Goal: Task Accomplishment & Management: Complete application form

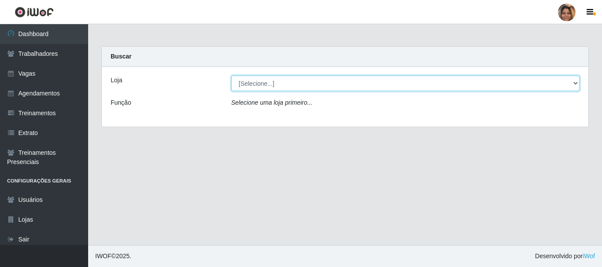
drag, startPoint x: 574, startPoint y: 85, endPoint x: 549, endPoint y: 79, distance: 25.2
click at [574, 85] on select "[Selecione...] Mar Vermelho - CEASA Mar Vermelho - Centro de Distribuição" at bounding box center [405, 83] width 349 height 15
select select "474"
click at [231, 76] on select "[Selecione...] Mar Vermelho - CEASA Mar Vermelho - Centro de Distribuição" at bounding box center [405, 83] width 349 height 15
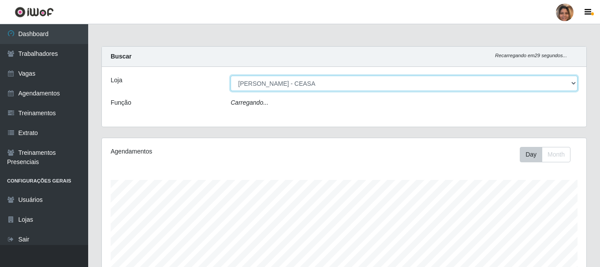
scroll to position [183, 484]
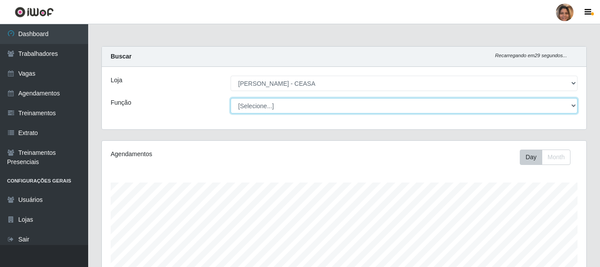
click at [568, 110] on select "[Selecione...] Repositor Repositor + Repositor ++" at bounding box center [403, 105] width 347 height 15
select select "24"
click at [230, 98] on select "[Selecione...] Repositor Repositor + Repositor ++" at bounding box center [403, 105] width 347 height 15
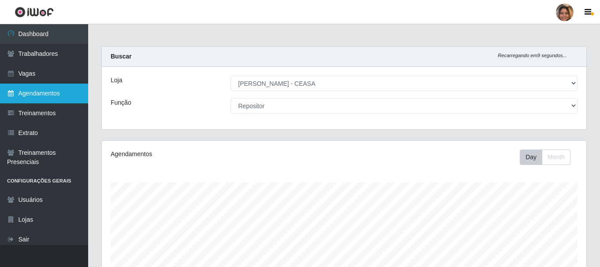
click at [39, 95] on link "Agendamentos" at bounding box center [44, 94] width 88 height 20
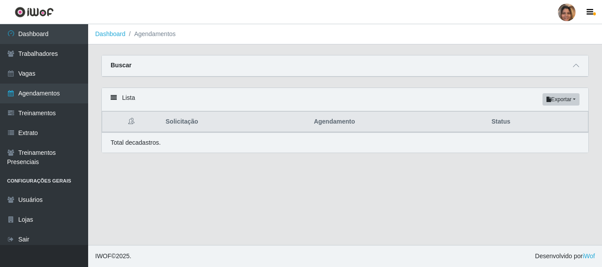
click at [122, 99] on div "Lista Exportar PDF Excel" at bounding box center [345, 99] width 486 height 23
click at [125, 144] on p "Total de cadastros." at bounding box center [136, 142] width 50 height 9
click at [579, 99] on button "Exportar" at bounding box center [560, 99] width 37 height 12
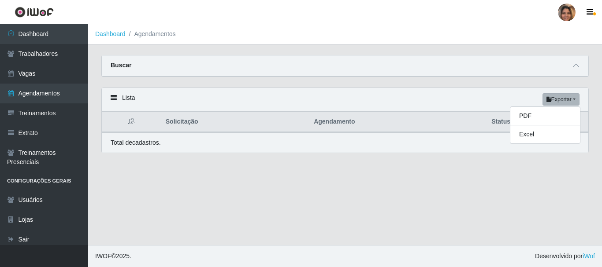
click at [352, 199] on main "Dashboard Agendamentos Carregando... Buscar Início em Término em Status [Seleci…" at bounding box center [345, 134] width 514 height 221
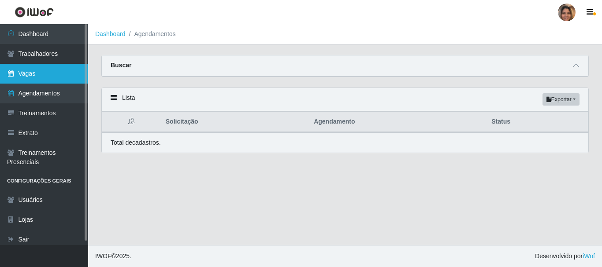
click at [43, 71] on link "Vagas" at bounding box center [44, 74] width 88 height 20
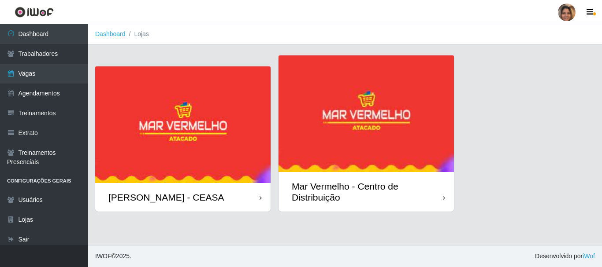
click at [191, 192] on div "[PERSON_NAME] - CEASA" at bounding box center [166, 197] width 116 height 11
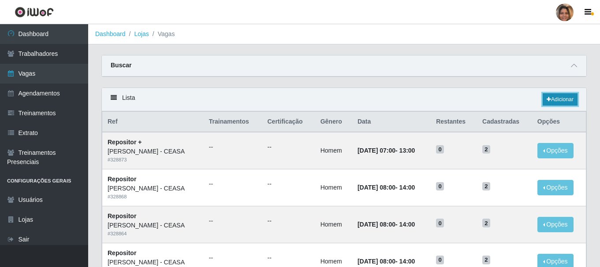
click at [558, 100] on link "Adicionar" at bounding box center [559, 99] width 35 height 12
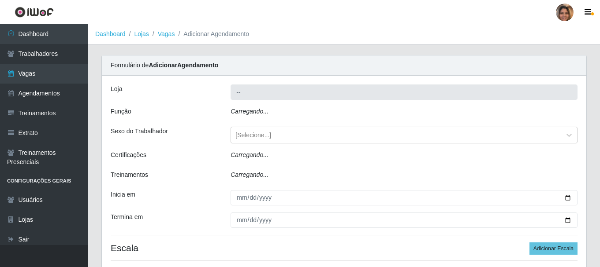
type input "[PERSON_NAME] - CEASA"
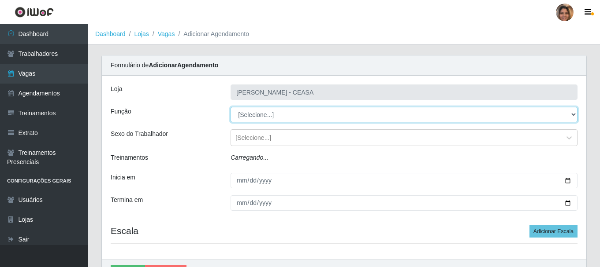
click at [570, 117] on select "[Selecione...] Repositor Repositor + Repositor ++" at bounding box center [403, 114] width 347 height 15
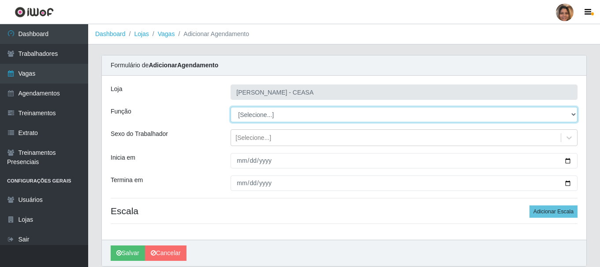
select select "24"
click at [230, 107] on select "[Selecione...] Repositor Repositor + Repositor ++" at bounding box center [403, 114] width 347 height 15
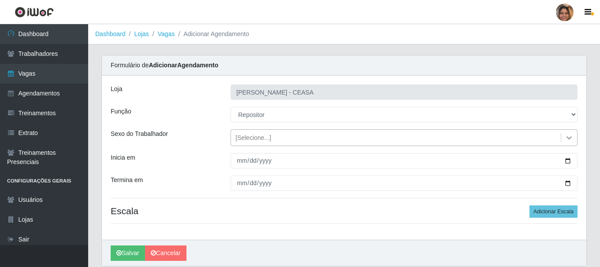
click at [568, 136] on icon at bounding box center [568, 138] width 9 height 9
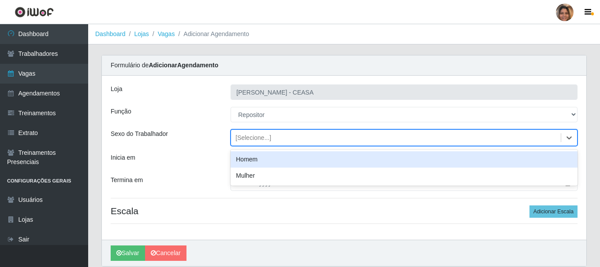
click at [263, 162] on div "Homem" at bounding box center [403, 160] width 347 height 16
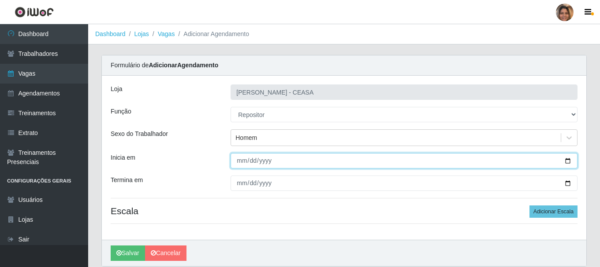
click at [240, 160] on input "Inicia em" at bounding box center [403, 160] width 347 height 15
click at [234, 162] on input "Inicia em" at bounding box center [403, 160] width 347 height 15
type input "2025-09-01"
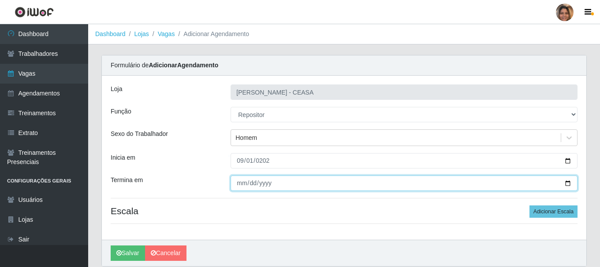
click at [243, 187] on input "Termina em" at bounding box center [403, 183] width 347 height 15
click at [242, 182] on input "Termina em" at bounding box center [403, 183] width 347 height 15
type input "2025-09-06"
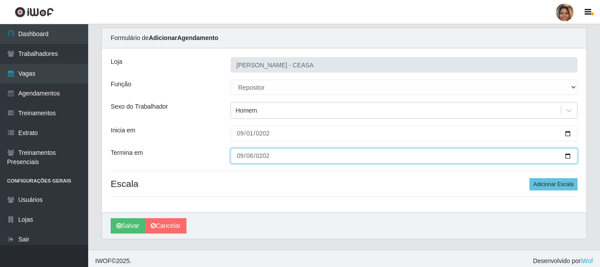
scroll to position [32, 0]
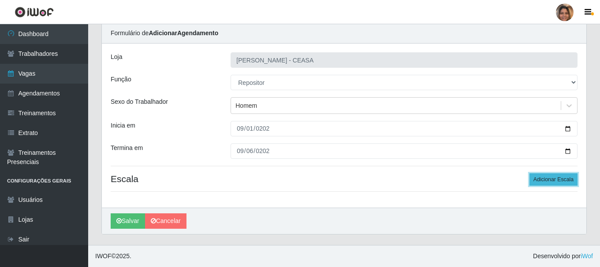
click at [536, 180] on button "Adicionar Escala" at bounding box center [553, 180] width 48 height 12
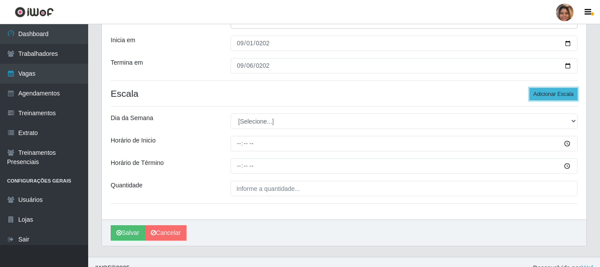
scroll to position [130, 0]
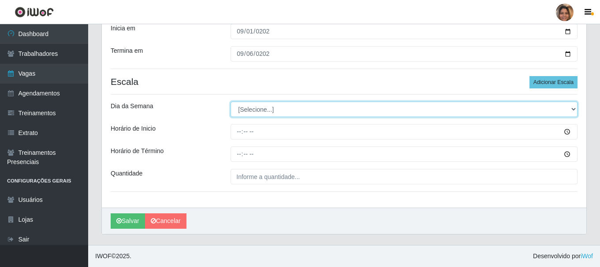
click at [571, 108] on select "[Selecione...] Segunda Terça Quarta Quinta Sexta Sábado Domingo" at bounding box center [403, 109] width 347 height 15
select select "1"
click at [230, 102] on select "[Selecione...] Segunda Terça Quarta Quinta Sexta Sábado Domingo" at bounding box center [403, 109] width 347 height 15
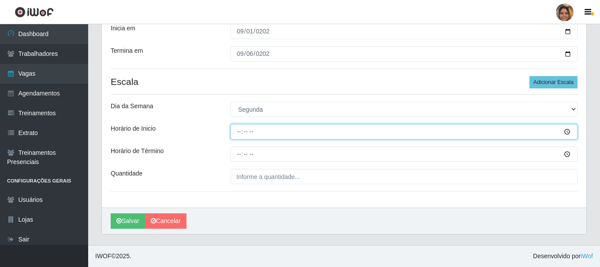
click at [249, 134] on input "Horário de Inicio" at bounding box center [403, 131] width 347 height 15
click at [242, 133] on input "Horário de Inicio" at bounding box center [403, 131] width 347 height 15
click at [240, 132] on input "Horário de Inicio" at bounding box center [403, 131] width 347 height 15
type input "08:00"
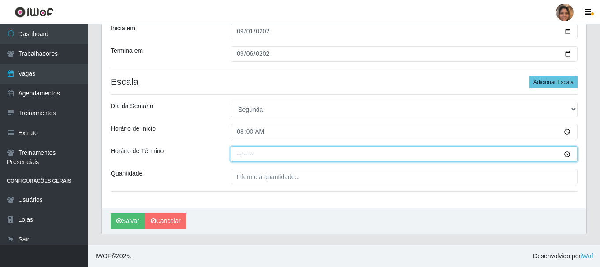
click at [241, 154] on input "Horário de Término" at bounding box center [403, 154] width 347 height 15
type input "14:00"
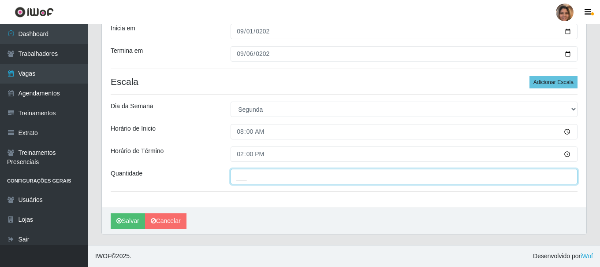
click at [550, 176] on input "___" at bounding box center [403, 176] width 347 height 15
type input "2__"
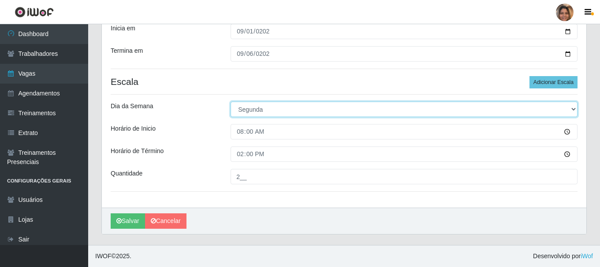
click at [573, 115] on select "[Selecione...] Segunda Terça Quarta Quinta Sexta Sábado Domingo" at bounding box center [403, 109] width 347 height 15
click at [230, 102] on select "[Selecione...] Segunda Terça Quarta Quinta Sexta Sábado Domingo" at bounding box center [403, 109] width 347 height 15
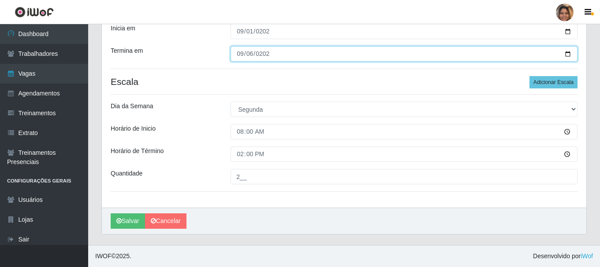
click at [243, 51] on input "2025-09-06" at bounding box center [403, 53] width 347 height 15
type input "2025-09-01"
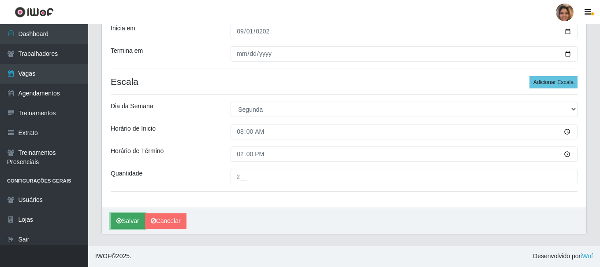
click at [126, 217] on button "Salvar" at bounding box center [128, 221] width 34 height 15
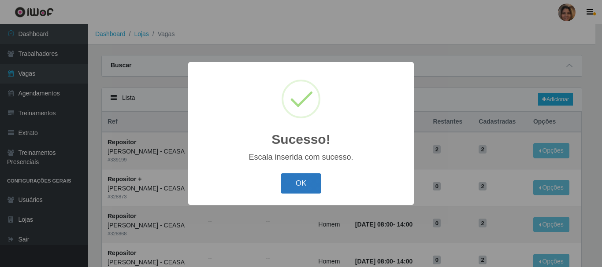
click at [305, 184] on button "OK" at bounding box center [301, 184] width 41 height 21
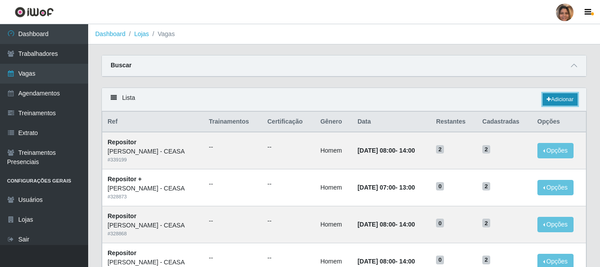
click at [568, 100] on link "Adicionar" at bounding box center [559, 99] width 35 height 12
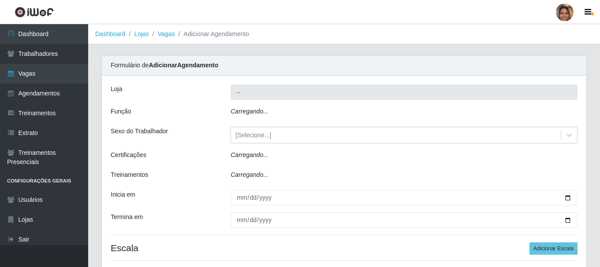
type input "[PERSON_NAME] - CEASA"
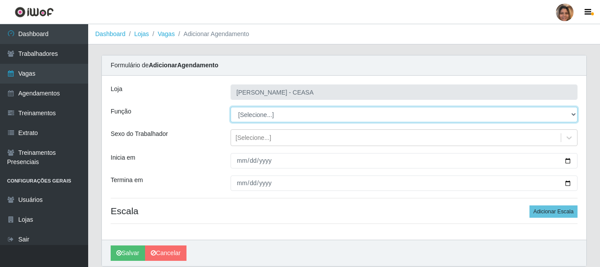
drag, startPoint x: 572, startPoint y: 113, endPoint x: 547, endPoint y: 110, distance: 25.3
click at [572, 113] on select "[Selecione...] Repositor Repositor + Repositor ++" at bounding box center [403, 114] width 347 height 15
select select "24"
click at [230, 107] on select "[Selecione...] Repositor Repositor + Repositor ++" at bounding box center [403, 114] width 347 height 15
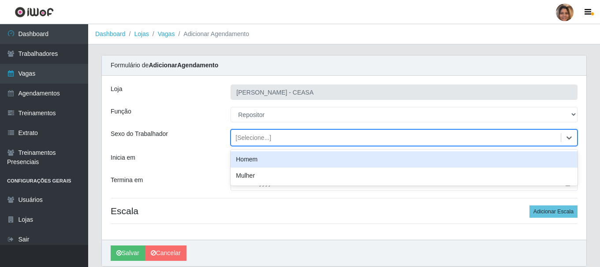
click at [282, 140] on div "[Selecione...]" at bounding box center [396, 138] width 330 height 15
click at [279, 160] on div "Homem" at bounding box center [403, 160] width 347 height 16
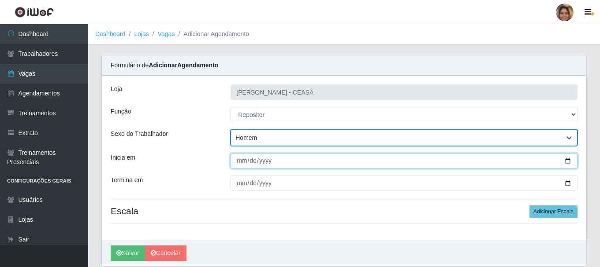
click at [244, 160] on input "Inicia em" at bounding box center [403, 160] width 347 height 15
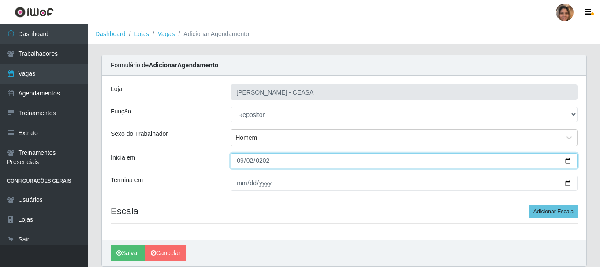
type input "2025-09-02"
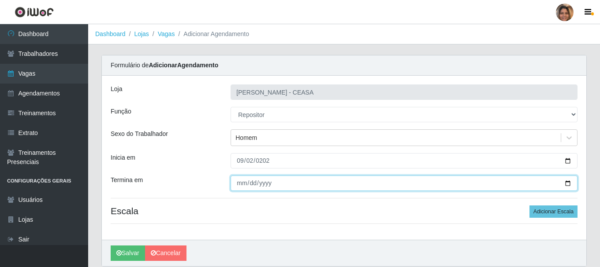
click at [240, 184] on input "Termina em" at bounding box center [403, 183] width 347 height 15
click at [239, 187] on input "Termina em" at bounding box center [403, 183] width 347 height 15
type input "2025-09-06"
click at [570, 185] on input "2025-09-06" at bounding box center [403, 183] width 347 height 15
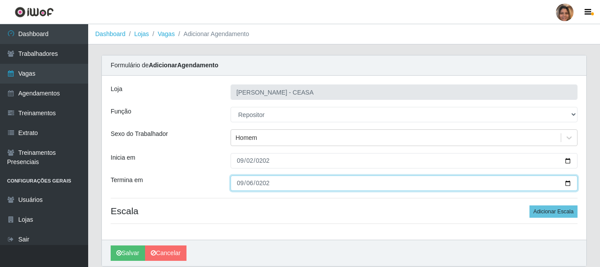
click at [570, 185] on input "2025-09-06" at bounding box center [403, 183] width 347 height 15
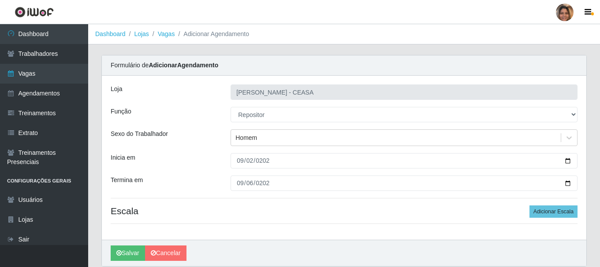
click at [490, 214] on h4 "Escala Adicionar Escala" at bounding box center [344, 211] width 467 height 11
click at [564, 211] on button "Adicionar Escala" at bounding box center [553, 212] width 48 height 12
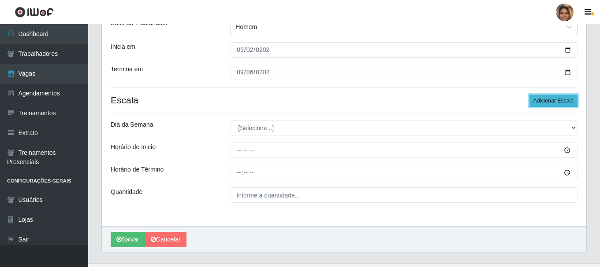
scroll to position [130, 0]
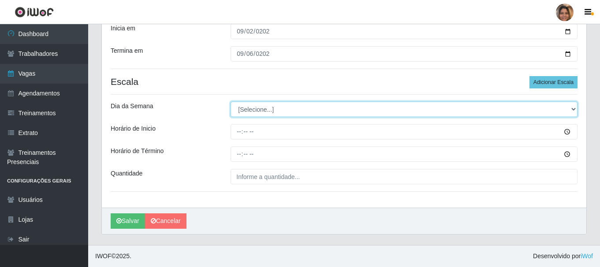
click at [575, 110] on select "[Selecione...] Segunda Terça Quarta Quinta Sexta Sábado Domingo" at bounding box center [403, 109] width 347 height 15
select select "2"
click at [230, 102] on select "[Selecione...] Segunda Terça Quarta Quinta Sexta Sábado Domingo" at bounding box center [403, 109] width 347 height 15
click at [572, 106] on select "[Selecione...] Segunda Terça Quarta Quinta Sexta Sábado Domingo" at bounding box center [403, 109] width 347 height 15
click at [230, 102] on select "[Selecione...] Segunda Terça Quarta Quinta Sexta Sábado Domingo" at bounding box center [403, 109] width 347 height 15
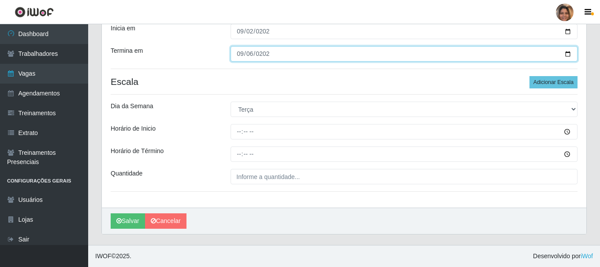
click at [242, 56] on input "2025-09-06" at bounding box center [403, 53] width 347 height 15
type input "2025-09-02"
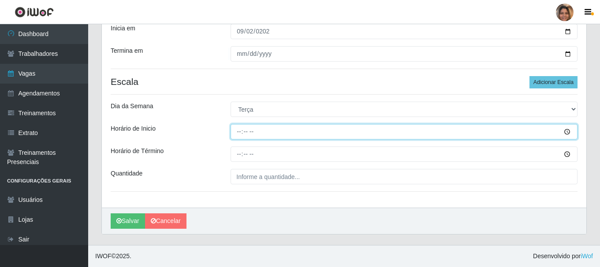
click at [237, 136] on input "Horário de Inicio" at bounding box center [403, 131] width 347 height 15
type input "08:20"
type input "08:00"
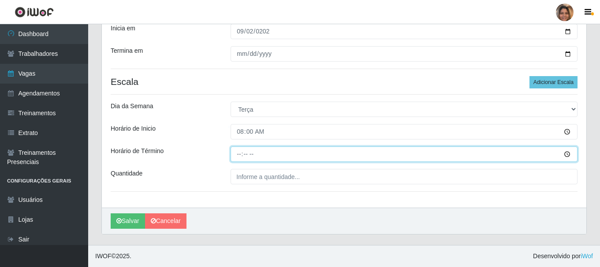
click at [240, 154] on input "Horário de Término" at bounding box center [403, 154] width 347 height 15
type input "14:00"
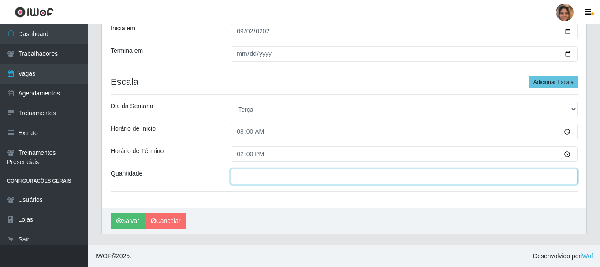
click at [562, 179] on input "___" at bounding box center [403, 176] width 347 height 15
type input "2__"
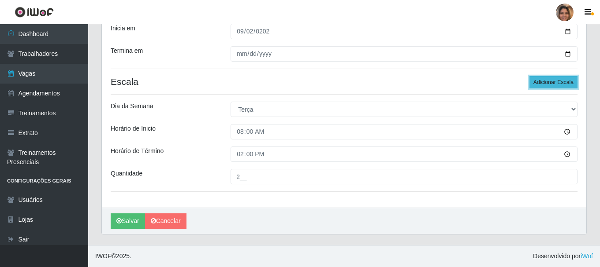
click at [555, 85] on button "Adicionar Escala" at bounding box center [553, 82] width 48 height 12
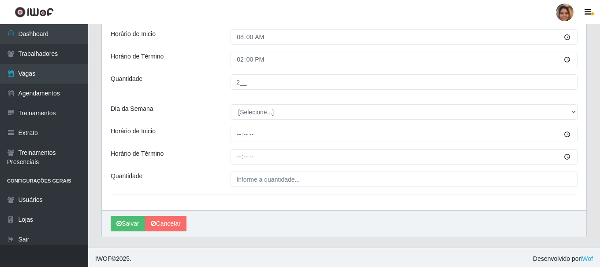
scroll to position [227, 0]
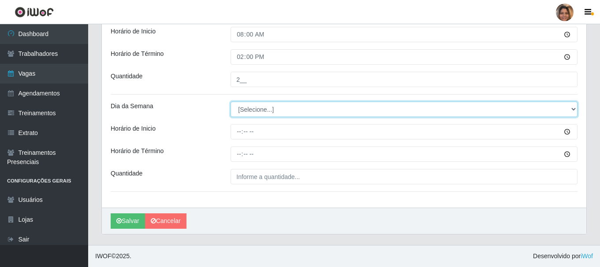
click at [568, 110] on select "[Selecione...] Segunda Terça Quarta Quinta Sexta Sábado Domingo" at bounding box center [403, 109] width 347 height 15
select select "3"
click at [230, 102] on select "[Selecione...] Segunda Terça Quarta Quinta Sexta Sábado Domingo" at bounding box center [403, 109] width 347 height 15
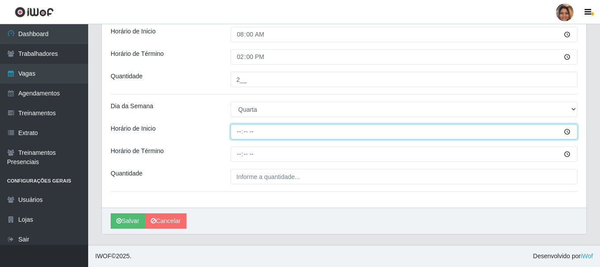
click at [260, 132] on input "Horário de Inicio" at bounding box center [403, 131] width 347 height 15
click at [242, 132] on input "Horário de Inicio" at bounding box center [403, 131] width 347 height 15
type input "08:00"
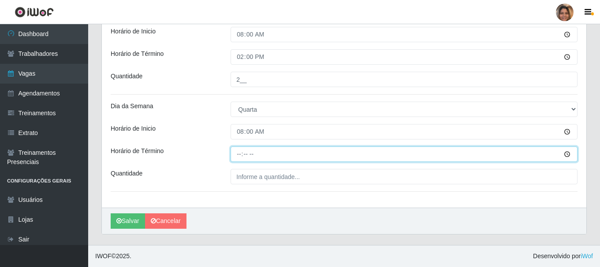
click at [240, 156] on input "Horário de Término" at bounding box center [403, 154] width 347 height 15
type input "14:00"
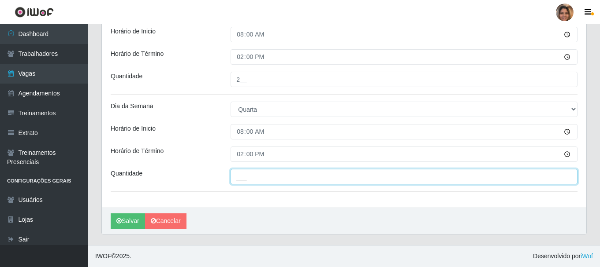
click at [354, 180] on input "___" at bounding box center [403, 176] width 347 height 15
type input "2__"
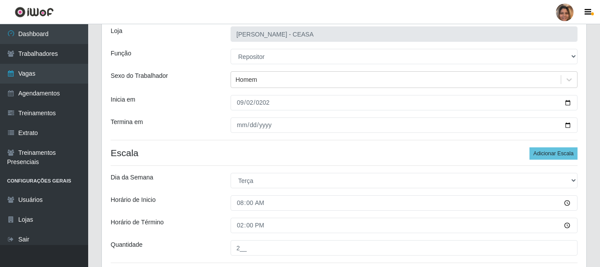
scroll to position [7, 0]
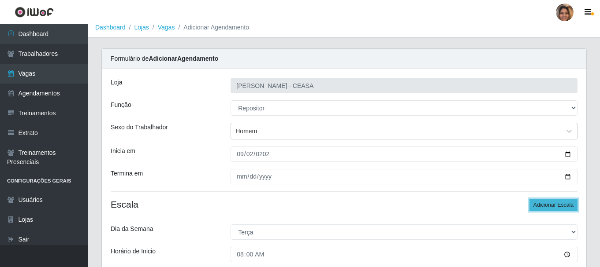
click at [551, 201] on button "Adicionar Escala" at bounding box center [553, 205] width 48 height 12
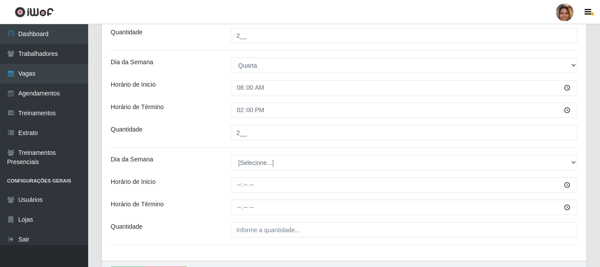
scroll to position [315, 0]
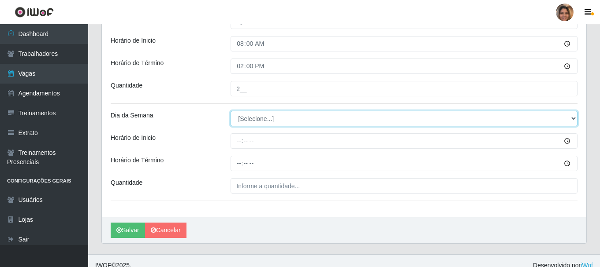
click at [318, 118] on select "[Selecione...] Segunda Terça Quarta Quinta Sexta Sábado Domingo" at bounding box center [403, 118] width 347 height 15
click at [294, 117] on select "[Selecione...] Segunda Terça Quarta Quinta Sexta Sábado Domingo" at bounding box center [403, 118] width 347 height 15
select select "4"
click at [230, 111] on select "[Selecione...] Segunda Terça Quarta Quinta Sexta Sábado Domingo" at bounding box center [403, 118] width 347 height 15
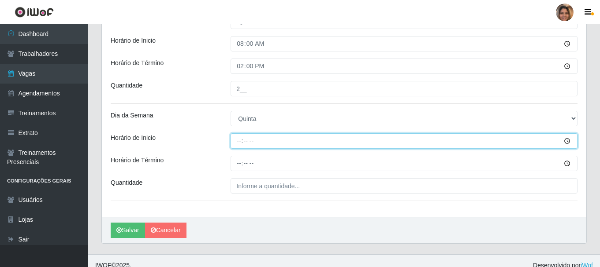
click at [267, 142] on input "Horário de Inicio" at bounding box center [403, 141] width 347 height 15
type input "08:00"
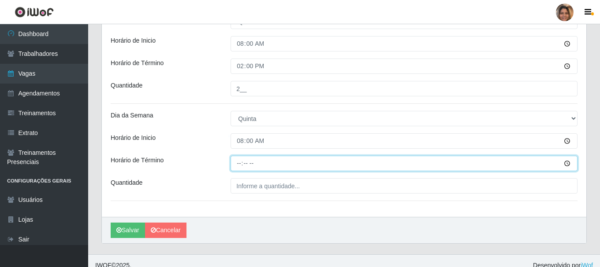
click at [237, 161] on input "Horário de Término" at bounding box center [403, 163] width 347 height 15
type input "14:00"
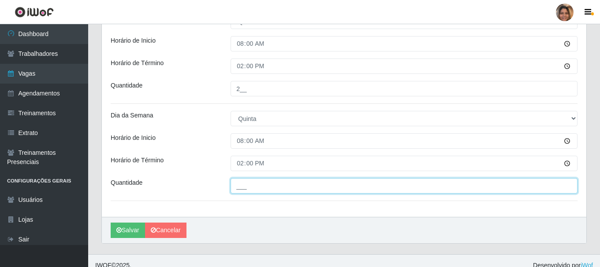
click at [241, 187] on input "___" at bounding box center [403, 185] width 347 height 15
type input "2__"
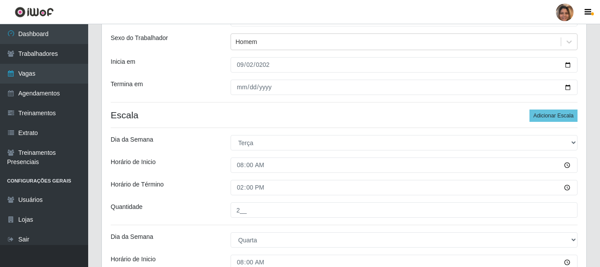
scroll to position [95, 0]
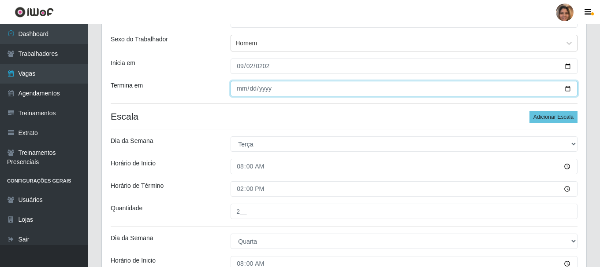
click at [241, 91] on input "2025-09-02" at bounding box center [403, 88] width 347 height 15
type input "2025-09-06"
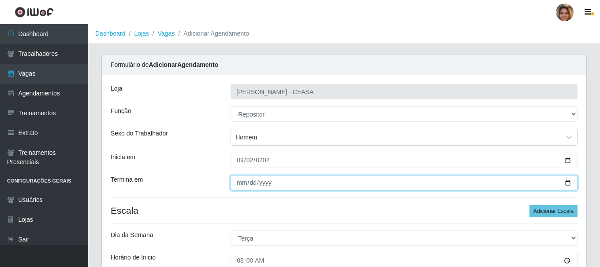
scroll to position [0, 0]
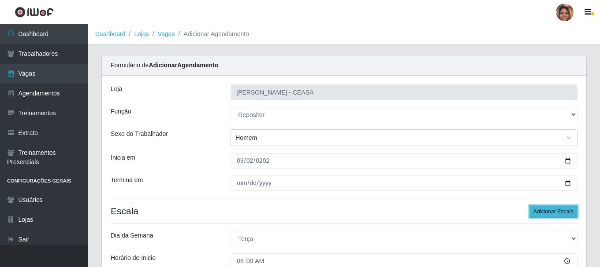
click at [540, 209] on button "Adicionar Escala" at bounding box center [553, 212] width 48 height 12
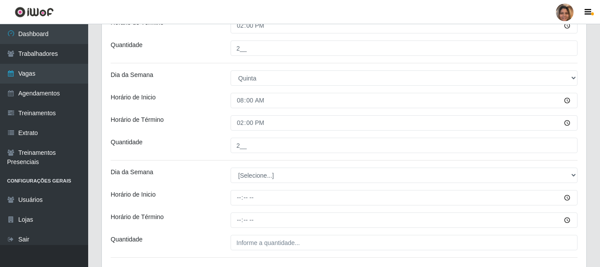
scroll to position [422, 0]
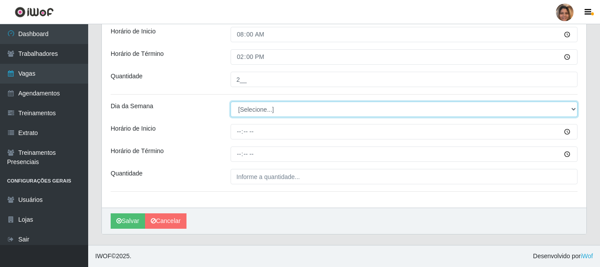
click at [575, 108] on select "[Selecione...] Segunda Terça Quarta Quinta Sexta Sábado Domingo" at bounding box center [403, 109] width 347 height 15
select select "5"
click at [230, 102] on select "[Selecione...] Segunda Terça Quarta Quinta Sexta Sábado Domingo" at bounding box center [403, 109] width 347 height 15
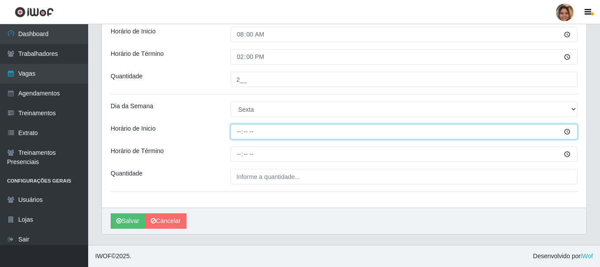
click at [237, 135] on input "Horário de Inicio" at bounding box center [403, 131] width 347 height 15
type input "08:00"
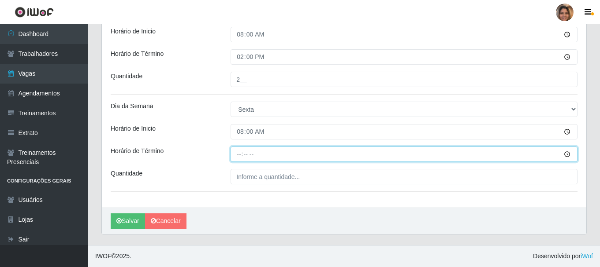
click at [239, 158] on input "Horário de Término" at bounding box center [403, 154] width 347 height 15
type input "14:00"
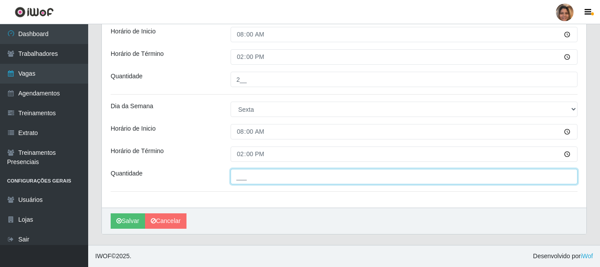
click at [241, 176] on input "___" at bounding box center [403, 176] width 347 height 15
click at [244, 180] on input "___" at bounding box center [403, 176] width 347 height 15
click at [111, 214] on button "Salvar" at bounding box center [128, 221] width 34 height 15
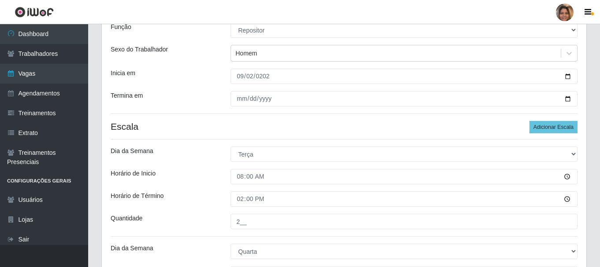
scroll to position [69, 0]
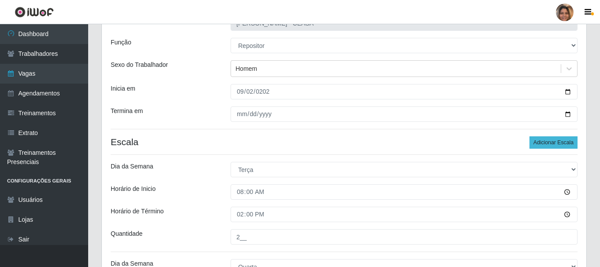
type input "2__"
click at [549, 143] on button "Adicionar Escala" at bounding box center [553, 143] width 48 height 12
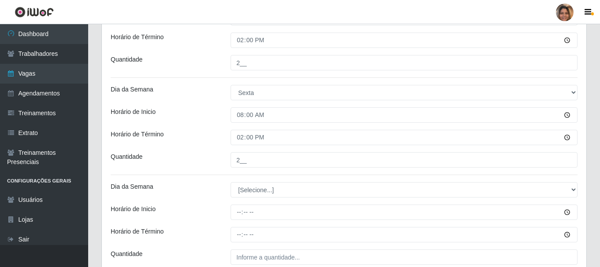
scroll to position [485, 0]
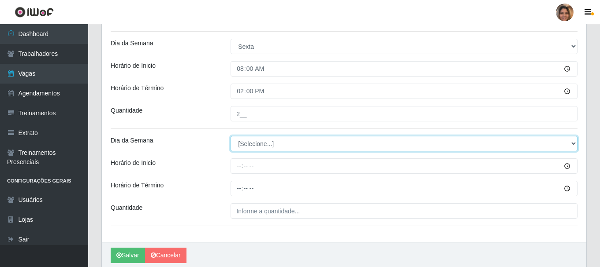
click at [572, 142] on select "[Selecione...] Segunda Terça Quarta Quinta Sexta Sábado Domingo" at bounding box center [403, 143] width 347 height 15
select select "6"
click at [230, 136] on select "[Selecione...] Segunda Terça Quarta Quinta Sexta Sábado Domingo" at bounding box center [403, 143] width 347 height 15
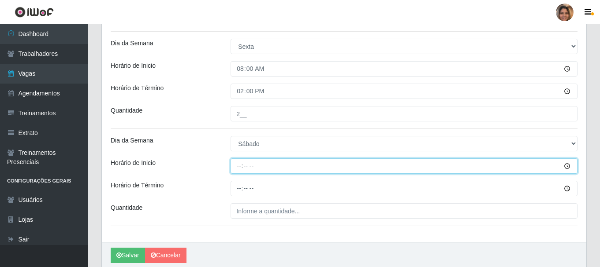
click at [240, 166] on input "Horário de Inicio" at bounding box center [403, 166] width 347 height 15
type input "14:00"
click at [240, 166] on input "Horário de Inicio" at bounding box center [403, 166] width 347 height 15
type input "08:00"
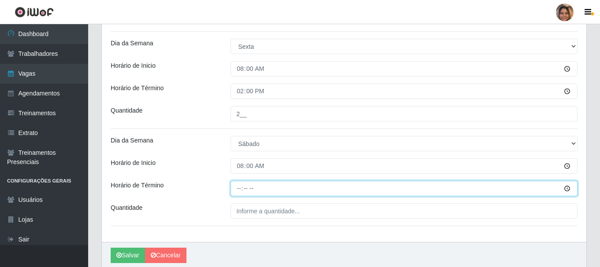
click at [240, 188] on input "Horário de Término" at bounding box center [403, 188] width 347 height 15
type input "14:00"
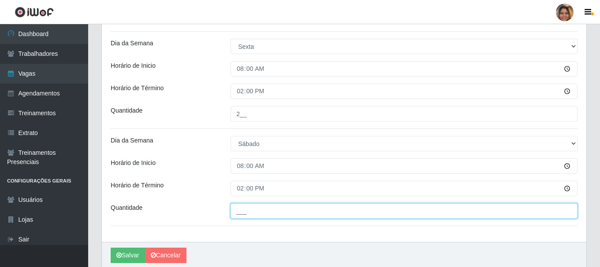
click at [249, 214] on input "___" at bounding box center [403, 211] width 347 height 15
type input "2__"
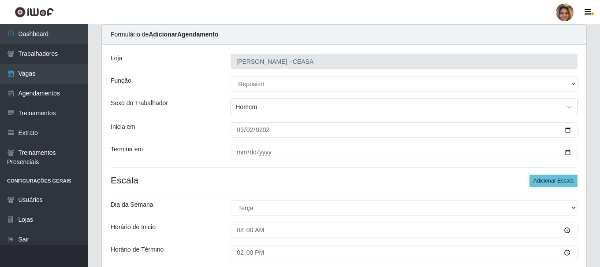
scroll to position [0, 0]
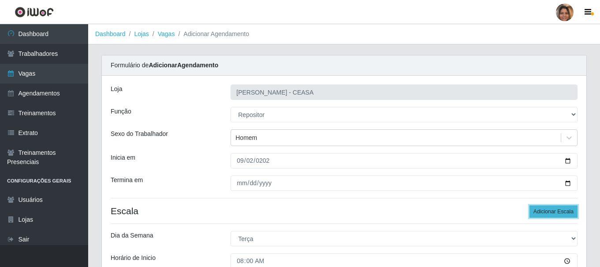
click at [531, 213] on button "Adicionar Escala" at bounding box center [553, 212] width 48 height 12
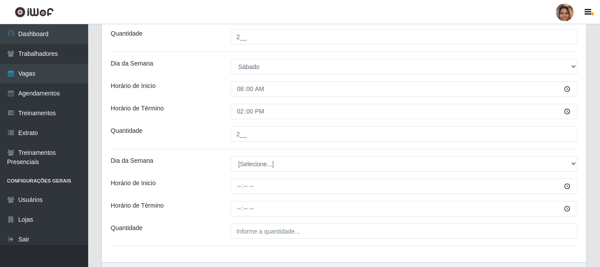
scroll to position [616, 0]
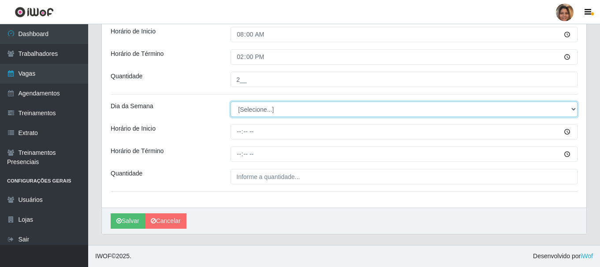
click at [262, 110] on select "[Selecione...] Segunda Terça Quarta Quinta Sexta Sábado Domingo" at bounding box center [403, 109] width 347 height 15
select select "1"
click at [230, 102] on select "[Selecione...] Segunda Terça Quarta Quinta Sexta Sábado Domingo" at bounding box center [403, 109] width 347 height 15
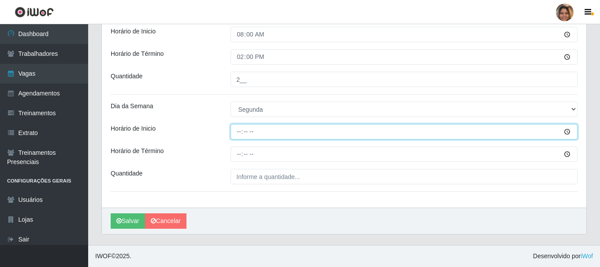
click at [240, 134] on input "Horário de Inicio" at bounding box center [403, 131] width 347 height 15
type input "08:00"
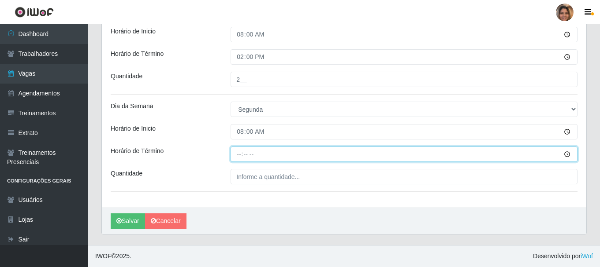
click at [239, 159] on input "Horário de Término" at bounding box center [403, 154] width 347 height 15
type input "14:00"
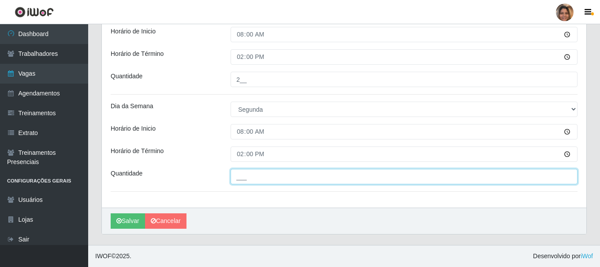
click at [241, 177] on input "___" at bounding box center [403, 176] width 347 height 15
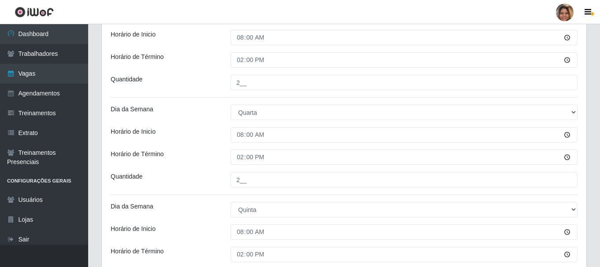
scroll to position [176, 0]
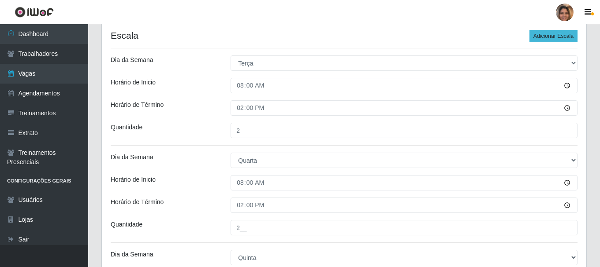
type input "2__"
click at [562, 37] on button "Adicionar Escala" at bounding box center [553, 36] width 48 height 12
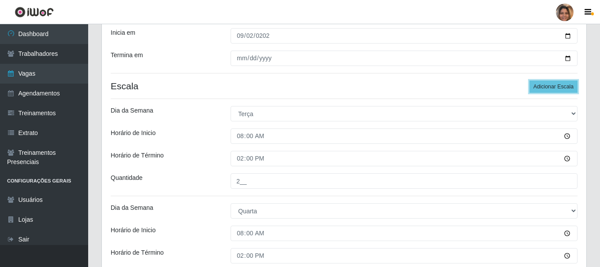
scroll to position [44, 0]
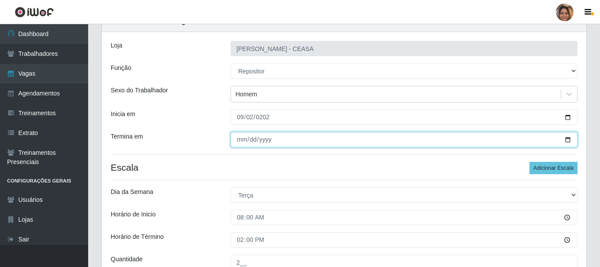
click at [238, 140] on input "2025-09-06" at bounding box center [403, 139] width 347 height 15
click at [241, 143] on input "2025-09-06" at bounding box center [403, 139] width 347 height 15
type input "2025-09-30"
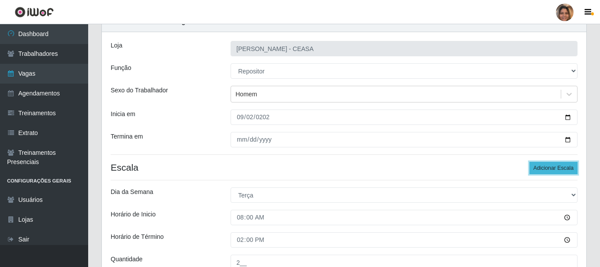
click at [550, 168] on button "Adicionar Escala" at bounding box center [553, 168] width 48 height 12
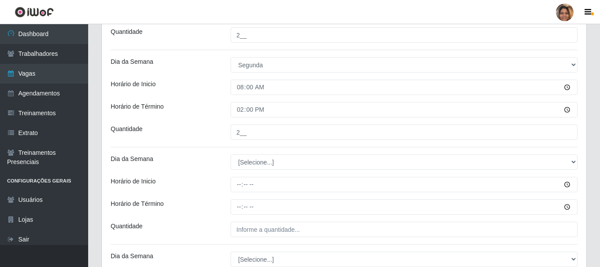
scroll to position [661, 0]
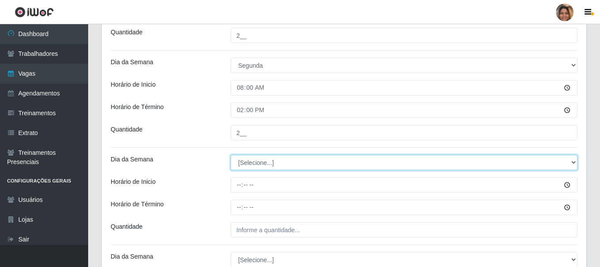
click at [271, 163] on select "[Selecione...] Segunda Terça Quarta Quinta Sexta Sábado Domingo" at bounding box center [403, 162] width 347 height 15
select select "2"
click at [230, 155] on select "[Selecione...] Segunda Terça Quarta Quinta Sexta Sábado Domingo" at bounding box center [403, 162] width 347 height 15
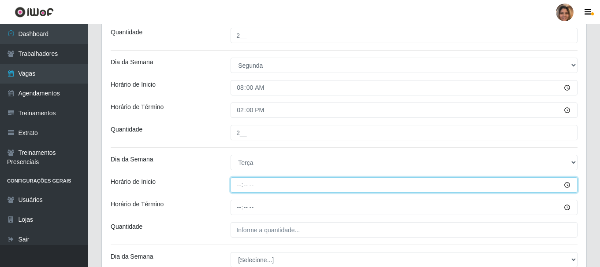
click at [239, 186] on input "Horário de Inicio" at bounding box center [403, 185] width 347 height 15
type input "08:00"
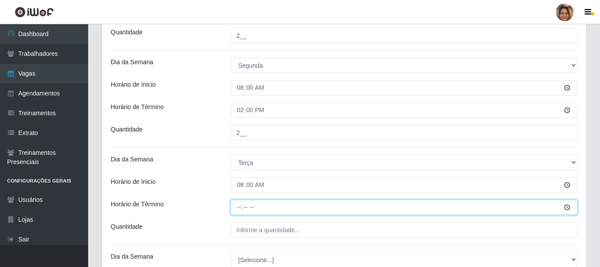
click at [243, 203] on input "Horário de Término" at bounding box center [403, 207] width 347 height 15
type input "14:00"
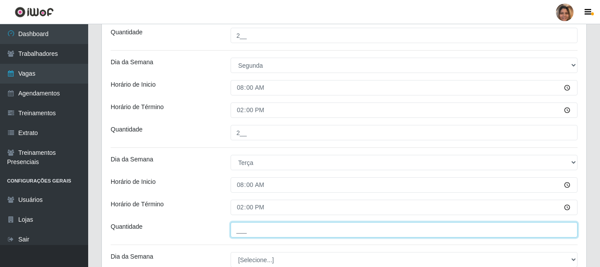
click at [260, 231] on input "___" at bounding box center [403, 230] width 347 height 15
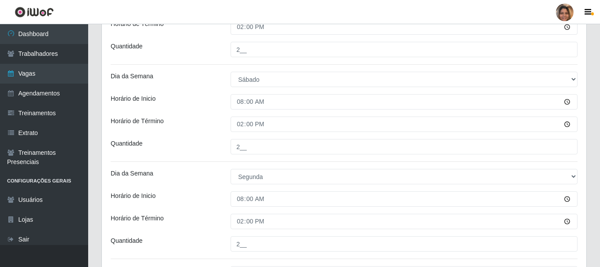
scroll to position [572, 0]
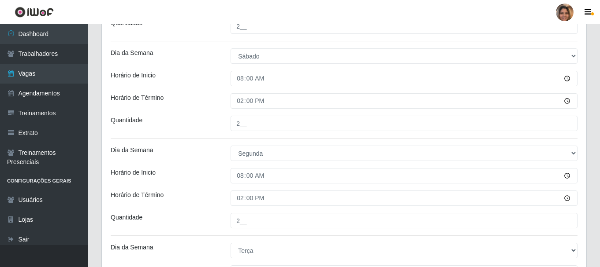
type input "2__"
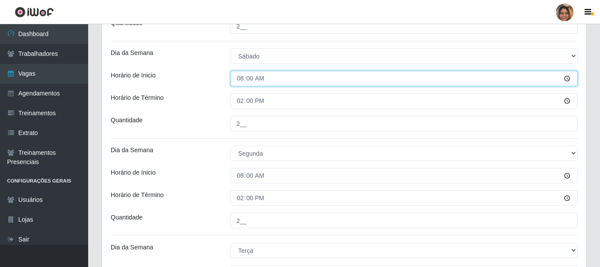
click at [242, 81] on input "08:00" at bounding box center [403, 78] width 347 height 15
type input "07:00"
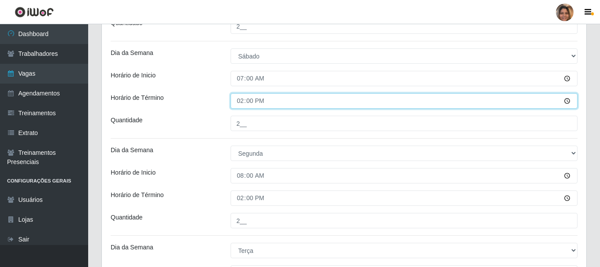
click at [240, 99] on input "14:00" at bounding box center [403, 100] width 347 height 15
type input "13:00"
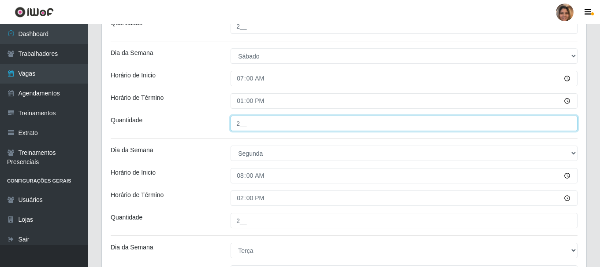
click at [277, 125] on input "2__" at bounding box center [403, 123] width 347 height 15
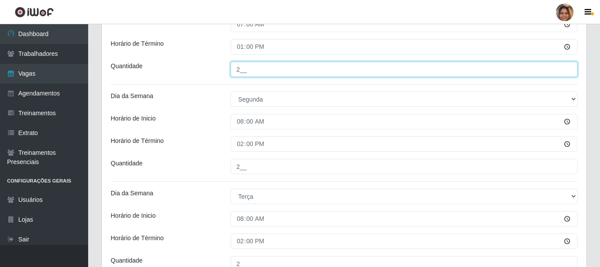
scroll to position [616, 0]
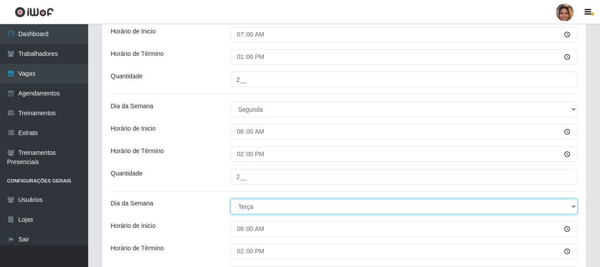
click at [317, 213] on select "[Selecione...] Segunda Terça Quarta Quinta Sexta Sábado Domingo" at bounding box center [403, 206] width 347 height 15
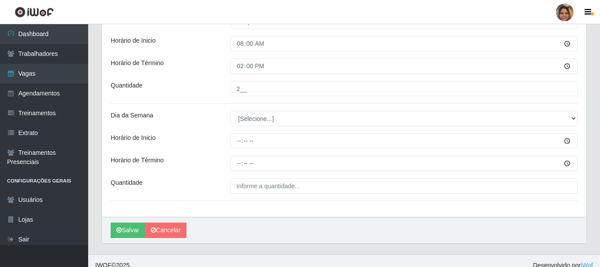
scroll to position [811, 0]
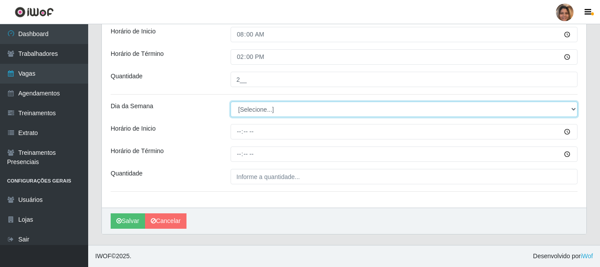
click at [268, 113] on select "[Selecione...] Segunda Terça Quarta Quinta Sexta Sábado Domingo" at bounding box center [403, 109] width 347 height 15
select select "3"
click at [230, 102] on select "[Selecione...] Segunda Terça Quarta Quinta Sexta Sábado Domingo" at bounding box center [403, 109] width 347 height 15
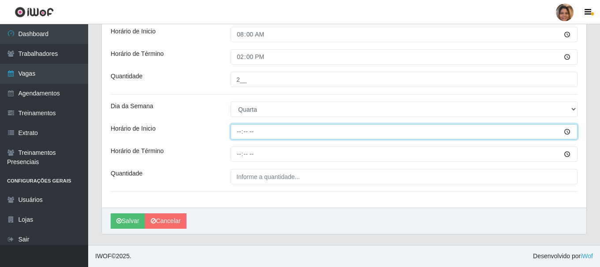
click at [241, 137] on input "Horário de Inicio" at bounding box center [403, 131] width 347 height 15
type input "08:00"
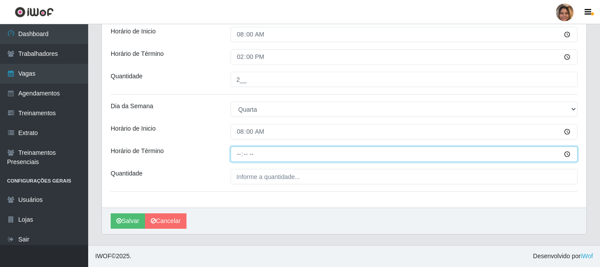
click at [238, 156] on input "Horário de Término" at bounding box center [403, 154] width 347 height 15
type input "14:00"
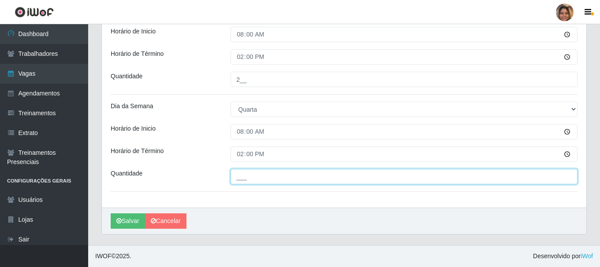
click at [247, 175] on input "___" at bounding box center [403, 176] width 347 height 15
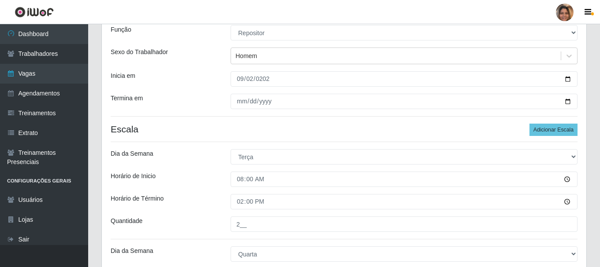
scroll to position [62, 0]
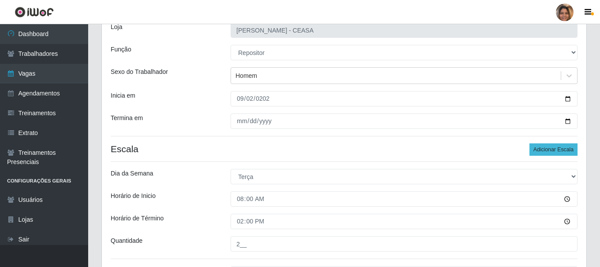
type input "2__"
click at [547, 147] on button "Adicionar Escala" at bounding box center [553, 150] width 48 height 12
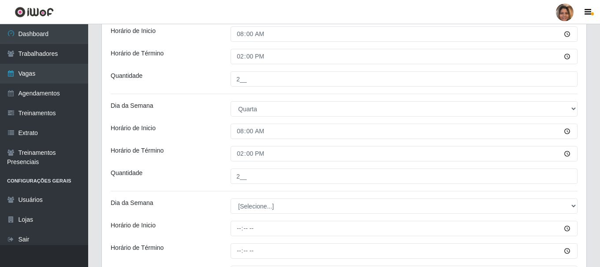
scroll to position [811, 0]
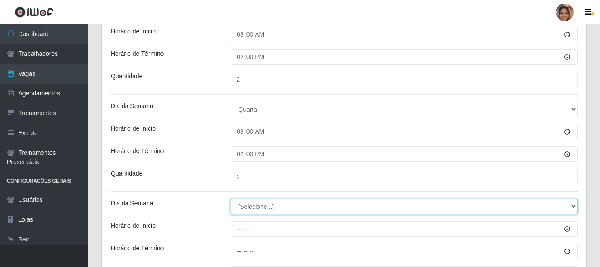
click at [356, 202] on select "[Selecione...] Segunda Terça Quarta Quinta Sexta Sábado Domingo" at bounding box center [403, 206] width 347 height 15
select select "4"
click at [230, 199] on select "[Selecione...] Segunda Terça Quarta Quinta Sexta Sábado Domingo" at bounding box center [403, 206] width 347 height 15
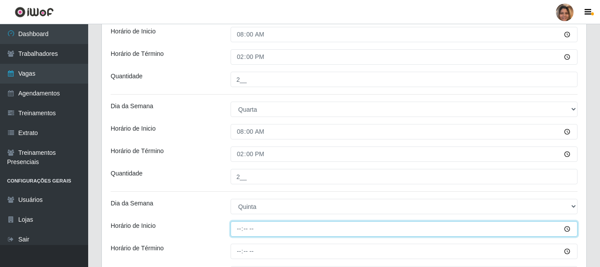
click at [267, 228] on input "Horário de Inicio" at bounding box center [403, 229] width 347 height 15
type input "08:00"
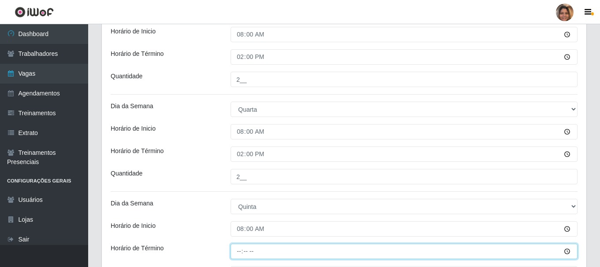
click at [242, 250] on input "Horário de Término" at bounding box center [403, 251] width 347 height 15
type input "14:00"
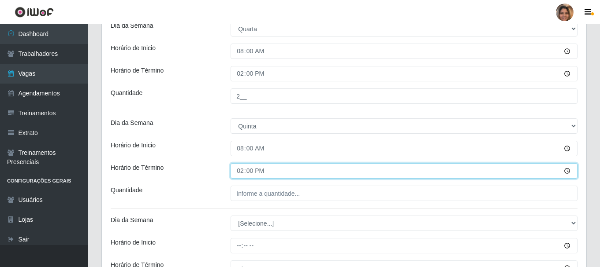
scroll to position [899, 0]
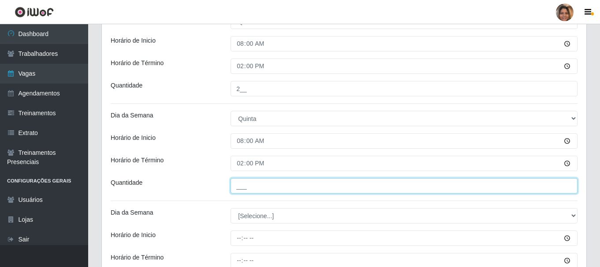
click at [288, 188] on input "___" at bounding box center [403, 185] width 347 height 15
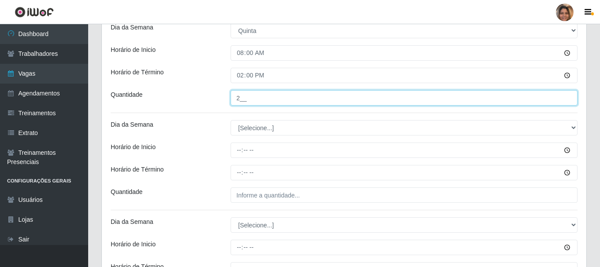
scroll to position [1032, 0]
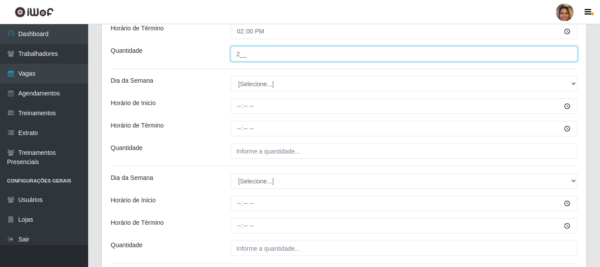
type input "2__"
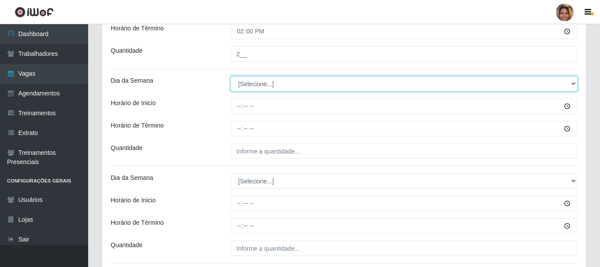
click at [276, 86] on select "[Selecione...] Segunda Terça Quarta Quinta Sexta Sábado Domingo" at bounding box center [403, 83] width 347 height 15
select select "5"
click at [230, 76] on select "[Selecione...] Segunda Terça Quarta Quinta Sexta Sábado Domingo" at bounding box center [403, 83] width 347 height 15
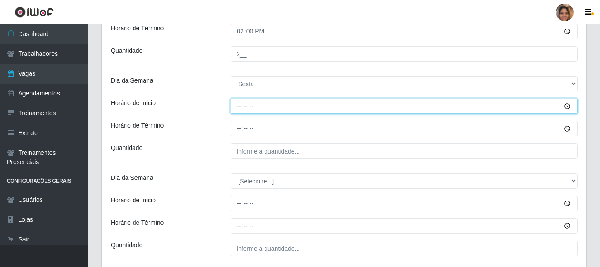
click at [241, 110] on input "Horário de Inicio" at bounding box center [403, 106] width 347 height 15
type input "08:00"
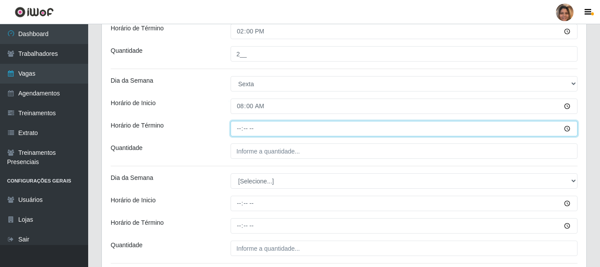
click at [241, 133] on input "Horário de Término" at bounding box center [403, 128] width 347 height 15
type input "14:00"
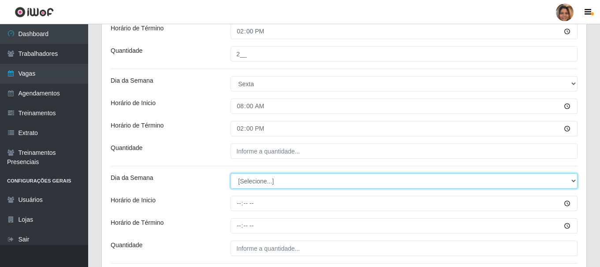
click at [250, 180] on select "[Selecione...] Segunda Terça Quarta Quinta Sexta Sábado Domingo" at bounding box center [403, 181] width 347 height 15
select select "6"
click at [230, 174] on select "[Selecione...] Segunda Terça Quarta Quinta Sexta Sábado Domingo" at bounding box center [403, 181] width 347 height 15
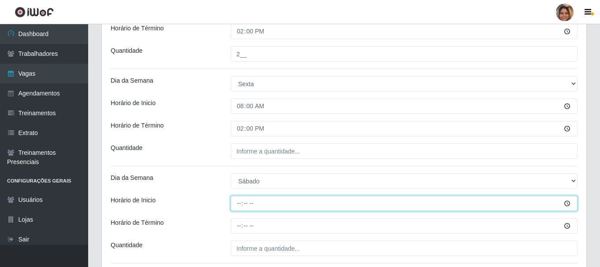
click at [241, 208] on input "Horário de Inicio" at bounding box center [403, 203] width 347 height 15
type input "07:00"
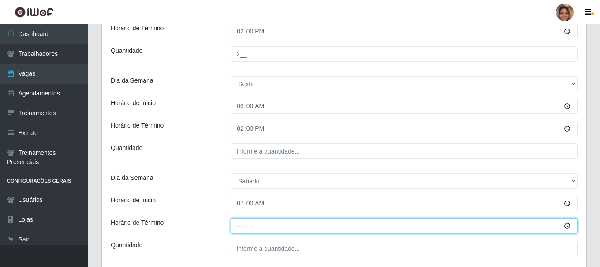
click at [238, 228] on input "Horário de Término" at bounding box center [403, 226] width 347 height 15
type input "13:00"
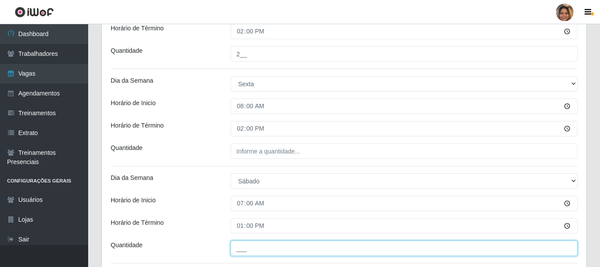
click at [265, 245] on input "___" at bounding box center [403, 248] width 347 height 15
type input "2__"
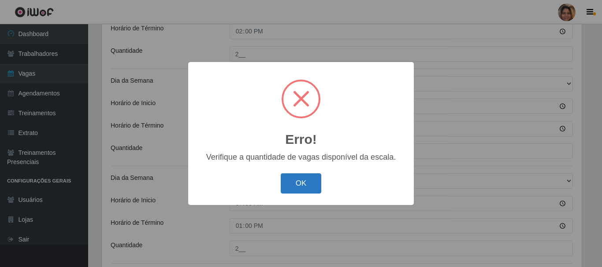
click at [300, 175] on button "OK" at bounding box center [301, 184] width 41 height 21
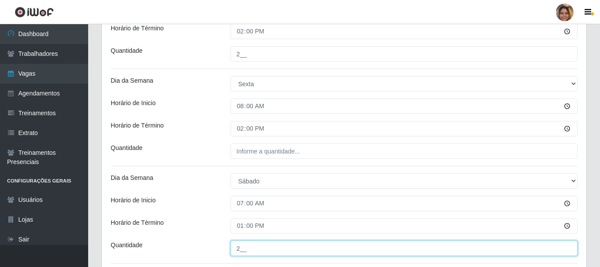
click at [285, 247] on input "2__" at bounding box center [403, 248] width 347 height 15
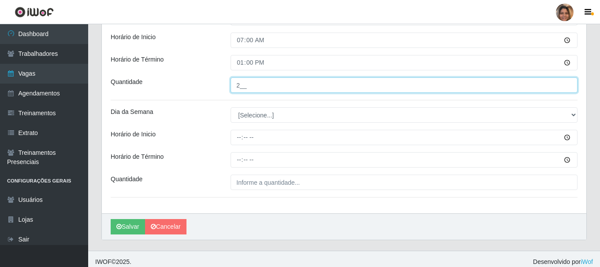
scroll to position [1201, 0]
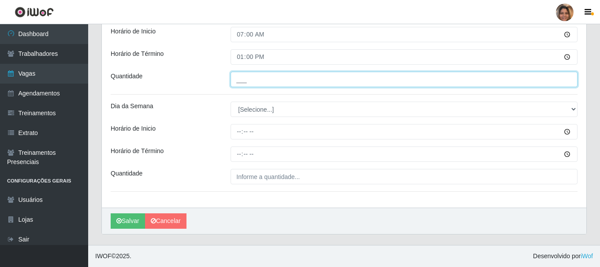
type input "2__"
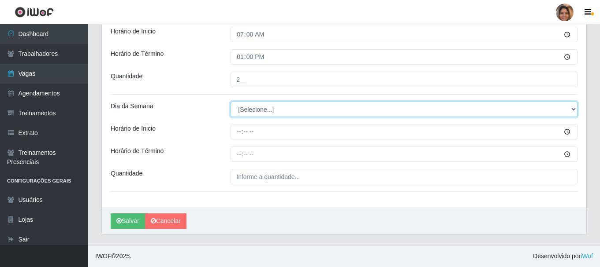
click at [260, 114] on select "[Selecione...] Segunda Terça Quarta Quinta Sexta Sábado Domingo" at bounding box center [403, 109] width 347 height 15
select select "1"
click at [230, 102] on select "[Selecione...] Segunda Terça Quarta Quinta Sexta Sábado Domingo" at bounding box center [403, 109] width 347 height 15
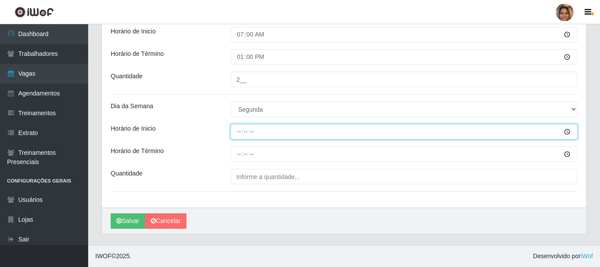
click at [239, 134] on input "Horário de Inicio" at bounding box center [403, 131] width 347 height 15
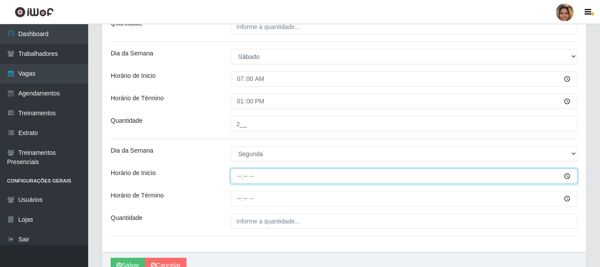
scroll to position [1157, 0]
type input "08:00"
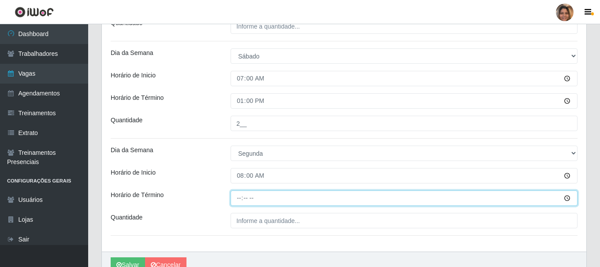
click at [238, 197] on input "Horário de Término" at bounding box center [403, 198] width 347 height 15
type input "14:00"
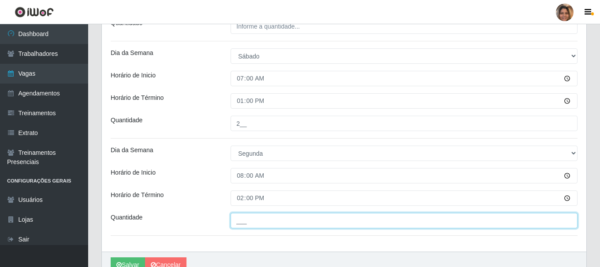
click at [260, 226] on input "___" at bounding box center [403, 220] width 347 height 15
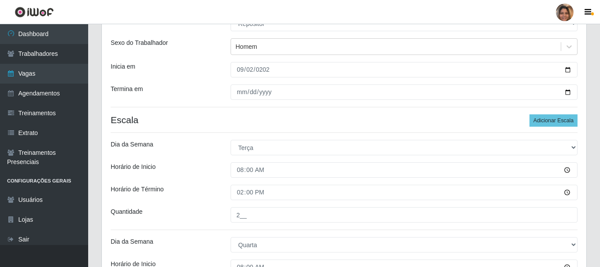
scroll to position [11, 0]
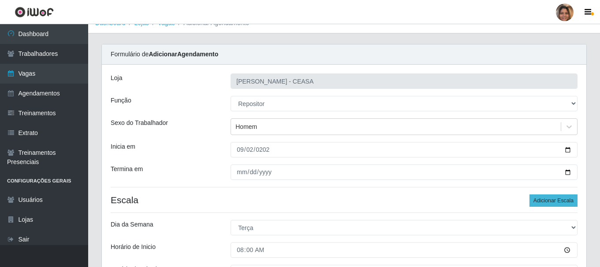
type input "2__"
click at [551, 197] on button "Adicionar Escala" at bounding box center [553, 201] width 48 height 12
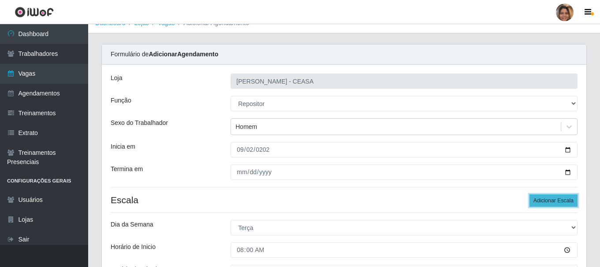
click at [551, 197] on button "Adicionar Escala" at bounding box center [553, 201] width 48 height 12
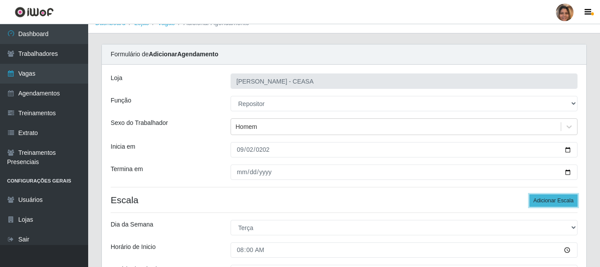
click at [551, 197] on button "Adicionar Escala" at bounding box center [553, 201] width 48 height 12
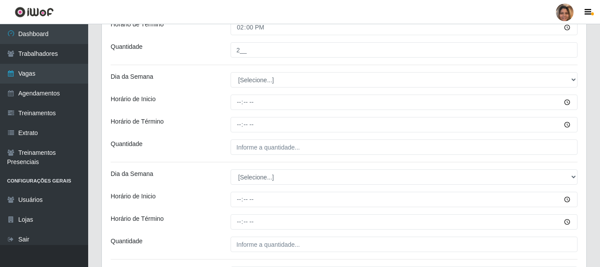
scroll to position [1333, 0]
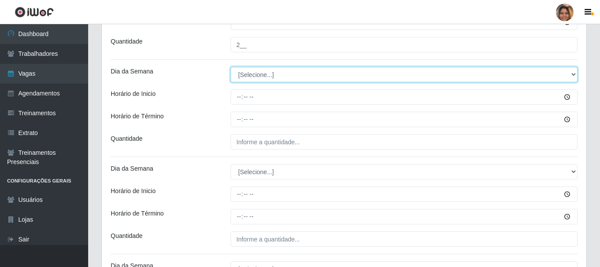
click at [258, 72] on select "[Selecione...] Segunda Terça Quarta Quinta Sexta Sábado Domingo" at bounding box center [403, 74] width 347 height 15
select select "2"
click at [230, 67] on select "[Selecione...] Segunda Terça Quarta Quinta Sexta Sábado Domingo" at bounding box center [403, 74] width 347 height 15
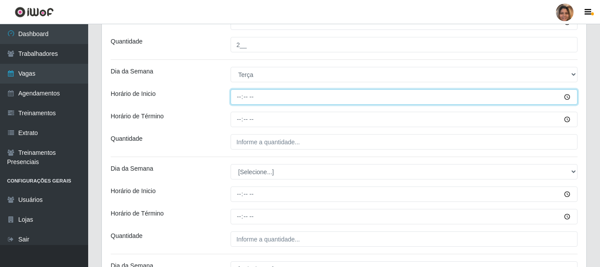
click at [242, 98] on input "Horário de Inicio" at bounding box center [403, 96] width 347 height 15
type input "08:00"
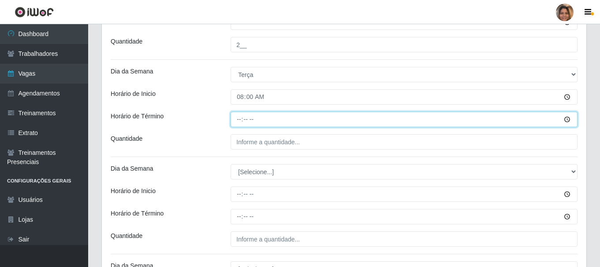
click at [236, 119] on input "Horário de Término" at bounding box center [403, 119] width 347 height 15
type input "14:00"
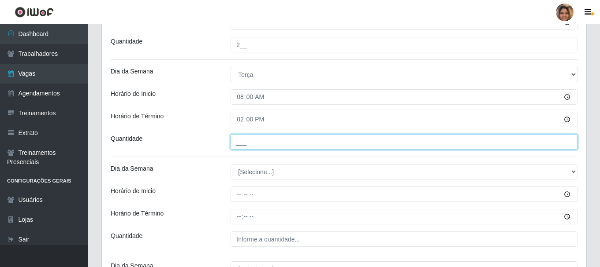
click at [242, 142] on input "___" at bounding box center [403, 141] width 347 height 15
type input "2__"
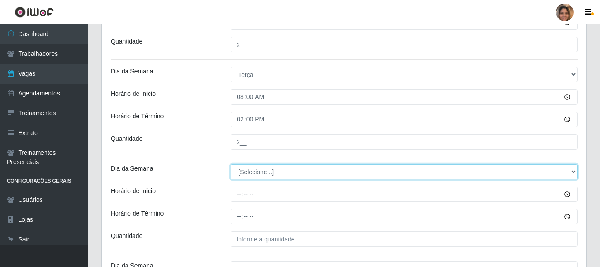
click at [250, 173] on select "[Selecione...] Segunda Terça Quarta Quinta Sexta Sábado Domingo" at bounding box center [403, 171] width 347 height 15
click at [230, 164] on select "[Selecione...] Segunda Terça Quarta Quinta Sexta Sábado Domingo" at bounding box center [403, 171] width 347 height 15
click at [262, 177] on select "[Selecione...] Segunda Terça Quarta Quinta Sexta Sábado Domingo" at bounding box center [403, 171] width 347 height 15
select select "3"
click at [230, 164] on select "[Selecione...] Segunda Terça Quarta Quinta Sexta Sábado Domingo" at bounding box center [403, 171] width 347 height 15
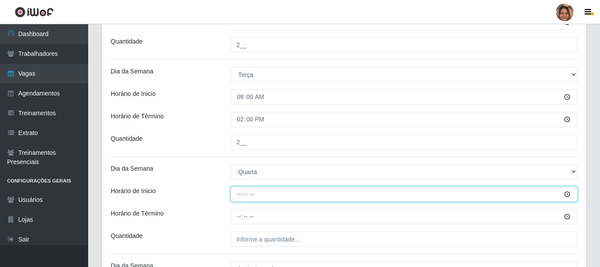
click at [250, 194] on input "Horário de Inicio" at bounding box center [403, 194] width 347 height 15
type input "08:00"
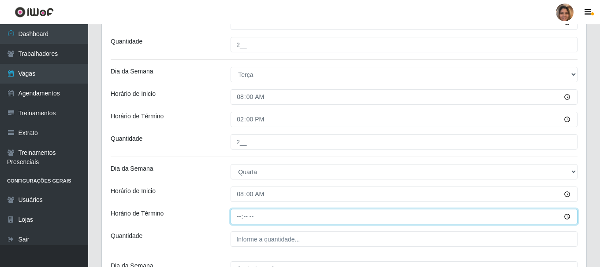
click at [245, 215] on input "Horário de Término" at bounding box center [403, 216] width 347 height 15
click at [240, 216] on input "Horário de Término" at bounding box center [403, 216] width 347 height 15
type input "14:00"
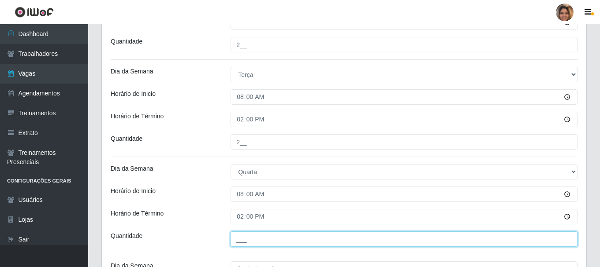
click at [245, 241] on input "___" at bounding box center [403, 239] width 347 height 15
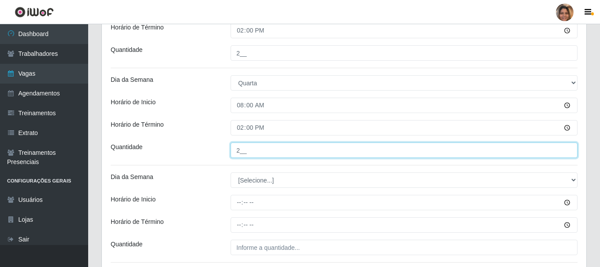
scroll to position [1421, 0]
type input "2__"
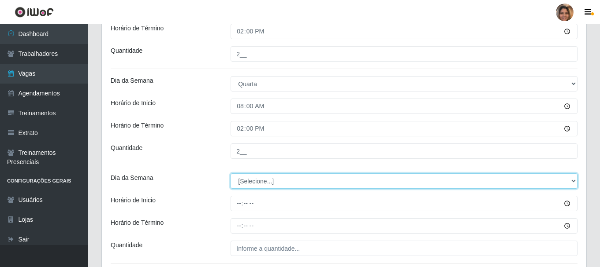
click at [255, 182] on select "[Selecione...] Segunda Terça Quarta Quinta Sexta Sábado Domingo" at bounding box center [403, 181] width 347 height 15
select select "4"
click at [230, 174] on select "[Selecione...] Segunda Terça Quarta Quinta Sexta Sábado Domingo" at bounding box center [403, 181] width 347 height 15
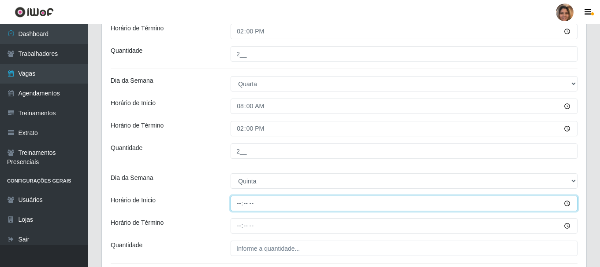
click at [246, 201] on input "Horário de Inicio" at bounding box center [403, 203] width 347 height 15
click at [239, 203] on input "Horário de Inicio" at bounding box center [403, 203] width 347 height 15
type input "08:00"
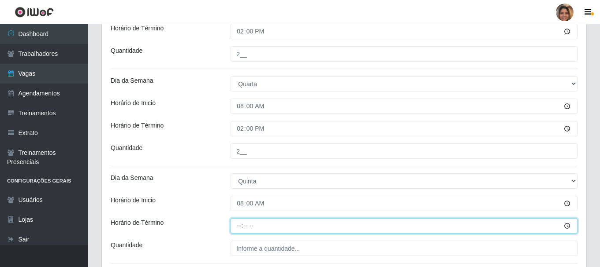
click at [241, 226] on input "Horário de Término" at bounding box center [403, 226] width 347 height 15
type input "14:00"
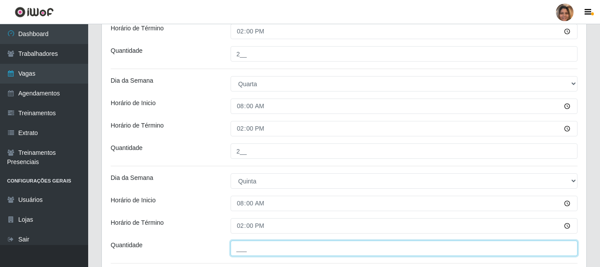
click at [262, 251] on input "___" at bounding box center [403, 248] width 347 height 15
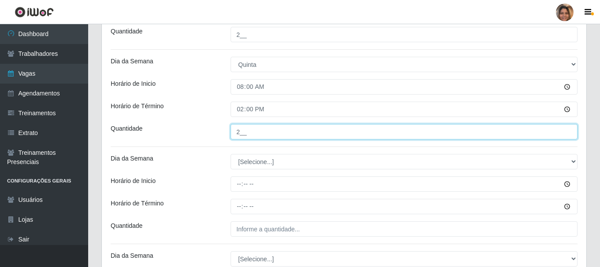
scroll to position [1553, 0]
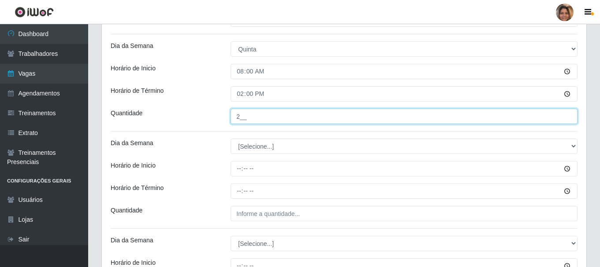
type input "2__"
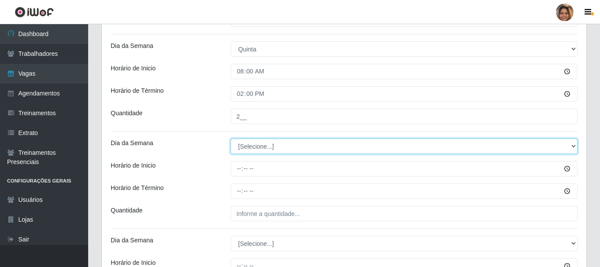
click at [245, 148] on select "[Selecione...] Segunda Terça Quarta Quinta Sexta Sábado Domingo" at bounding box center [403, 146] width 347 height 15
select select "5"
click at [230, 139] on select "[Selecione...] Segunda Terça Quarta Quinta Sexta Sábado Domingo" at bounding box center [403, 146] width 347 height 15
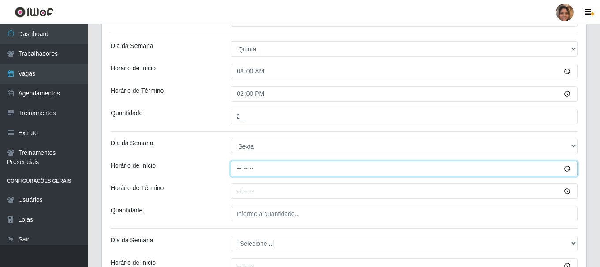
click at [238, 171] on input "Horário de Inicio" at bounding box center [403, 168] width 347 height 15
type input "08:00"
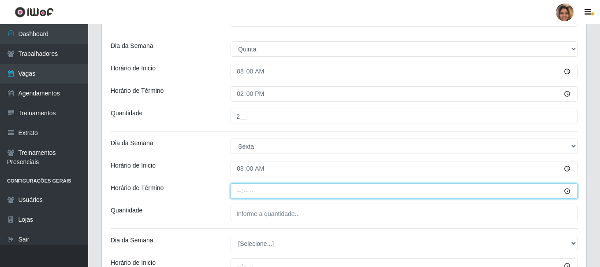
click at [238, 192] on input "Horário de Término" at bounding box center [403, 191] width 347 height 15
type input "14:00"
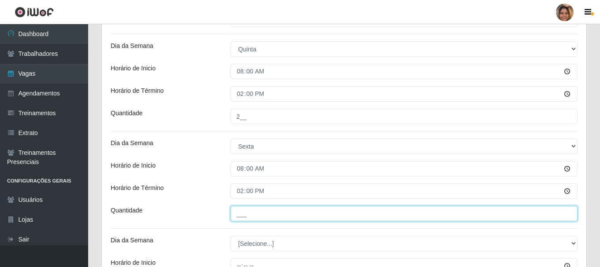
click at [245, 219] on input "___" at bounding box center [403, 213] width 347 height 15
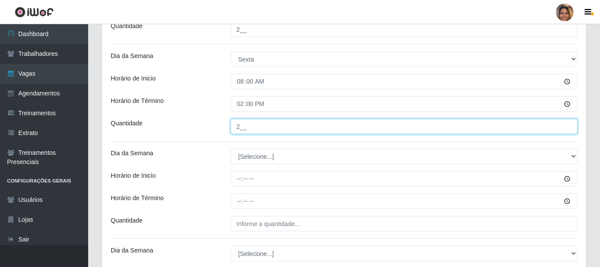
scroll to position [1641, 0]
type input "2__"
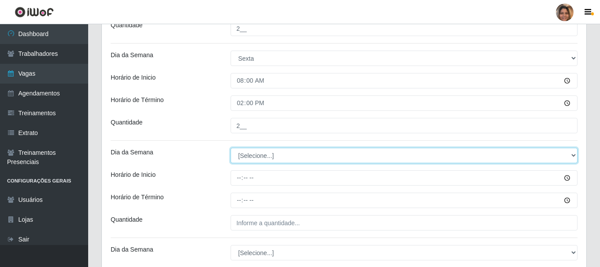
click at [257, 156] on select "[Selecione...] Segunda Terça Quarta Quinta Sexta Sábado Domingo" at bounding box center [403, 155] width 347 height 15
select select "6"
click at [230, 148] on select "[Selecione...] Segunda Terça Quarta Quinta Sexta Sábado Domingo" at bounding box center [403, 155] width 347 height 15
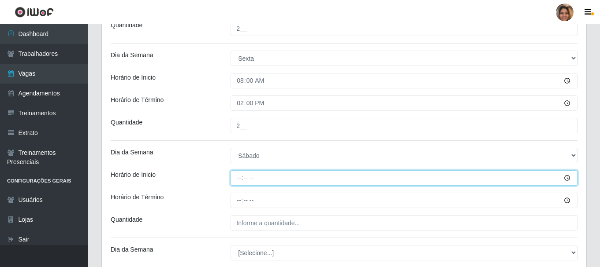
click at [237, 179] on input "Horário de Inicio" at bounding box center [403, 178] width 347 height 15
type input "07:00"
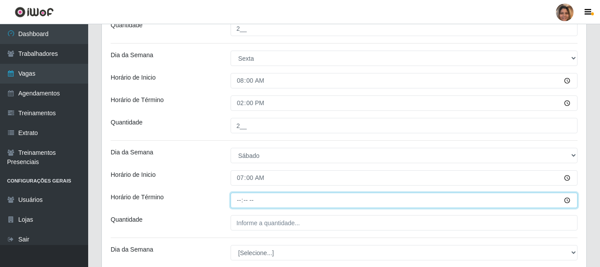
click at [238, 197] on input "Horário de Término" at bounding box center [403, 200] width 347 height 15
type input "13:00"
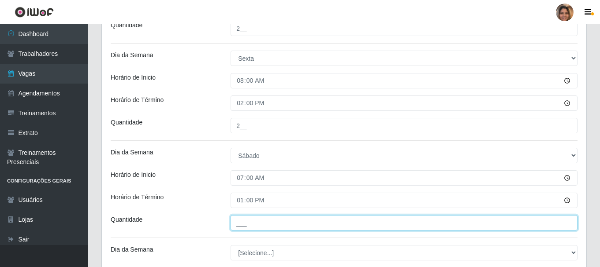
click at [253, 217] on input "___" at bounding box center [403, 222] width 347 height 15
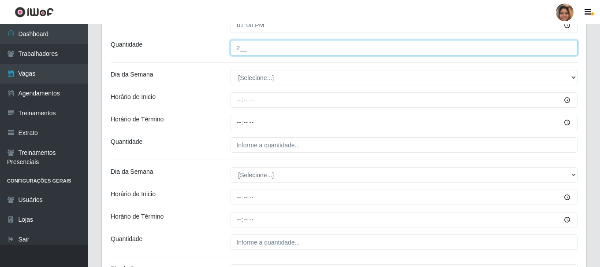
scroll to position [1818, 0]
type input "2__"
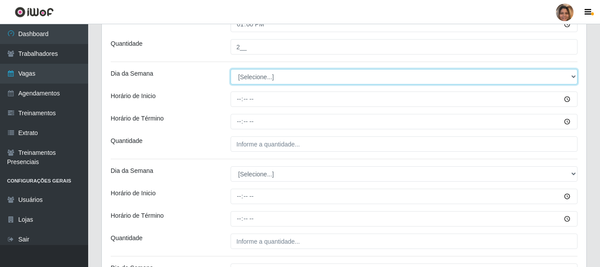
click at [265, 80] on select "[Selecione...] Segunda Terça Quarta Quinta Sexta Sábado Domingo" at bounding box center [403, 76] width 347 height 15
click at [269, 78] on select "[Selecione...] Segunda Terça Quarta Quinta Sexta Sábado Domingo" at bounding box center [403, 76] width 347 height 15
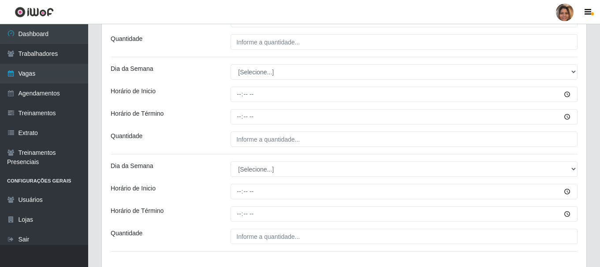
scroll to position [2086, 0]
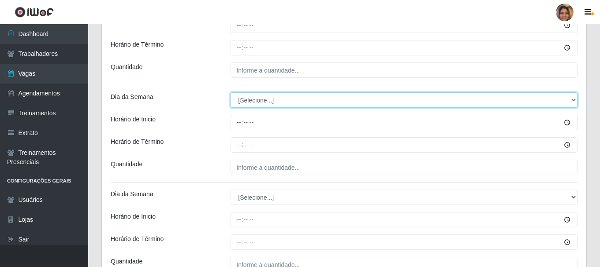
click at [569, 99] on select "[Selecione...] Segunda Terça Quarta Quinta Sexta Sábado Domingo" at bounding box center [403, 100] width 347 height 15
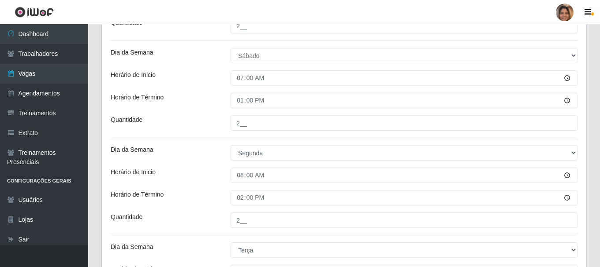
scroll to position [617, 0]
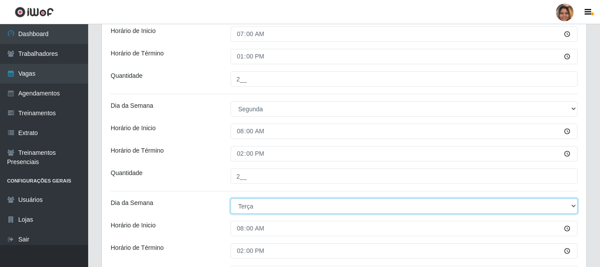
click at [264, 204] on select "[Selecione...] Segunda Terça Quarta Quinta Sexta Sábado Domingo" at bounding box center [403, 206] width 347 height 15
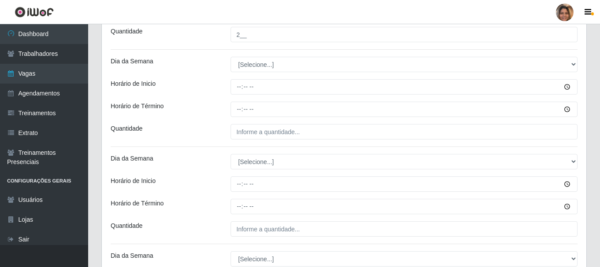
scroll to position [1851, 0]
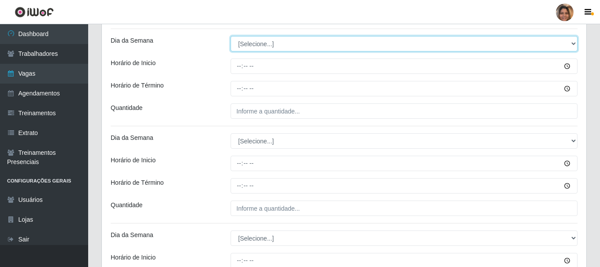
click at [282, 45] on select "[Selecione...] Segunda Terça Quarta Quinta Sexta Sábado Domingo" at bounding box center [403, 43] width 347 height 15
select select "1"
click at [230, 36] on select "[Selecione...] Segunda Terça Quarta Quinta Sexta Sábado Domingo" at bounding box center [403, 43] width 347 height 15
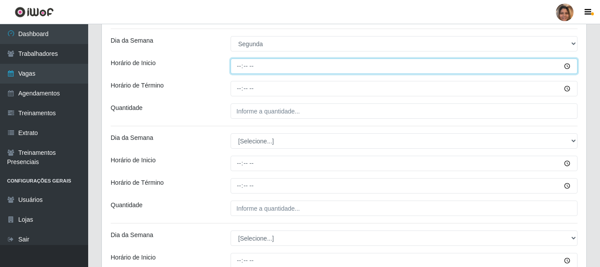
click at [238, 68] on input "Horário de Inicio" at bounding box center [403, 66] width 347 height 15
type input "08:00"
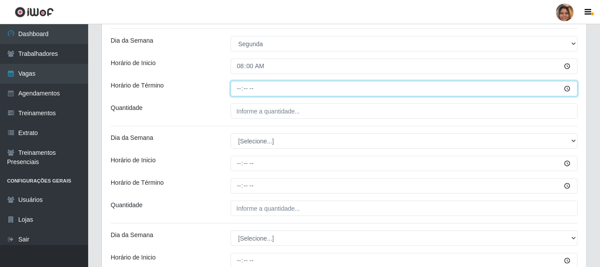
click at [238, 89] on input "Horário de Término" at bounding box center [403, 88] width 347 height 15
type input "14:00"
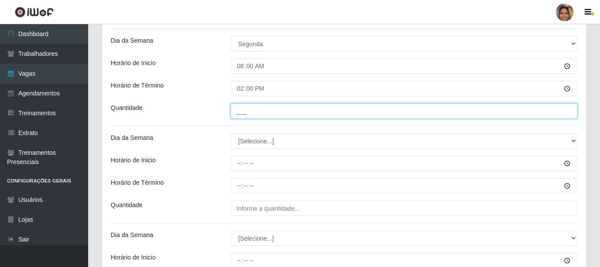
click at [246, 112] on input "___" at bounding box center [403, 111] width 347 height 15
type input "2__"
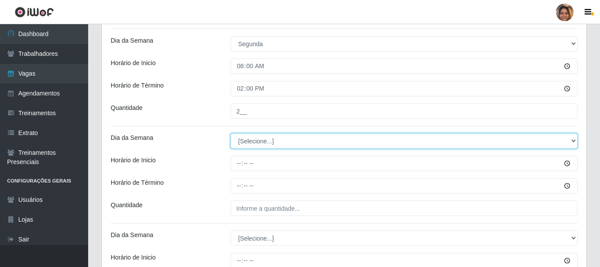
click at [237, 134] on select "[Selecione...] Segunda Terça Quarta Quinta Sexta Sábado Domingo" at bounding box center [403, 141] width 347 height 15
select select "2"
click at [230, 134] on select "[Selecione...] Segunda Terça Quarta Quinta Sexta Sábado Domingo" at bounding box center [403, 141] width 347 height 15
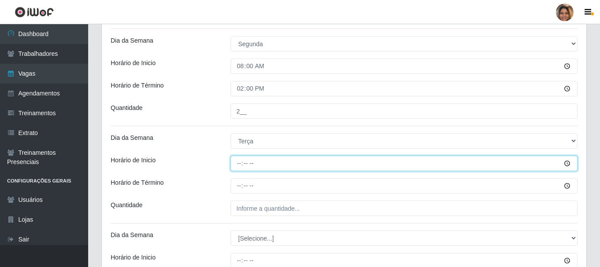
click at [240, 167] on input "Horário de Inicio" at bounding box center [403, 163] width 347 height 15
click at [240, 167] on input "05:08" at bounding box center [403, 163] width 347 height 15
type input "08:00"
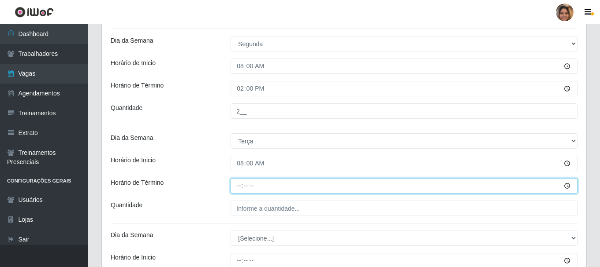
click at [238, 185] on input "Horário de Término" at bounding box center [403, 185] width 347 height 15
type input "14:00"
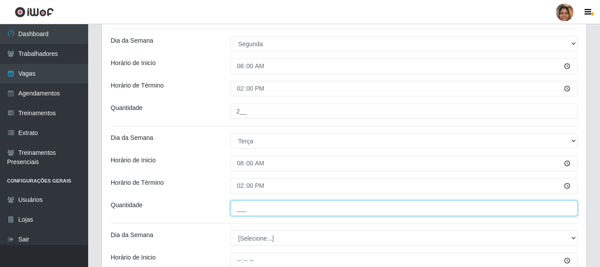
click at [260, 207] on input "___" at bounding box center [403, 208] width 347 height 15
type input "2__"
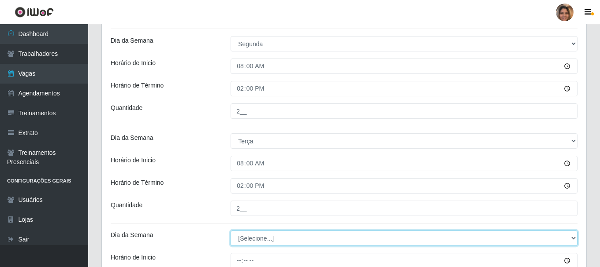
click at [253, 238] on select "[Selecione...] Segunda Terça Quarta Quinta Sexta Sábado Domingo" at bounding box center [403, 238] width 347 height 15
select select "3"
click at [230, 231] on select "[Selecione...] Segunda Terça Quarta Quinta Sexta Sábado Domingo" at bounding box center [403, 238] width 347 height 15
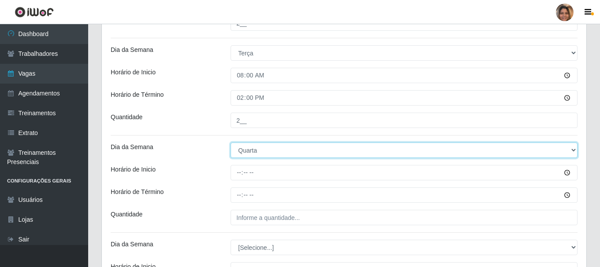
scroll to position [1983, 0]
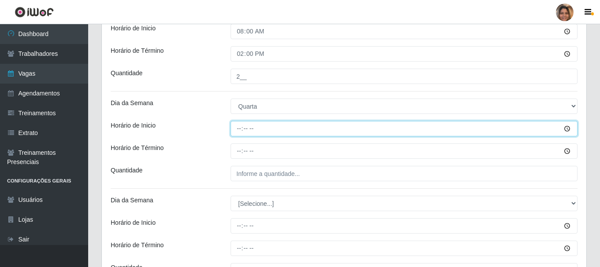
click at [238, 129] on input "Horário de Inicio" at bounding box center [403, 128] width 347 height 15
type input "08:00"
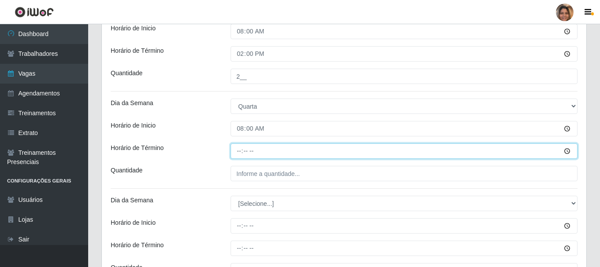
click at [237, 154] on input "Horário de Término" at bounding box center [403, 151] width 347 height 15
type input "14:00"
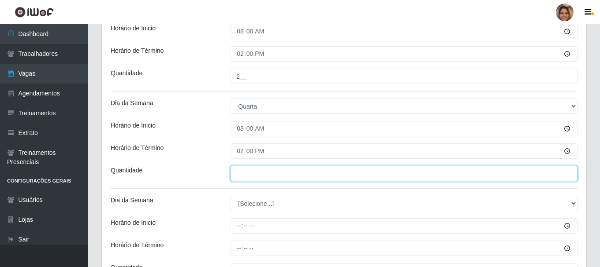
click at [242, 177] on input "___" at bounding box center [403, 173] width 347 height 15
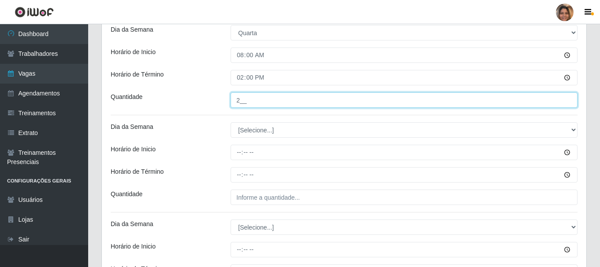
scroll to position [2071, 0]
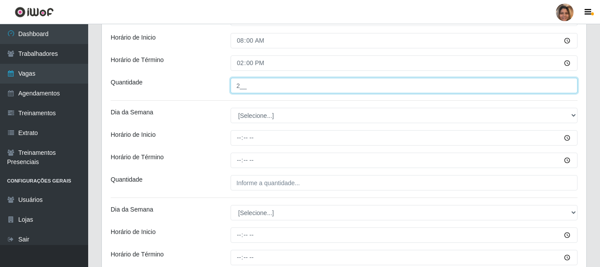
type input "2__"
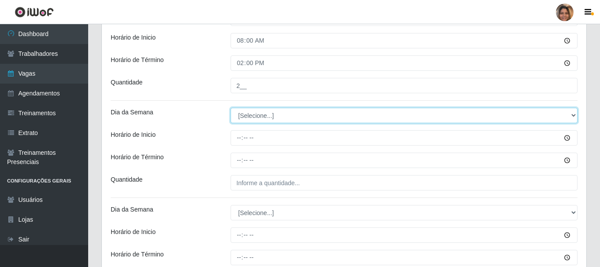
click at [263, 117] on select "[Selecione...] Segunda Terça Quarta Quinta Sexta Sábado Domingo" at bounding box center [403, 115] width 347 height 15
select select "4"
click at [230, 108] on select "[Selecione...] Segunda Terça Quarta Quinta Sexta Sábado Domingo" at bounding box center [403, 115] width 347 height 15
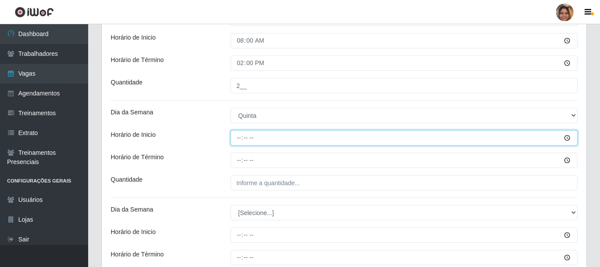
click at [237, 140] on input "Horário de Inicio" at bounding box center [403, 137] width 347 height 15
type input "08:00"
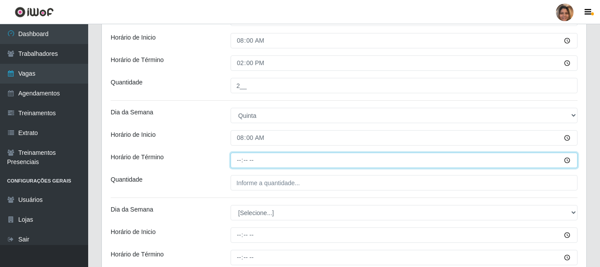
click at [238, 161] on input "Horário de Término" at bounding box center [403, 160] width 347 height 15
type input "14:00"
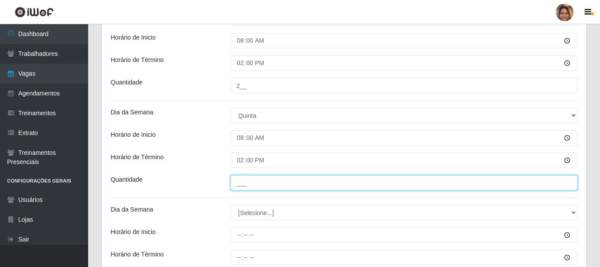
click at [256, 186] on input "___" at bounding box center [403, 182] width 347 height 15
type input "2__"
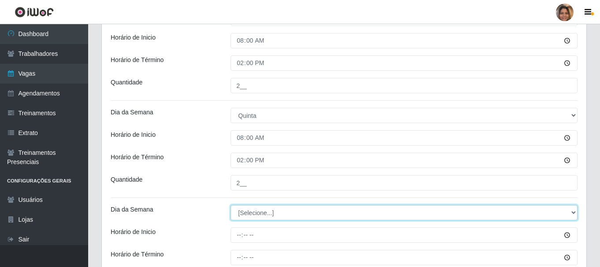
click at [253, 213] on select "[Selecione...] Segunda Terça Quarta Quinta Sexta Sábado Domingo" at bounding box center [403, 212] width 347 height 15
select select "5"
click at [230, 205] on select "[Selecione...] Segunda Terça Quarta Quinta Sexta Sábado Domingo" at bounding box center [403, 212] width 347 height 15
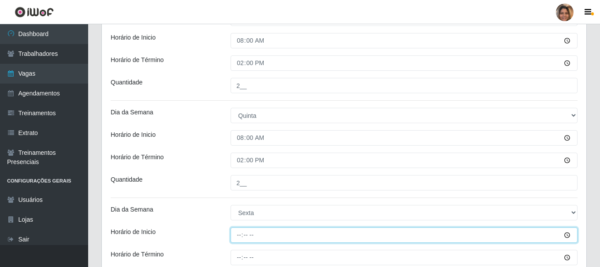
click at [250, 236] on input "Horário de Inicio" at bounding box center [403, 235] width 347 height 15
type input "08:00"
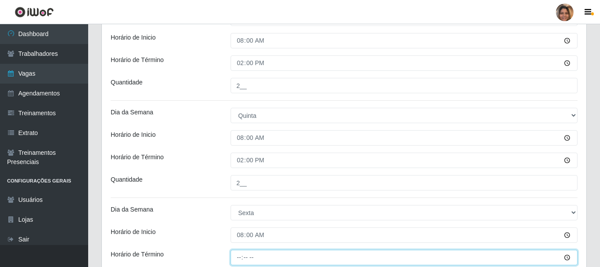
click at [239, 258] on input "Horário de Término" at bounding box center [403, 257] width 347 height 15
type input "14:00"
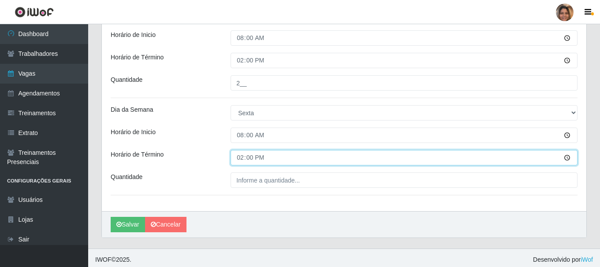
scroll to position [2175, 0]
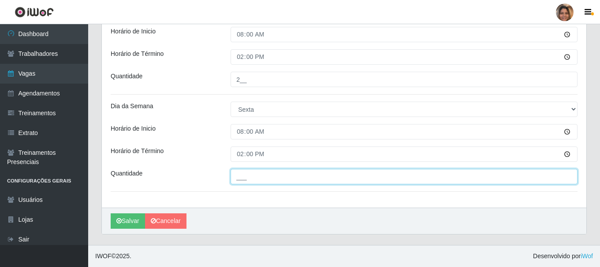
click at [282, 180] on input "___" at bounding box center [403, 176] width 347 height 15
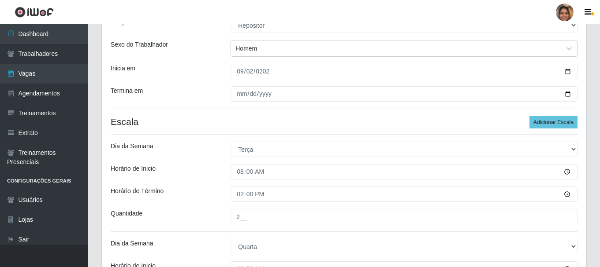
scroll to position [59, 0]
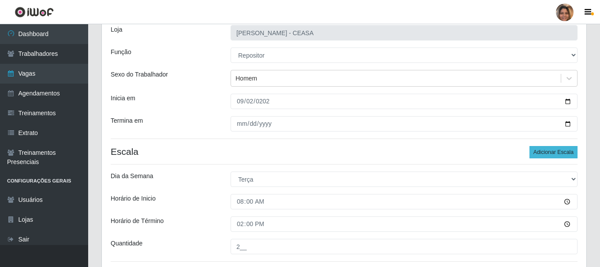
type input "2__"
click at [547, 152] on button "Adicionar Escala" at bounding box center [553, 152] width 48 height 12
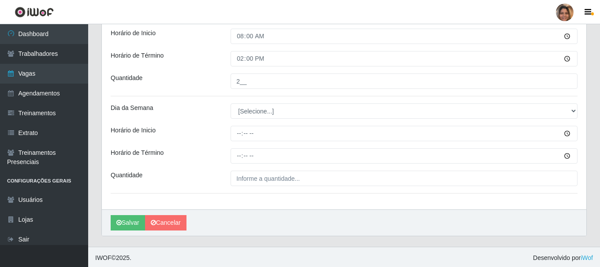
scroll to position [2272, 0]
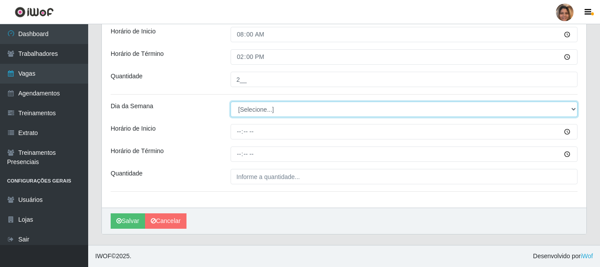
click at [274, 110] on select "[Selecione...] Segunda Terça Quarta Quinta Sexta Sábado Domingo" at bounding box center [403, 109] width 347 height 15
select select "6"
click at [230, 102] on select "[Selecione...] Segunda Terça Quarta Quinta Sexta Sábado Domingo" at bounding box center [403, 109] width 347 height 15
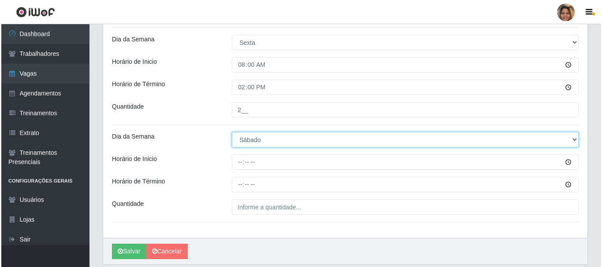
scroll to position [2228, 0]
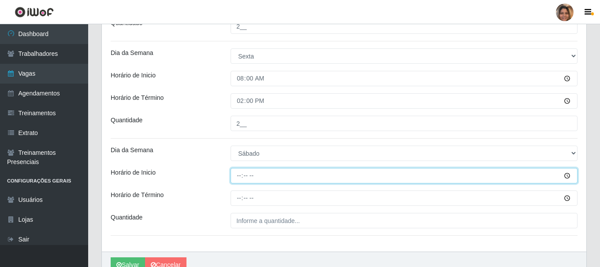
click at [240, 178] on input "Horário de Inicio" at bounding box center [403, 175] width 347 height 15
type input "07:00"
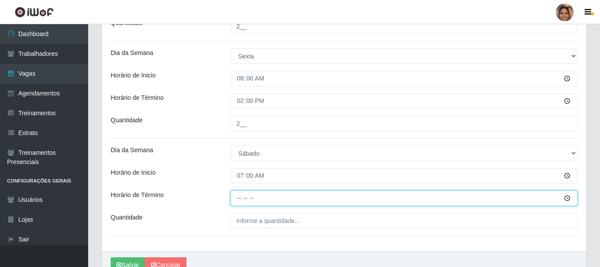
click at [240, 198] on input "Horário de Término" at bounding box center [403, 198] width 347 height 15
type input "13:00"
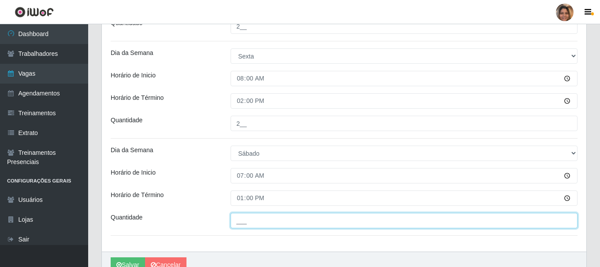
click at [241, 221] on input "___" at bounding box center [403, 220] width 347 height 15
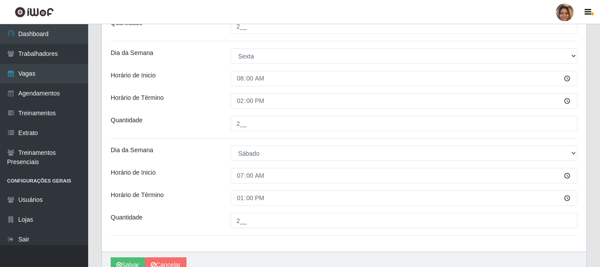
click at [129, 263] on button "Salvar" at bounding box center [128, 265] width 34 height 15
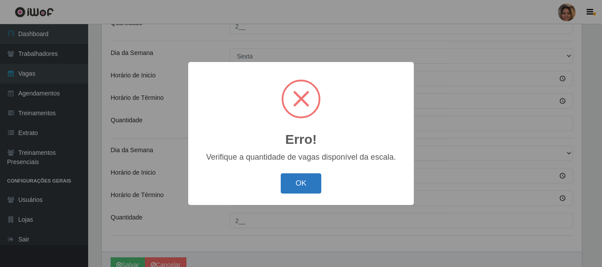
click at [300, 179] on button "OK" at bounding box center [301, 184] width 41 height 21
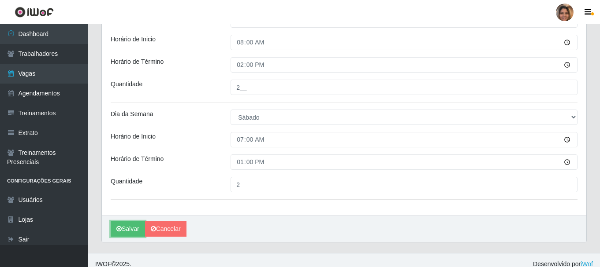
scroll to position [2272, 0]
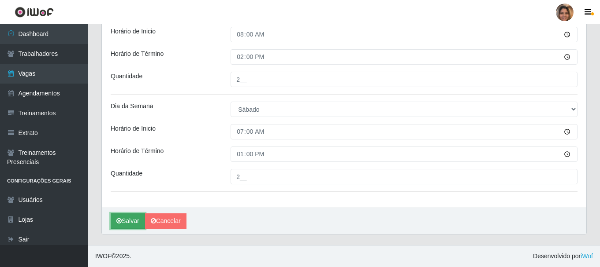
click at [122, 222] on button "Salvar" at bounding box center [128, 221] width 34 height 15
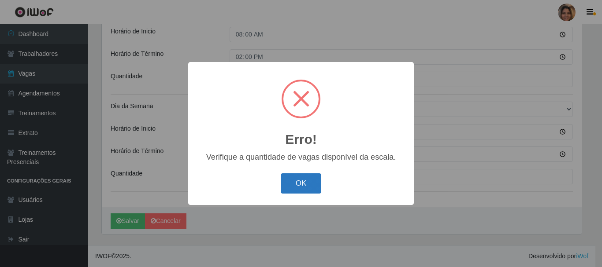
click at [313, 179] on button "OK" at bounding box center [301, 184] width 41 height 21
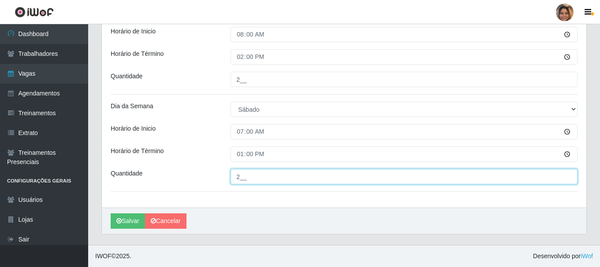
click at [568, 179] on input "2__" at bounding box center [403, 176] width 347 height 15
type input "2__"
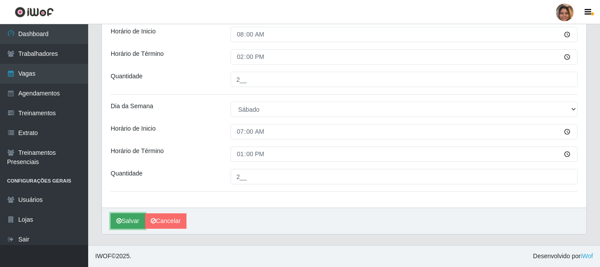
click at [134, 220] on button "Salvar" at bounding box center [128, 221] width 34 height 15
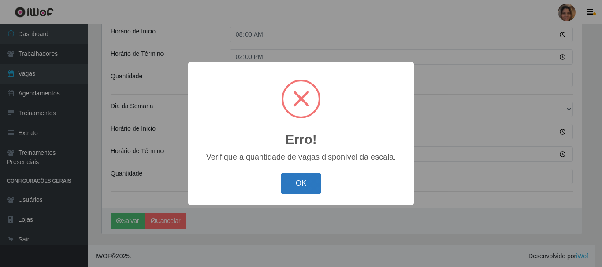
click at [289, 178] on button "OK" at bounding box center [301, 184] width 41 height 21
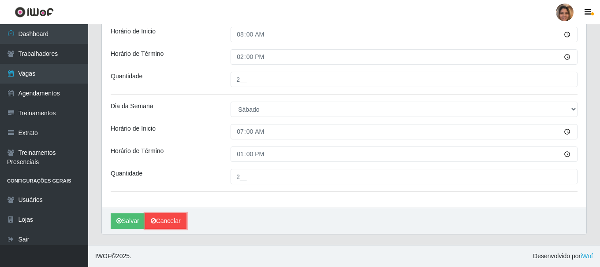
click at [161, 219] on link "Cancelar" at bounding box center [165, 221] width 41 height 15
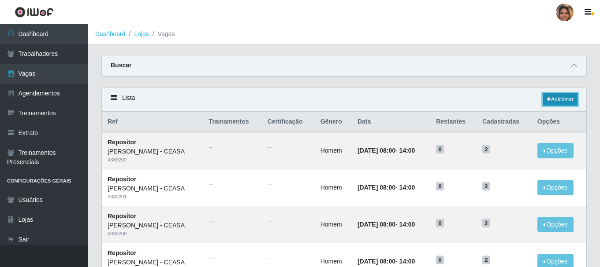
click at [556, 100] on link "Adicionar" at bounding box center [559, 99] width 35 height 12
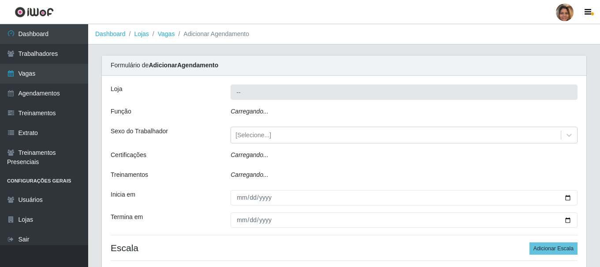
type input "[PERSON_NAME] - CEASA"
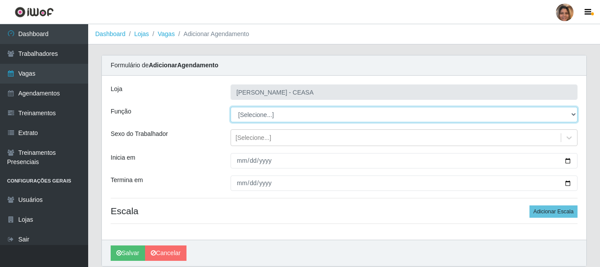
click at [275, 114] on select "[Selecione...] Repositor Repositor + Repositor ++" at bounding box center [403, 114] width 347 height 15
select select "24"
click at [230, 107] on select "[Selecione...] Repositor Repositor + Repositor ++" at bounding box center [403, 114] width 347 height 15
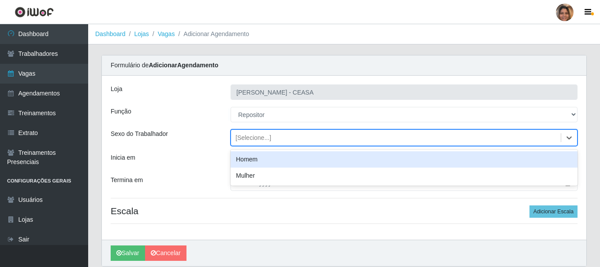
click at [268, 140] on div "[Selecione...]" at bounding box center [253, 138] width 36 height 9
click at [255, 163] on div "Homem" at bounding box center [403, 160] width 347 height 16
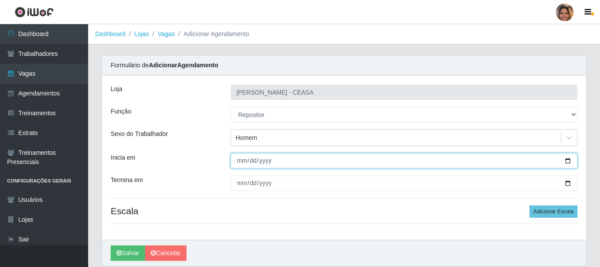
click at [256, 163] on input "Inicia em" at bounding box center [403, 160] width 347 height 15
click at [236, 160] on input "Inicia em" at bounding box center [403, 160] width 347 height 15
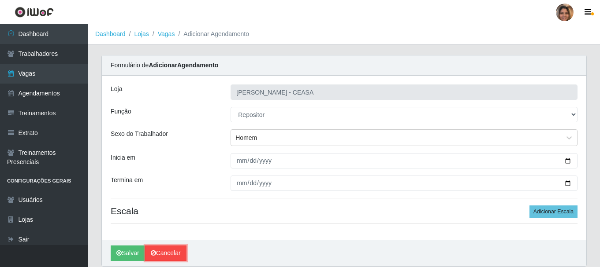
click at [165, 254] on link "Cancelar" at bounding box center [165, 253] width 41 height 15
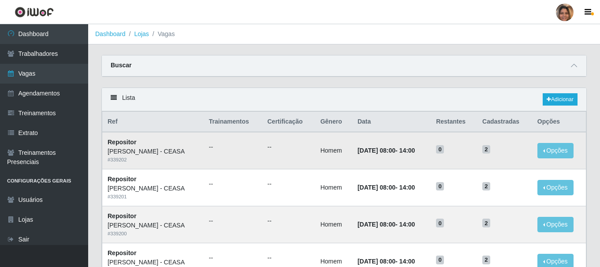
scroll to position [44, 0]
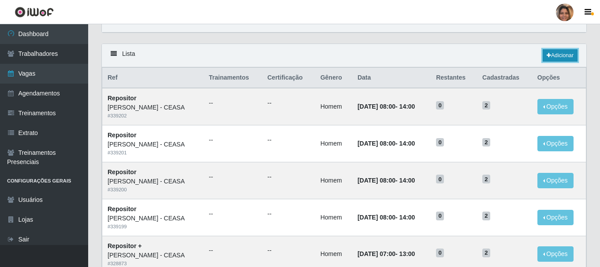
click at [562, 58] on link "Adicionar" at bounding box center [559, 55] width 35 height 12
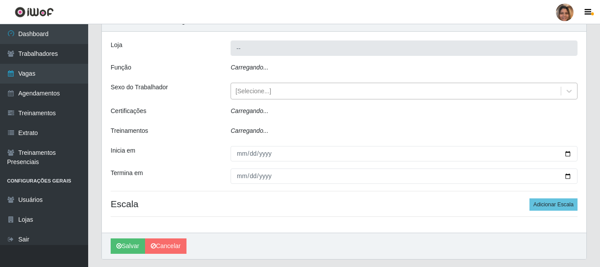
type input "[PERSON_NAME] - CEASA"
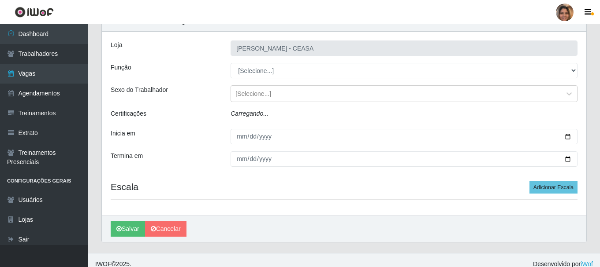
scroll to position [32, 0]
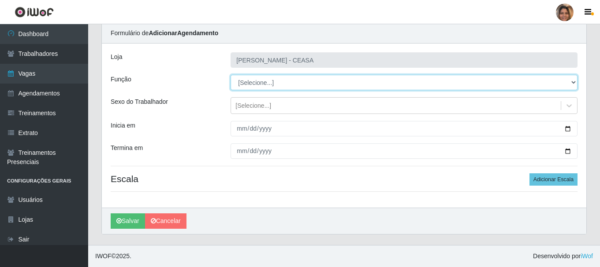
click at [568, 87] on select "[Selecione...] Repositor Repositor + Repositor ++" at bounding box center [403, 82] width 347 height 15
select select "24"
click at [230, 75] on select "[Selecione...] Repositor Repositor + Repositor ++" at bounding box center [403, 82] width 347 height 15
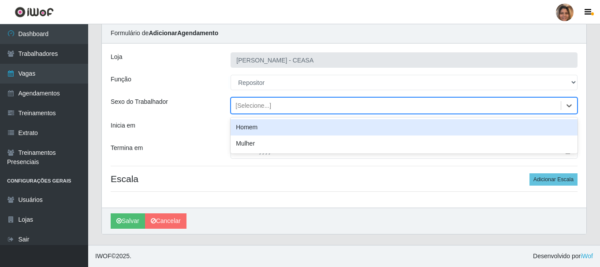
click at [283, 106] on div "[Selecione...]" at bounding box center [396, 106] width 330 height 15
click at [273, 125] on div "Homem" at bounding box center [403, 127] width 347 height 16
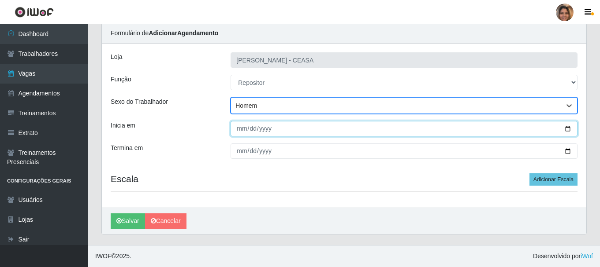
click at [238, 129] on input "Inicia em" at bounding box center [403, 128] width 347 height 15
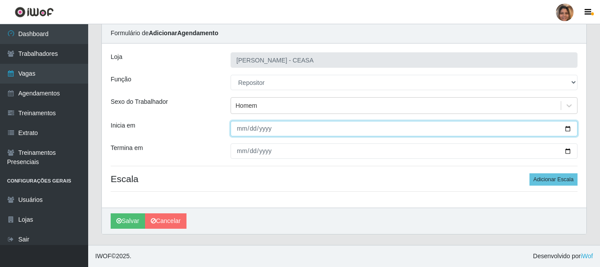
click at [239, 129] on input "Inicia em" at bounding box center [403, 128] width 347 height 15
type input "2025-09-05"
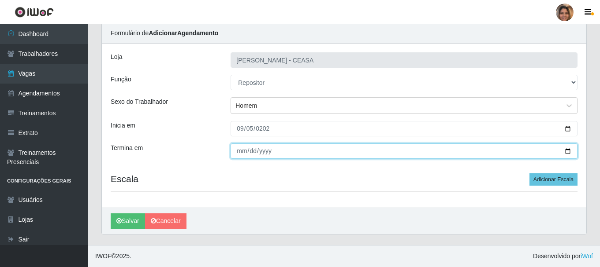
click at [243, 151] on input "Termina em" at bounding box center [403, 151] width 347 height 15
type input "2025-09-06"
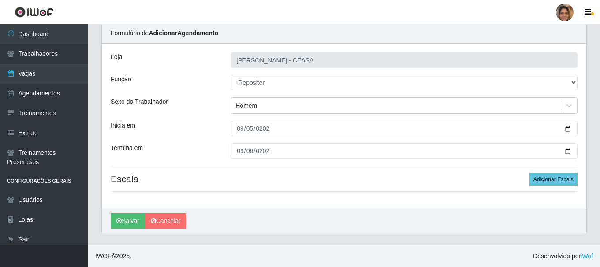
click at [378, 177] on h4 "Escala Adicionar Escala" at bounding box center [344, 179] width 467 height 11
click at [535, 183] on button "Adicionar Escala" at bounding box center [553, 180] width 48 height 12
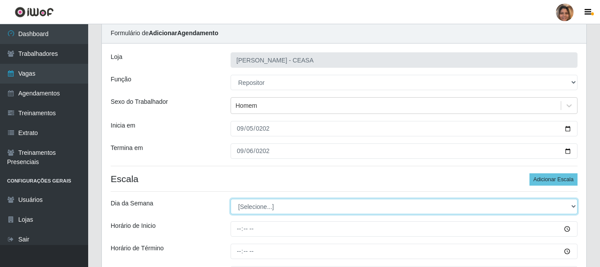
click at [254, 212] on select "[Selecione...] Segunda Terça Quarta Quinta Sexta Sábado Domingo" at bounding box center [403, 206] width 347 height 15
select select "5"
click at [230, 199] on select "[Selecione...] Segunda Terça Quarta Quinta Sexta Sábado Domingo" at bounding box center [403, 206] width 347 height 15
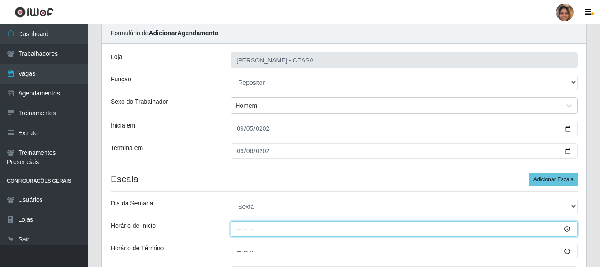
click at [267, 232] on input "Horário de Inicio" at bounding box center [403, 229] width 347 height 15
type input "08:00"
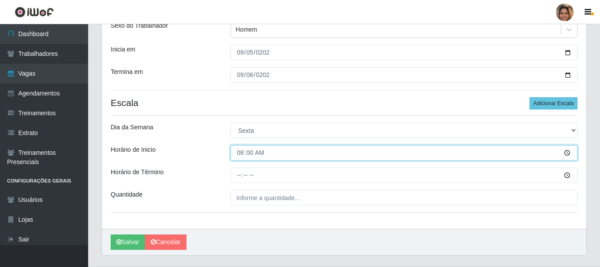
scroll to position [120, 0]
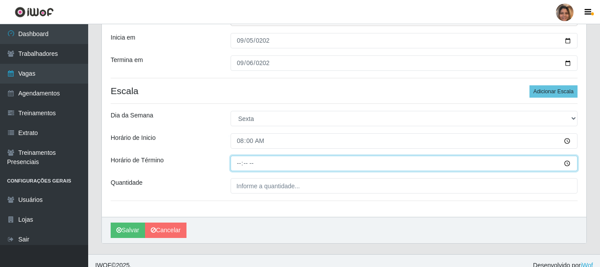
click at [241, 165] on input "Horário de Término" at bounding box center [403, 163] width 347 height 15
type input "14:00"
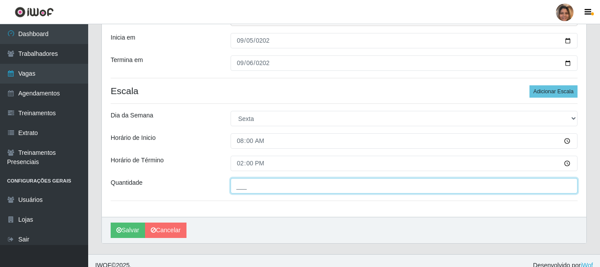
click at [242, 182] on input "___" at bounding box center [403, 185] width 347 height 15
type input "2__"
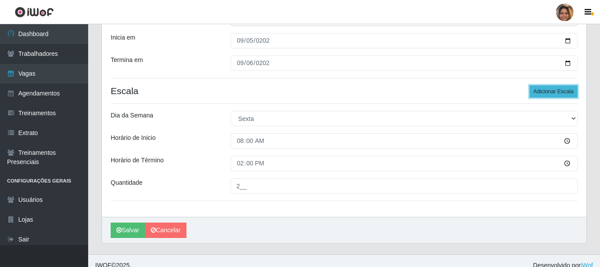
click at [547, 94] on button "Adicionar Escala" at bounding box center [553, 91] width 48 height 12
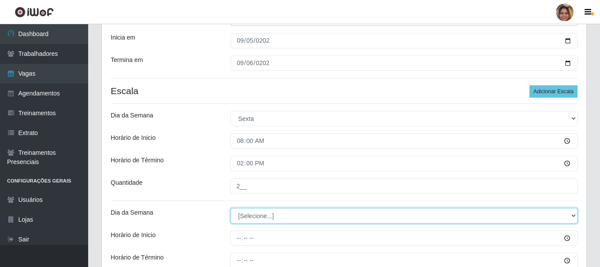
click at [239, 217] on select "[Selecione...] Segunda Terça Quarta Quinta Sexta Sábado Domingo" at bounding box center [403, 215] width 347 height 15
select select "6"
click at [230, 208] on select "[Selecione...] Segunda Terça Quarta Quinta Sexta Sábado Domingo" at bounding box center [403, 215] width 347 height 15
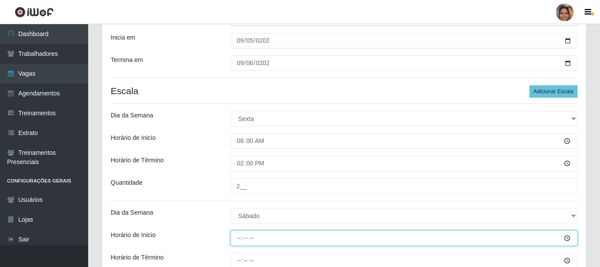
click at [238, 238] on input "Horário de Inicio" at bounding box center [403, 238] width 347 height 15
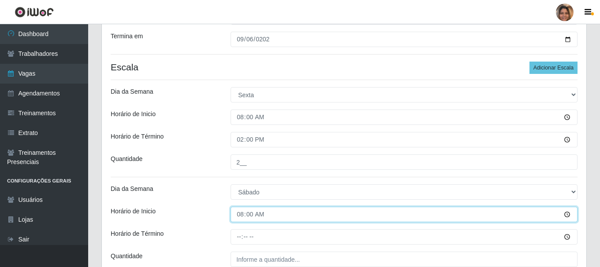
scroll to position [164, 0]
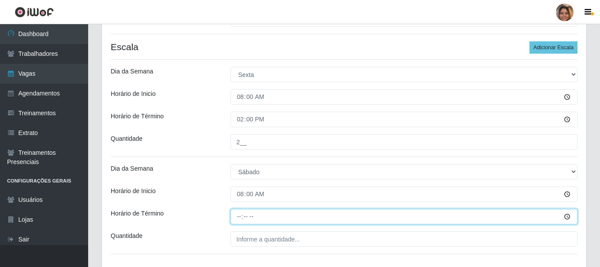
click at [237, 219] on input "Horário de Término" at bounding box center [403, 216] width 347 height 15
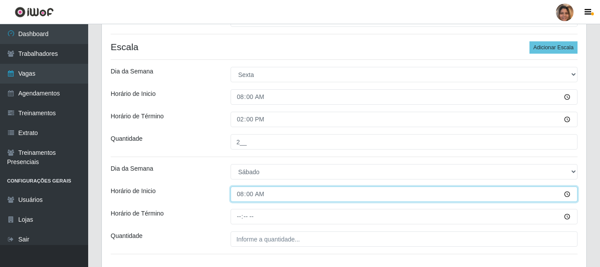
click at [242, 199] on input "08:00" at bounding box center [403, 194] width 347 height 15
type input "07:00"
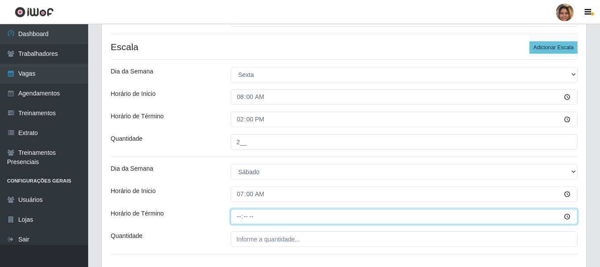
click at [239, 220] on input "Horário de Término" at bounding box center [403, 216] width 347 height 15
type input "13:00"
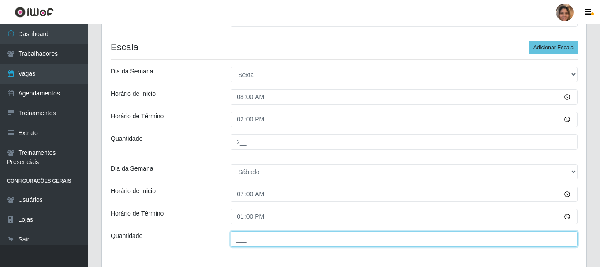
click at [235, 239] on input "___" at bounding box center [403, 239] width 347 height 15
click at [329, 232] on input "2__" at bounding box center [403, 239] width 347 height 15
type input "2__"
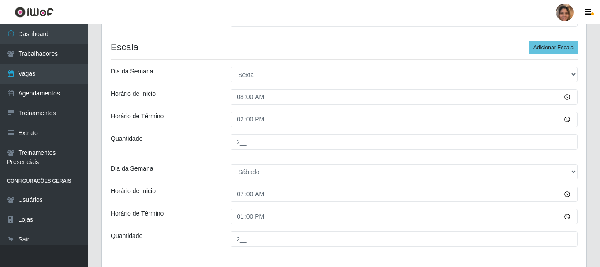
click at [329, 248] on div "Loja Mar Vermelho - CEASA Função [Selecione...] Repositor Repositor + Repositor…" at bounding box center [344, 90] width 484 height 359
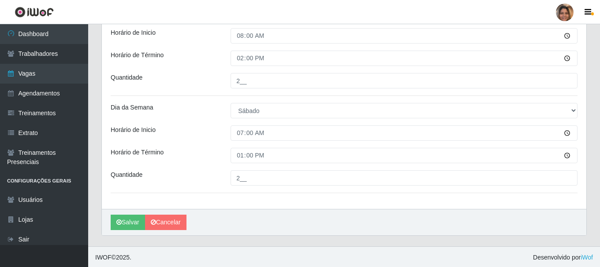
scroll to position [227, 0]
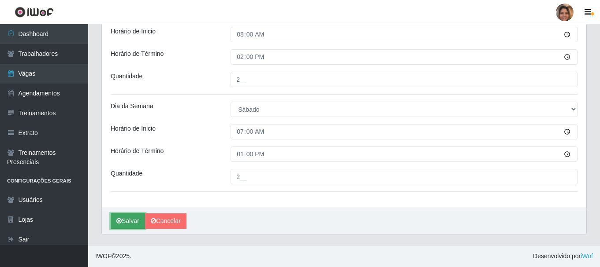
click at [133, 217] on button "Salvar" at bounding box center [128, 221] width 34 height 15
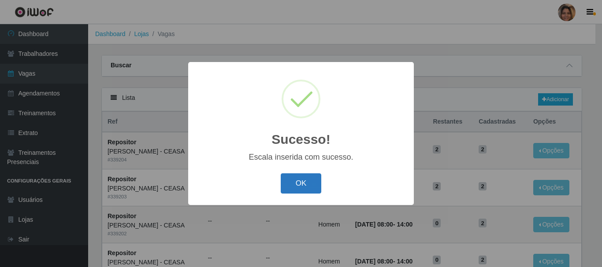
click at [298, 181] on button "OK" at bounding box center [301, 184] width 41 height 21
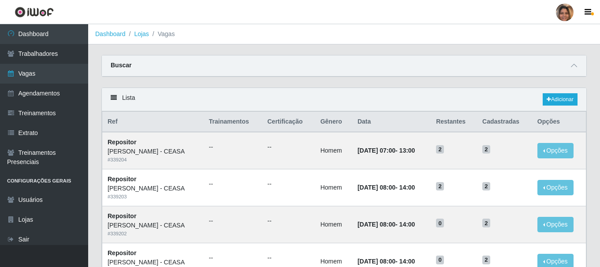
click at [564, 98] on link "Adicionar" at bounding box center [559, 99] width 35 height 12
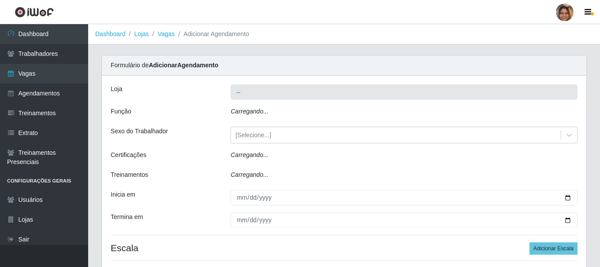
type input "[PERSON_NAME] - CEASA"
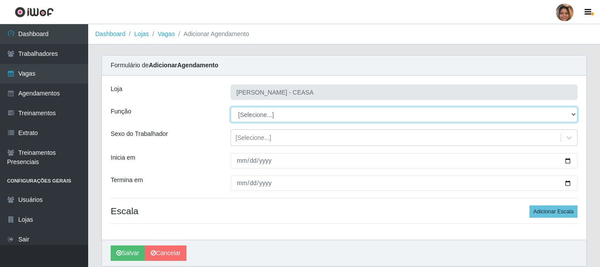
click at [570, 117] on select "[Selecione...] Repositor Repositor + Repositor ++" at bounding box center [403, 114] width 347 height 15
select select "24"
click at [230, 107] on select "[Selecione...] Repositor Repositor + Repositor ++" at bounding box center [403, 114] width 347 height 15
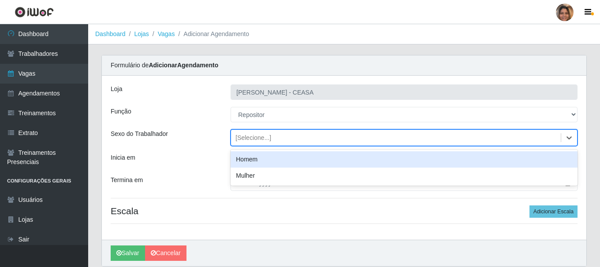
click at [260, 141] on div "[Selecione...]" at bounding box center [253, 138] width 36 height 9
click at [257, 156] on div "Homem" at bounding box center [403, 160] width 347 height 16
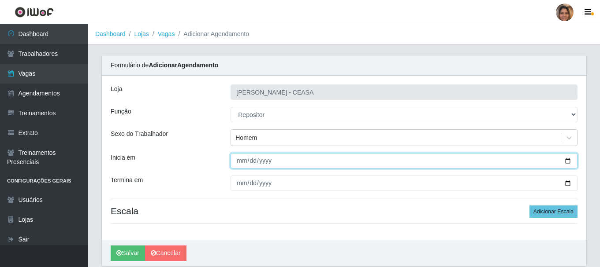
click at [238, 160] on input "Inicia em" at bounding box center [403, 160] width 347 height 15
type input "2025-09-08"
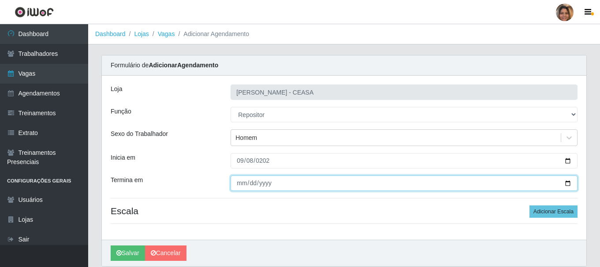
click at [240, 184] on input "Termina em" at bounding box center [403, 183] width 347 height 15
type input "2025-09-13"
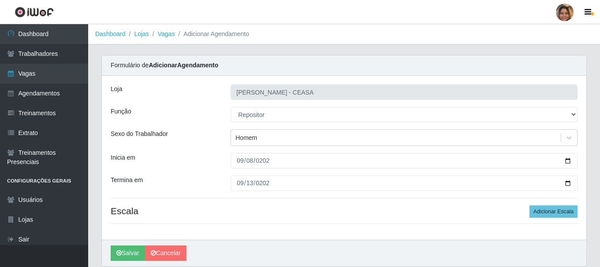
click at [416, 213] on h4 "Escala Adicionar Escala" at bounding box center [344, 211] width 467 height 11
click at [382, 216] on h4 "Escala Adicionar Escala" at bounding box center [344, 211] width 467 height 11
click at [567, 209] on button "Adicionar Escala" at bounding box center [553, 212] width 48 height 12
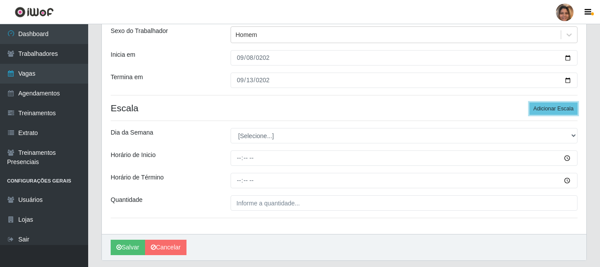
scroll to position [104, 0]
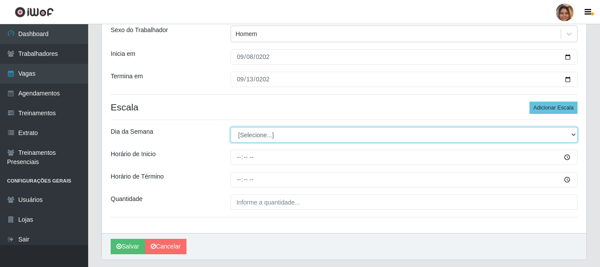
click at [249, 133] on select "[Selecione...] Segunda Terça Quarta Quinta Sexta Sábado Domingo" at bounding box center [403, 134] width 347 height 15
select select "1"
click at [230, 127] on select "[Selecione...] Segunda Terça Quarta Quinta Sexta Sábado Domingo" at bounding box center [403, 134] width 347 height 15
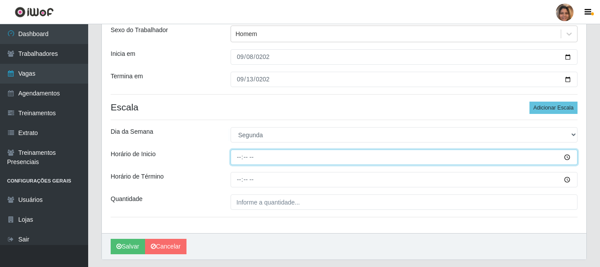
click at [238, 156] on input "Horário de Inicio" at bounding box center [403, 157] width 347 height 15
type input "08:00"
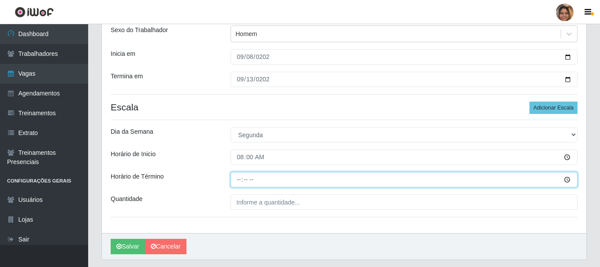
click at [238, 181] on input "Horário de Término" at bounding box center [403, 179] width 347 height 15
type input "14:00"
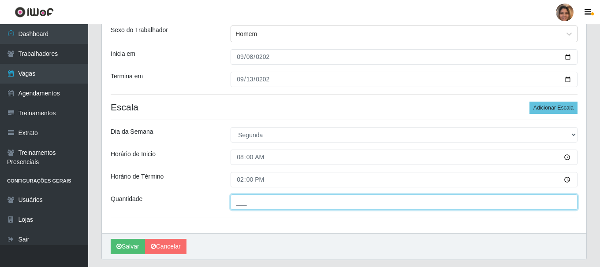
click at [237, 202] on input "___" at bounding box center [403, 202] width 347 height 15
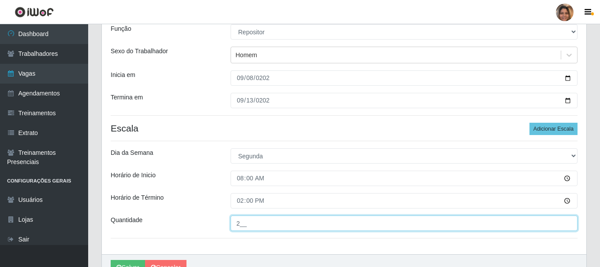
scroll to position [64, 0]
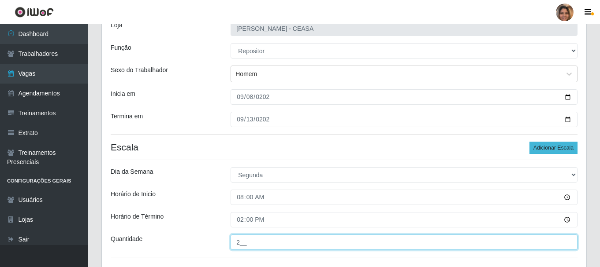
type input "2__"
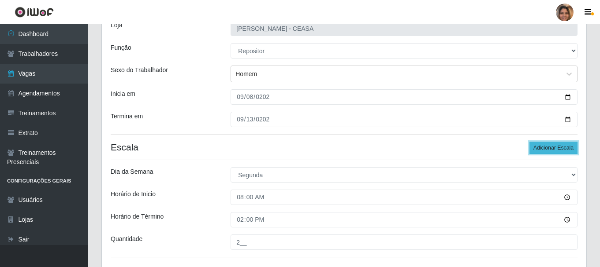
click at [549, 148] on button "Adicionar Escala" at bounding box center [553, 148] width 48 height 12
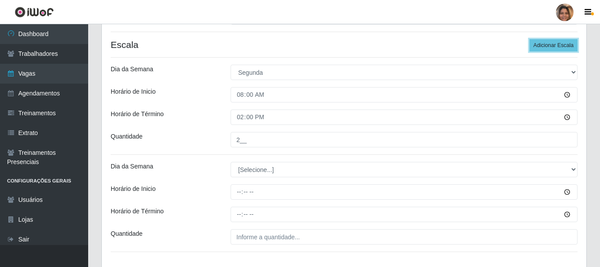
scroll to position [190, 0]
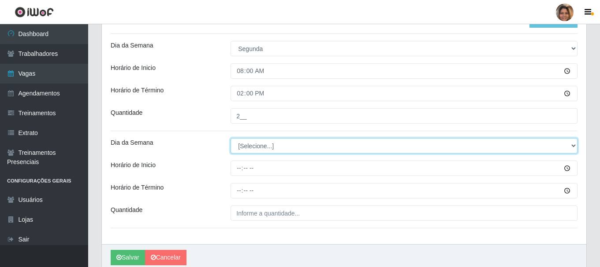
click at [249, 148] on select "[Selecione...] Segunda Terça Quarta Quinta Sexta Sábado Domingo" at bounding box center [403, 145] width 347 height 15
select select "2"
click at [230, 138] on select "[Selecione...] Segunda Terça Quarta Quinta Sexta Sábado Domingo" at bounding box center [403, 145] width 347 height 15
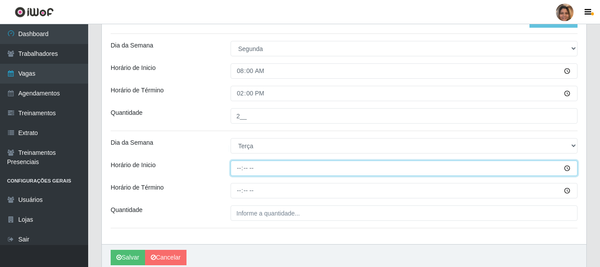
click at [241, 169] on input "Horário de Inicio" at bounding box center [403, 168] width 347 height 15
type input "08:00"
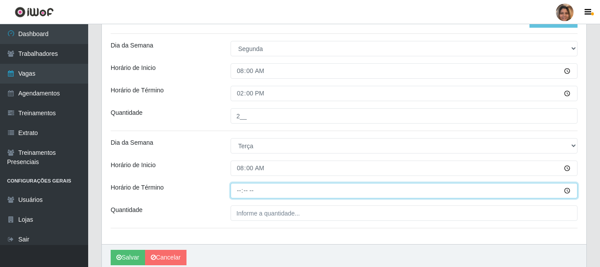
click at [238, 191] on input "Horário de Término" at bounding box center [403, 190] width 347 height 15
type input "14:00"
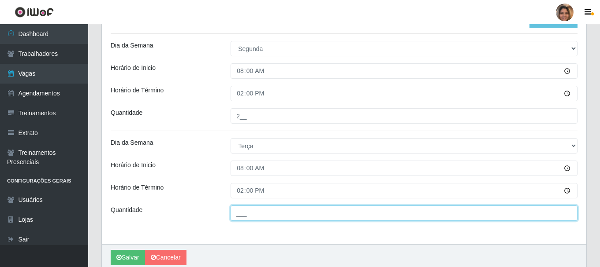
click at [243, 214] on input "___" at bounding box center [403, 213] width 347 height 15
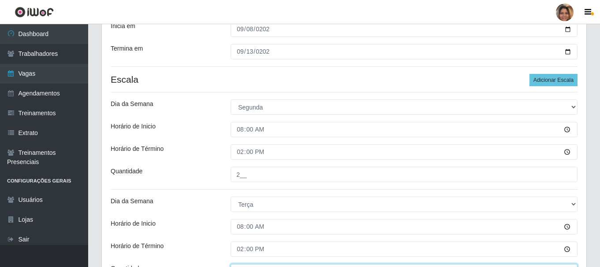
scroll to position [128, 0]
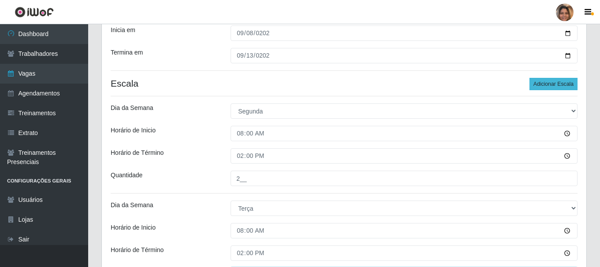
type input "2__"
click at [551, 83] on button "Adicionar Escala" at bounding box center [553, 84] width 48 height 12
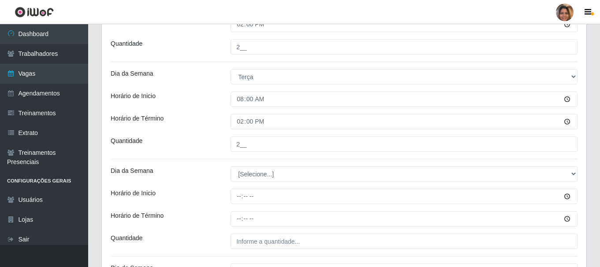
scroll to position [260, 0]
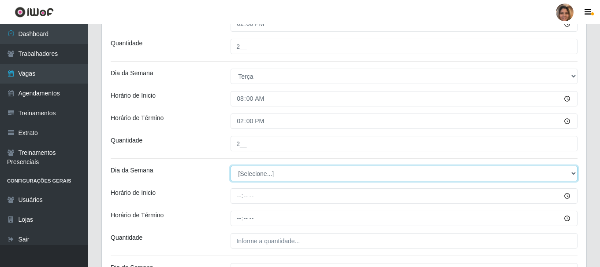
click at [315, 174] on select "[Selecione...] Segunda Terça Quarta Quinta Sexta Sábado Domingo" at bounding box center [403, 173] width 347 height 15
click at [249, 171] on select "[Selecione...] Segunda Terça Quarta Quinta Sexta Sábado Domingo" at bounding box center [403, 173] width 347 height 15
select select "3"
click at [230, 166] on select "[Selecione...] Segunda Terça Quarta Quinta Sexta Sábado Domingo" at bounding box center [403, 173] width 347 height 15
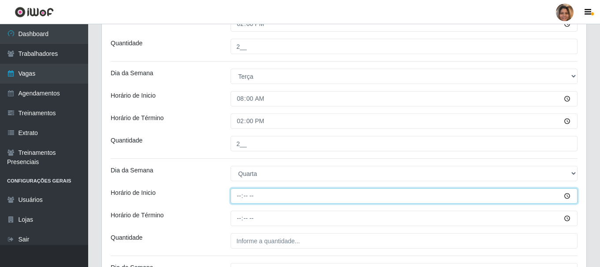
click at [241, 197] on input "Horário de Inicio" at bounding box center [403, 196] width 347 height 15
type input "08:00"
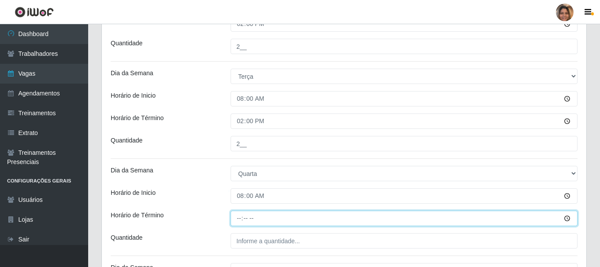
click at [236, 220] on input "Horário de Término" at bounding box center [403, 218] width 347 height 15
type input "14:00"
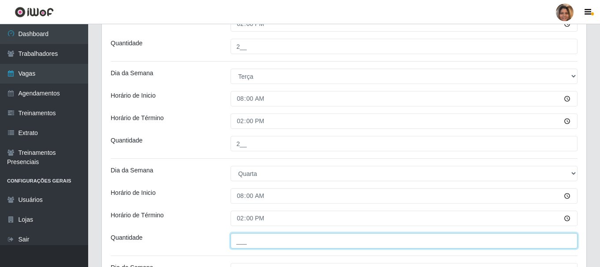
click at [250, 240] on input "___" at bounding box center [403, 241] width 347 height 15
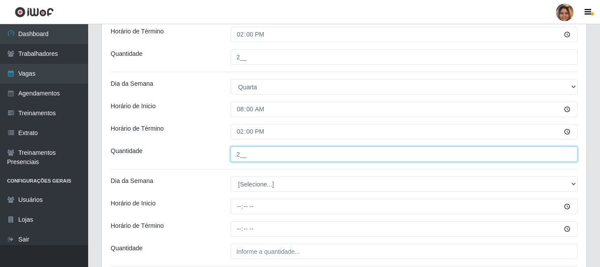
scroll to position [348, 0]
type input "2__"
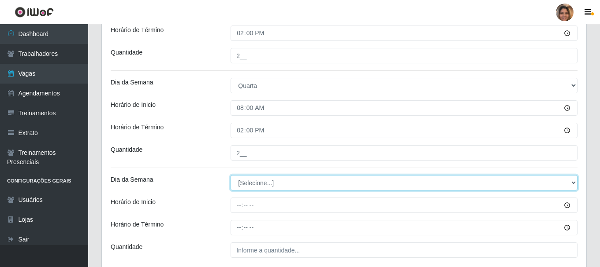
click at [265, 183] on select "[Selecione...] Segunda Terça Quarta Quinta Sexta Sábado Domingo" at bounding box center [403, 182] width 347 height 15
select select "4"
click at [230, 175] on select "[Selecione...] Segunda Terça Quarta Quinta Sexta Sábado Domingo" at bounding box center [403, 182] width 347 height 15
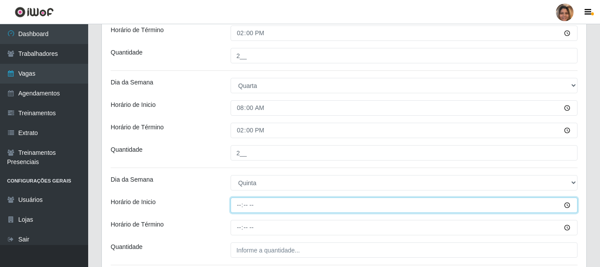
click at [235, 203] on input "Horário de Inicio" at bounding box center [403, 205] width 347 height 15
type input "08:00"
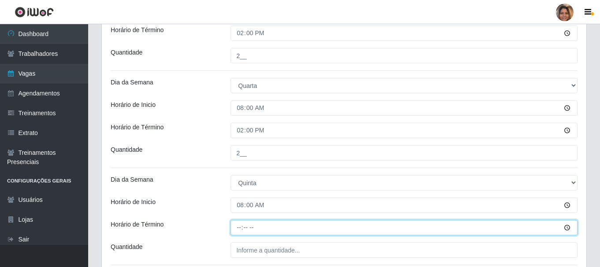
click at [240, 229] on input "Horário de Término" at bounding box center [403, 227] width 347 height 15
type input "14:00"
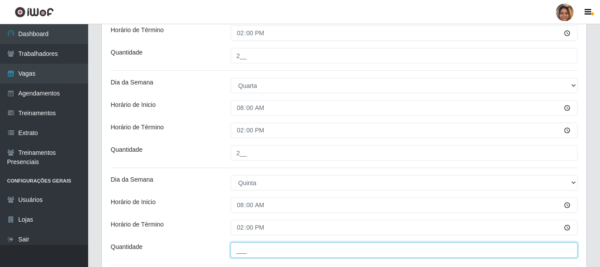
click at [242, 246] on input "___" at bounding box center [403, 250] width 347 height 15
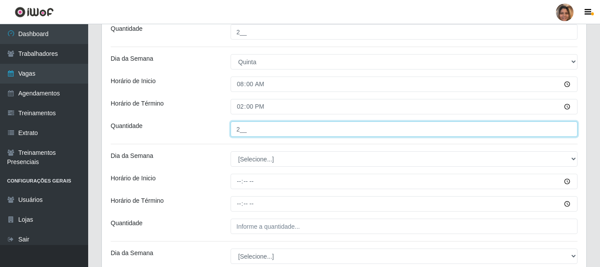
scroll to position [480, 0]
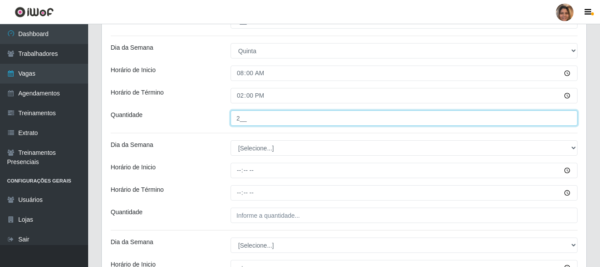
type input "2__"
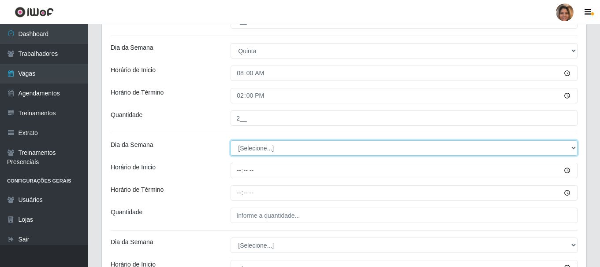
click at [269, 147] on select "[Selecione...] Segunda Terça Quarta Quinta Sexta Sábado Domingo" at bounding box center [403, 148] width 347 height 15
select select "5"
click at [230, 141] on select "[Selecione...] Segunda Terça Quarta Quinta Sexta Sábado Domingo" at bounding box center [403, 148] width 347 height 15
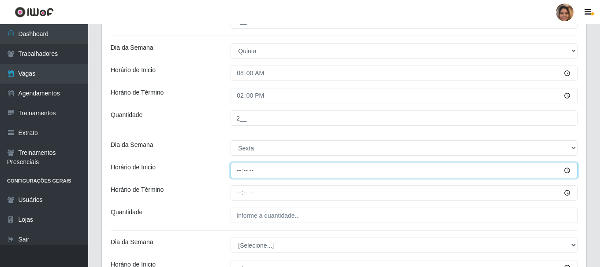
click at [240, 171] on input "Horário de Inicio" at bounding box center [403, 170] width 347 height 15
type input "08:00"
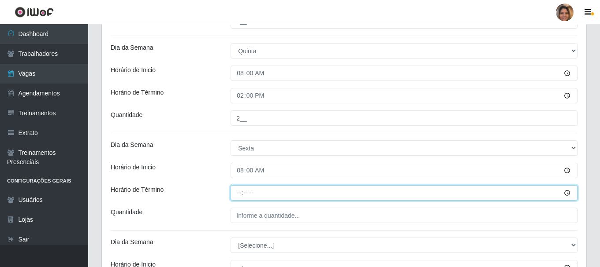
click at [238, 193] on input "Horário de Término" at bounding box center [403, 193] width 347 height 15
type input "14:00"
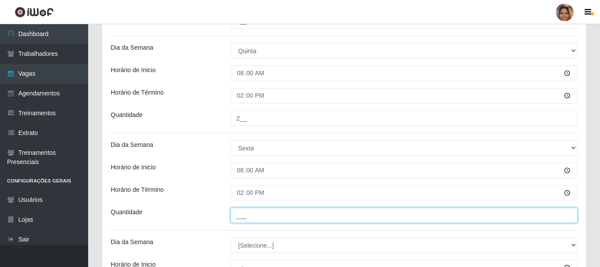
click at [241, 211] on input "___" at bounding box center [403, 215] width 347 height 15
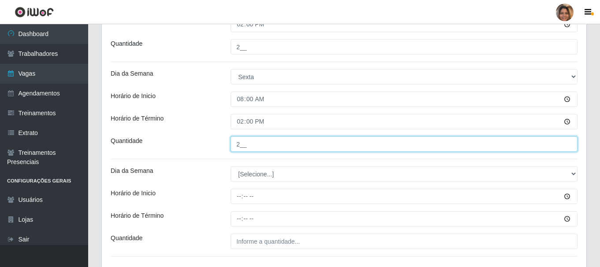
scroll to position [568, 0]
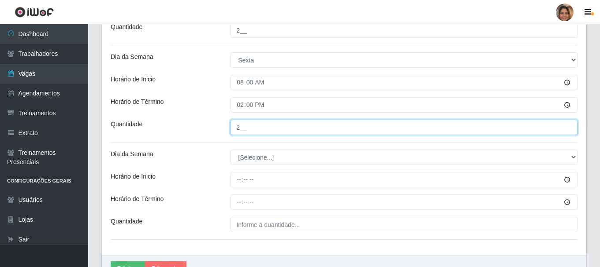
type input "2__"
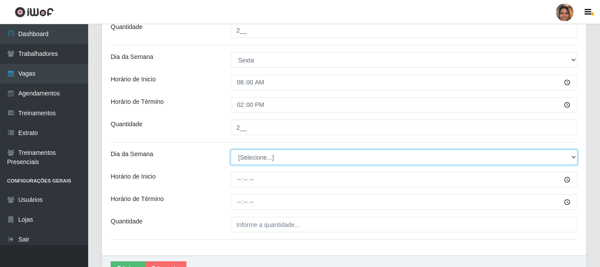
click at [249, 156] on select "[Selecione...] Segunda Terça Quarta Quinta Sexta Sábado Domingo" at bounding box center [403, 157] width 347 height 15
select select "6"
click at [230, 150] on select "[Selecione...] Segunda Terça Quarta Quinta Sexta Sábado Domingo" at bounding box center [403, 157] width 347 height 15
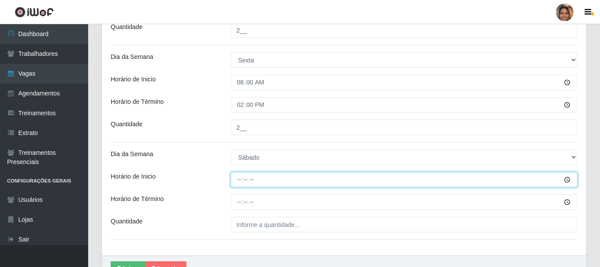
click at [239, 181] on input "Horário de Inicio" at bounding box center [403, 179] width 347 height 15
type input "07:00"
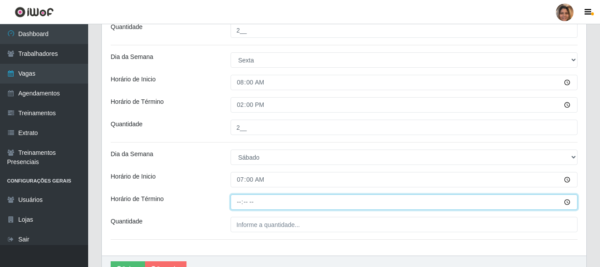
click at [239, 199] on input "Horário de Término" at bounding box center [403, 202] width 347 height 15
type input "13:00"
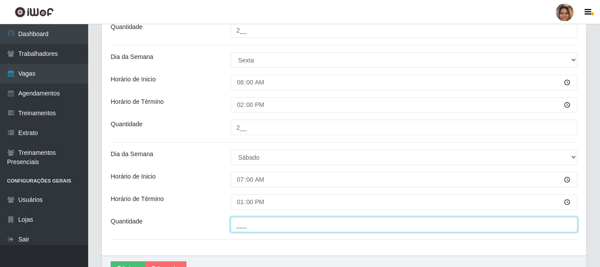
click at [243, 228] on input "___" at bounding box center [403, 224] width 347 height 15
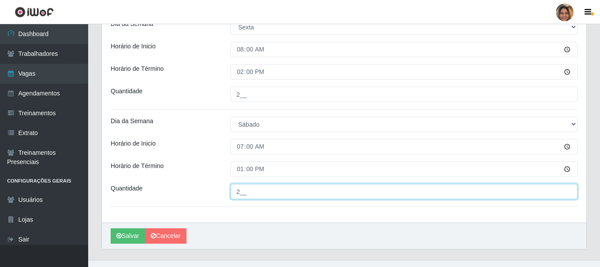
scroll to position [616, 0]
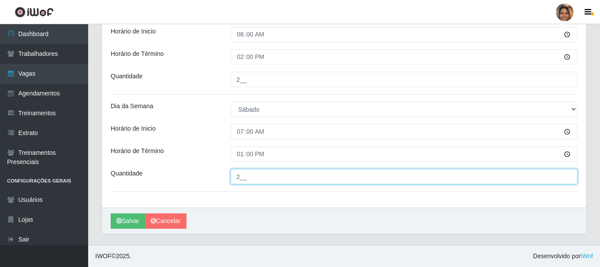
type input "2__"
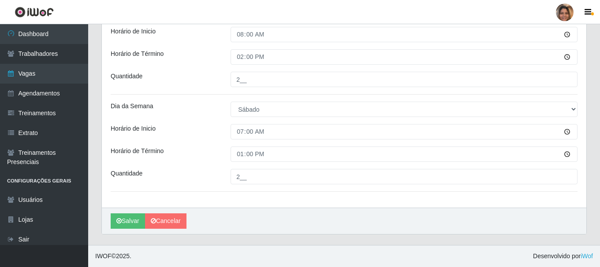
click at [125, 218] on button "Salvar" at bounding box center [128, 221] width 34 height 15
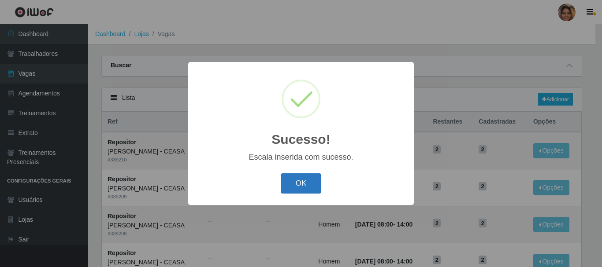
click at [315, 182] on button "OK" at bounding box center [301, 184] width 41 height 21
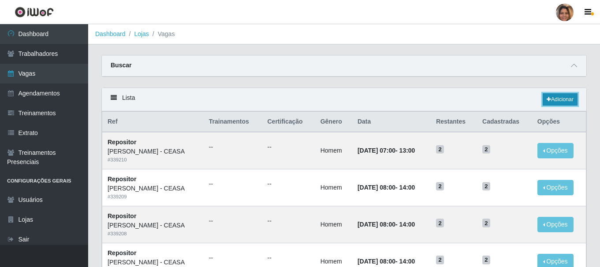
click at [564, 95] on link "Adicionar" at bounding box center [559, 99] width 35 height 12
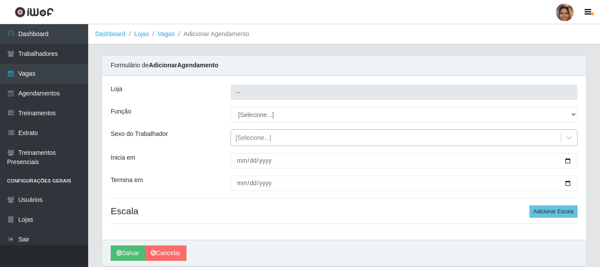
click at [285, 134] on div "[Selecione...]" at bounding box center [396, 138] width 330 height 15
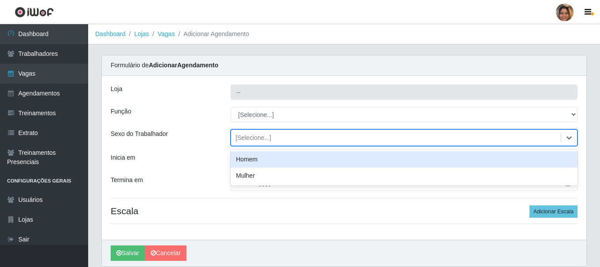
click at [247, 158] on div "Homem" at bounding box center [403, 160] width 347 height 16
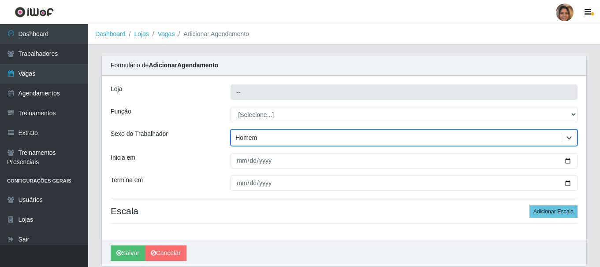
type input "[PERSON_NAME] - CEASA"
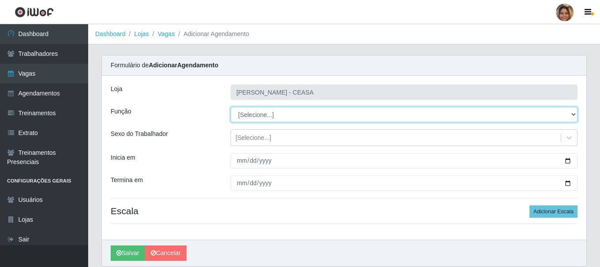
click at [293, 108] on select "[Selecione...] Repositor Repositor + Repositor ++" at bounding box center [403, 114] width 347 height 15
select select "24"
click at [230, 107] on select "[Selecione...] Repositor Repositor + Repositor ++" at bounding box center [403, 114] width 347 height 15
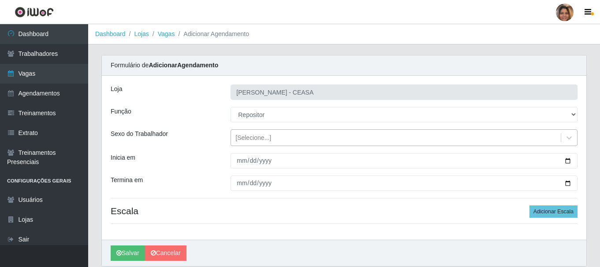
click at [278, 142] on div "[Selecione...]" at bounding box center [396, 138] width 330 height 15
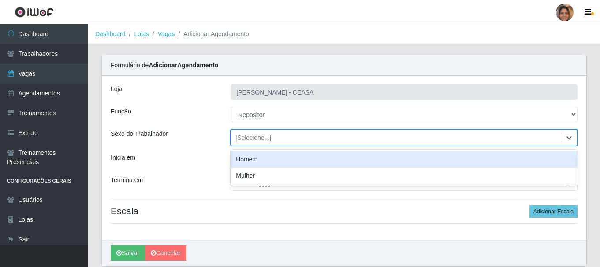
click at [269, 160] on div "Homem" at bounding box center [403, 160] width 347 height 16
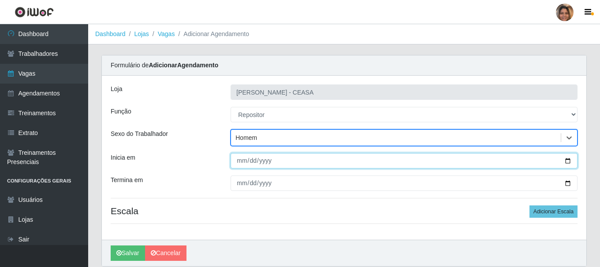
click at [239, 159] on input "Inicia em" at bounding box center [403, 160] width 347 height 15
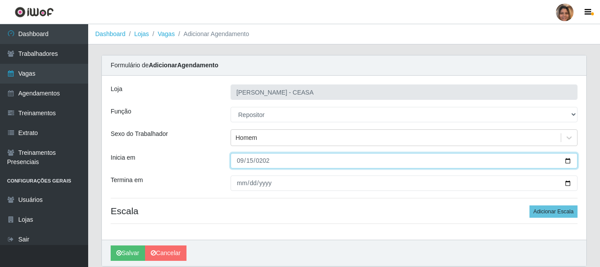
type input "2025-09-15"
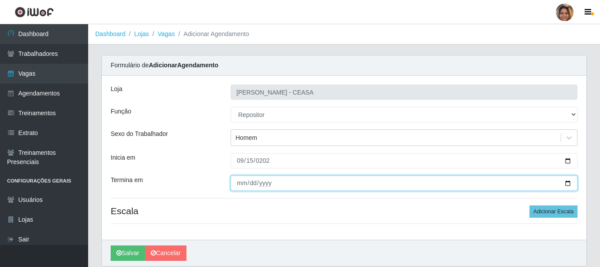
click at [241, 179] on input "Termina em" at bounding box center [403, 183] width 347 height 15
type input "2025-09-20"
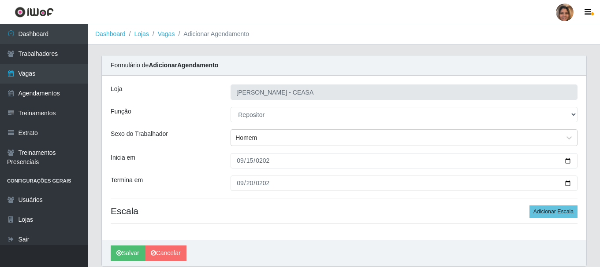
click at [443, 203] on div "Loja Mar Vermelho - CEASA Função [Selecione...] Repositor Repositor + Repositor…" at bounding box center [344, 158] width 484 height 164
click at [553, 209] on button "Adicionar Escala" at bounding box center [553, 212] width 48 height 12
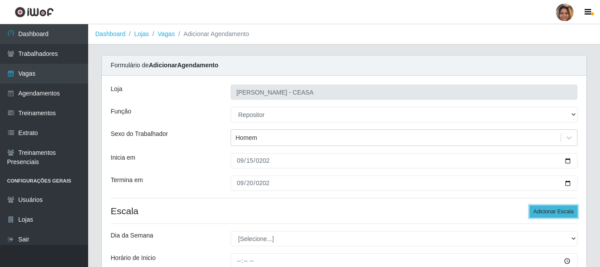
click at [553, 209] on button "Adicionar Escala" at bounding box center [553, 212] width 48 height 12
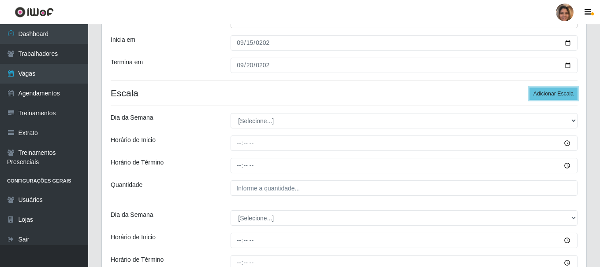
scroll to position [117, 0]
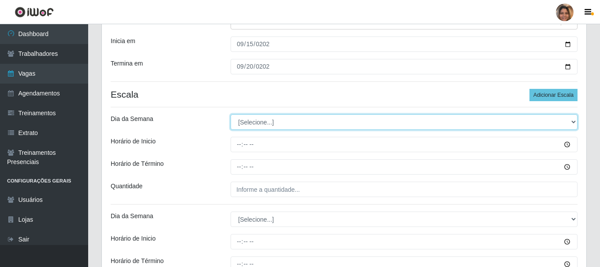
click at [264, 124] on select "[Selecione...] Segunda Terça Quarta Quinta Sexta Sábado Domingo" at bounding box center [403, 122] width 347 height 15
select select "1"
click at [230, 115] on select "[Selecione...] Segunda Terça Quarta Quinta Sexta Sábado Domingo" at bounding box center [403, 122] width 347 height 15
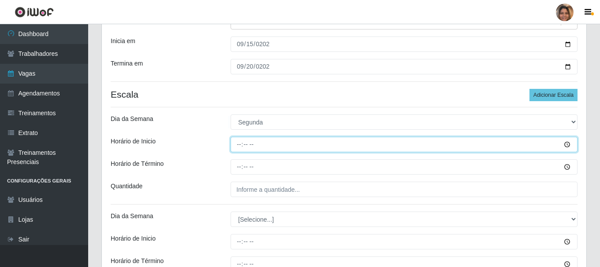
click at [241, 144] on input "Horário de Inicio" at bounding box center [403, 144] width 347 height 15
type input "08:00"
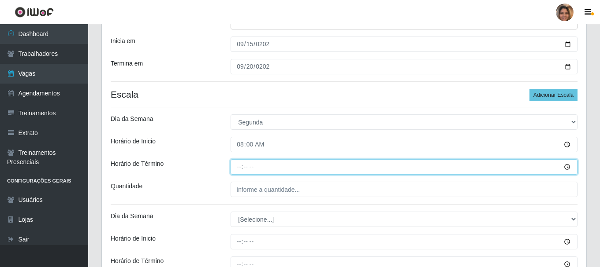
click at [238, 165] on input "Horário de Término" at bounding box center [403, 167] width 347 height 15
type input "14:00"
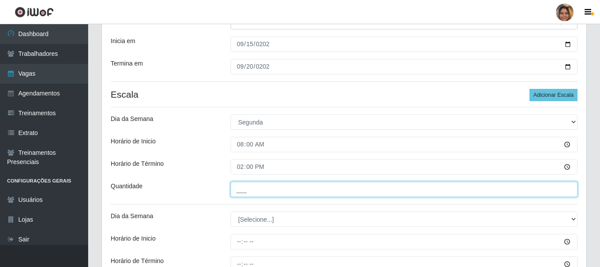
click at [244, 190] on input "___" at bounding box center [403, 189] width 347 height 15
type input "2__"
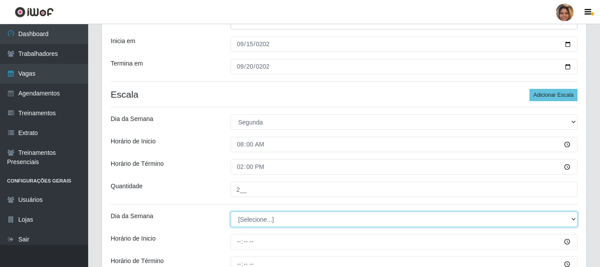
click at [243, 220] on select "[Selecione...] Segunda Terça Quarta Quinta Sexta Sábado Domingo" at bounding box center [403, 219] width 347 height 15
select select "2"
click at [230, 212] on select "[Selecione...] Segunda Terça Quarta Quinta Sexta Sábado Domingo" at bounding box center [403, 219] width 347 height 15
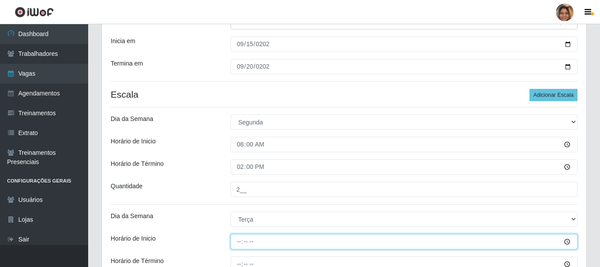
click at [243, 239] on input "Horário de Inicio" at bounding box center [403, 241] width 347 height 15
type input "08:00"
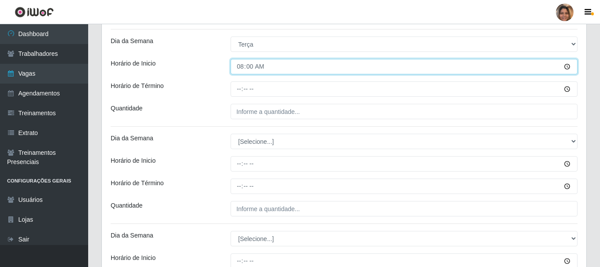
scroll to position [293, 0]
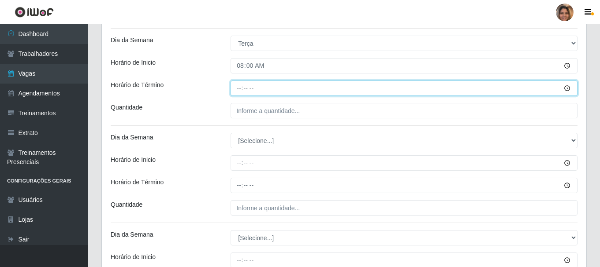
click at [240, 90] on input "Horário de Término" at bounding box center [403, 88] width 347 height 15
type input "14:00"
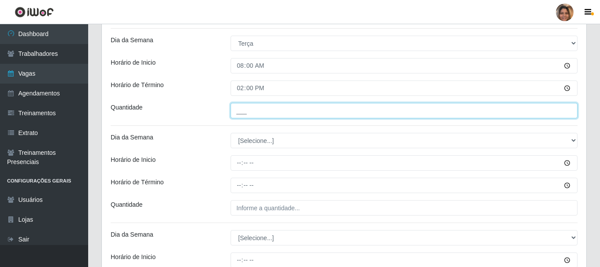
click at [244, 110] on input "___" at bounding box center [403, 110] width 347 height 15
type input "2__"
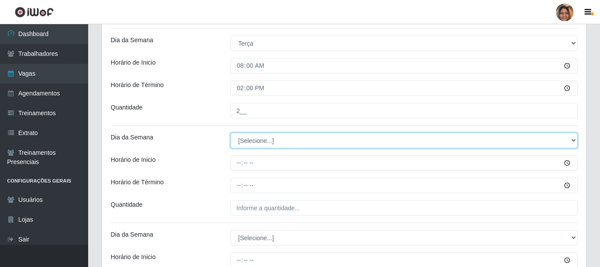
click at [247, 143] on select "[Selecione...] Segunda Terça Quarta Quinta Sexta Sábado Domingo" at bounding box center [403, 140] width 347 height 15
select select "3"
click at [230, 133] on select "[Selecione...] Segunda Terça Quarta Quinta Sexta Sábado Domingo" at bounding box center [403, 140] width 347 height 15
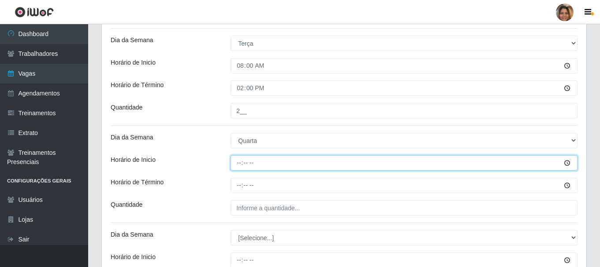
click at [238, 162] on input "Horário de Inicio" at bounding box center [403, 163] width 347 height 15
type input "08:00"
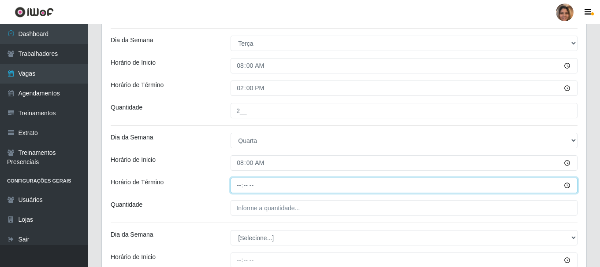
click at [238, 186] on input "Horário de Término" at bounding box center [403, 185] width 347 height 15
type input "14:00"
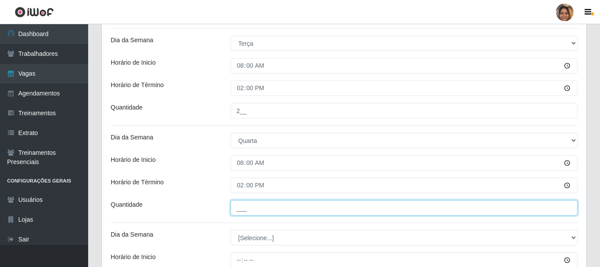
click at [254, 209] on input "___" at bounding box center [403, 207] width 347 height 15
type input "2__"
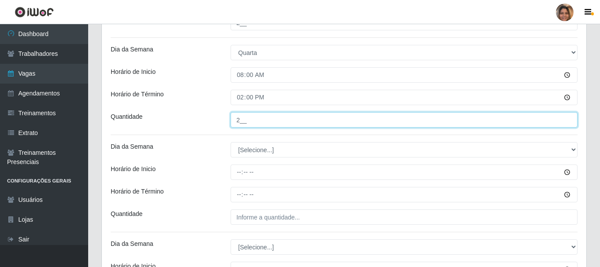
scroll to position [425, 0]
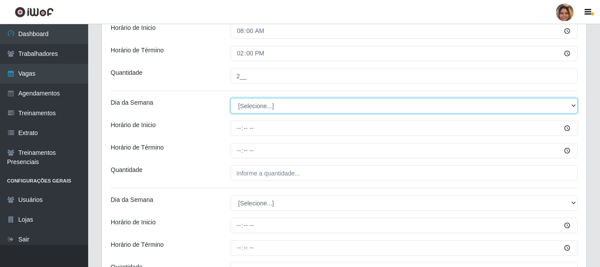
click at [261, 106] on select "[Selecione...] Segunda Terça Quarta Quinta Sexta Sábado Domingo" at bounding box center [403, 105] width 347 height 15
select select "4"
click at [230, 98] on select "[Selecione...] Segunda Terça Quarta Quinta Sexta Sábado Domingo" at bounding box center [403, 105] width 347 height 15
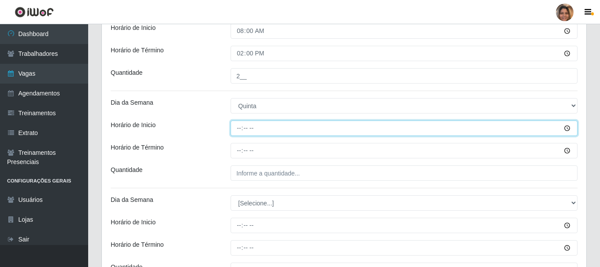
click at [237, 132] on input "Horário de Inicio" at bounding box center [403, 128] width 347 height 15
type input "08:00"
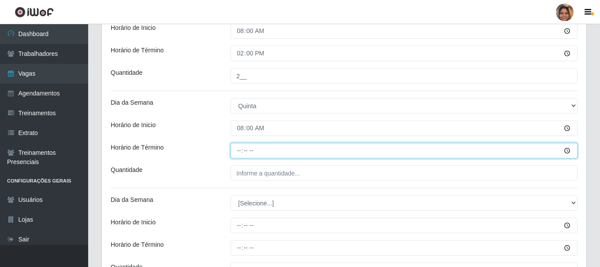
click at [235, 148] on input "Horário de Término" at bounding box center [403, 150] width 347 height 15
type input "14:00"
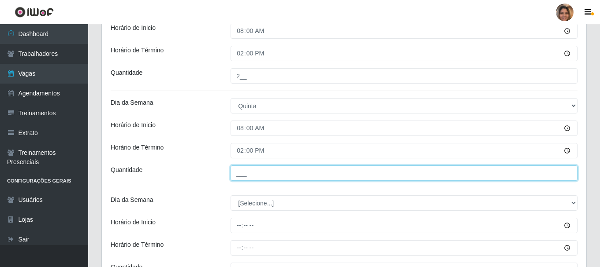
click at [240, 175] on input "___" at bounding box center [403, 173] width 347 height 15
type input "__2"
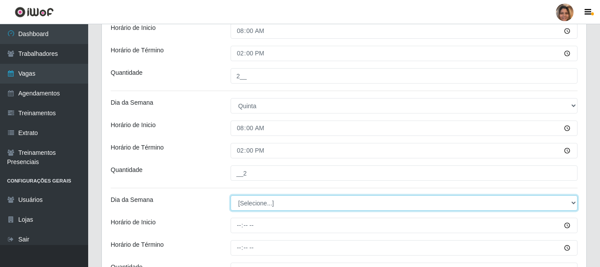
click at [254, 203] on select "[Selecione...] Segunda Terça Quarta Quinta Sexta Sábado Domingo" at bounding box center [403, 203] width 347 height 15
select select "5"
click at [230, 196] on select "[Selecione...] Segunda Terça Quarta Quinta Sexta Sábado Domingo" at bounding box center [403, 203] width 347 height 15
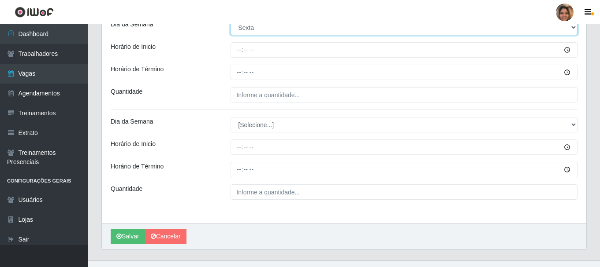
scroll to position [601, 0]
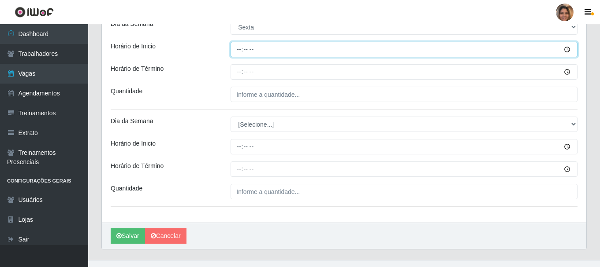
click at [241, 50] on input "Horário de Inicio" at bounding box center [403, 49] width 347 height 15
type input "08:00"
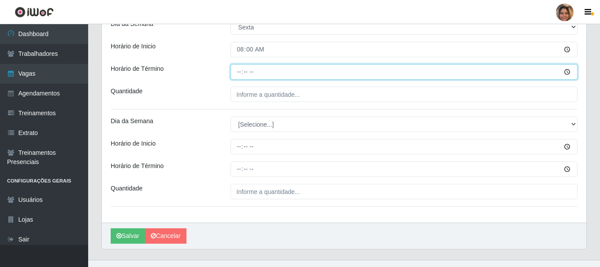
click at [238, 71] on input "Horário de Término" at bounding box center [403, 71] width 347 height 15
type input "14:00"
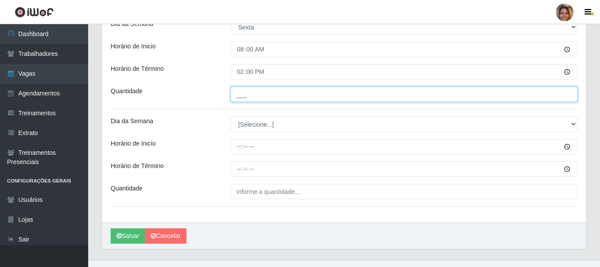
click at [244, 93] on input "___" at bounding box center [403, 94] width 347 height 15
type input "2__"
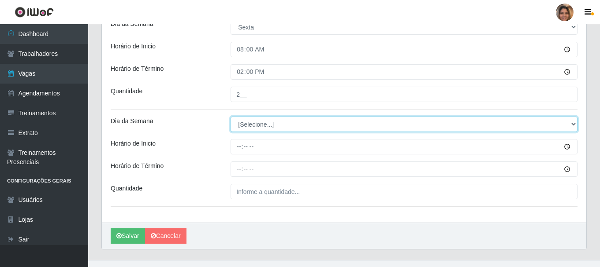
click at [242, 123] on select "[Selecione...] Segunda Terça Quarta Quinta Sexta Sábado Domingo" at bounding box center [403, 124] width 347 height 15
select select "6"
click at [230, 117] on select "[Selecione...] Segunda Terça Quarta Quinta Sexta Sábado Domingo" at bounding box center [403, 124] width 347 height 15
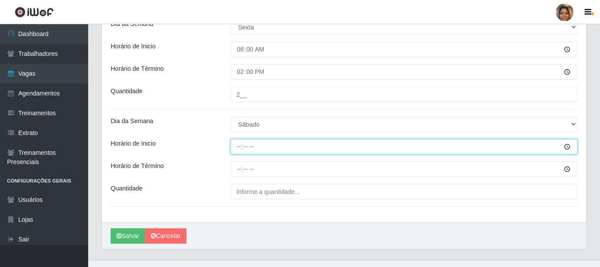
click at [241, 145] on input "Horário de Inicio" at bounding box center [403, 146] width 347 height 15
type input "07:00"
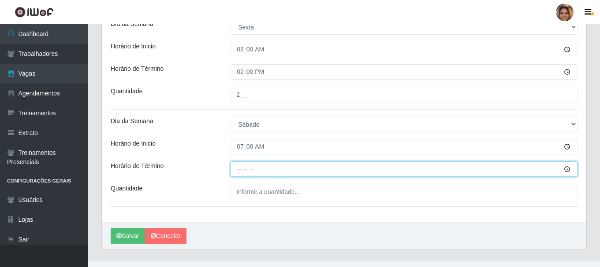
click at [239, 171] on input "Horário de Término" at bounding box center [403, 169] width 347 height 15
type input "13:00"
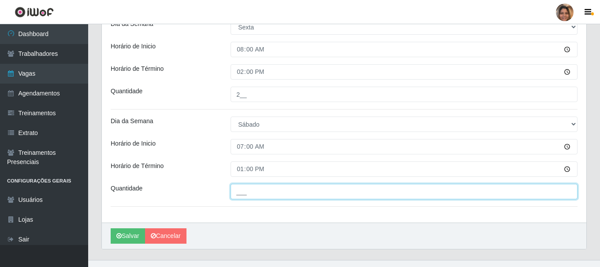
click at [247, 190] on input "___" at bounding box center [403, 191] width 347 height 15
type input "2__"
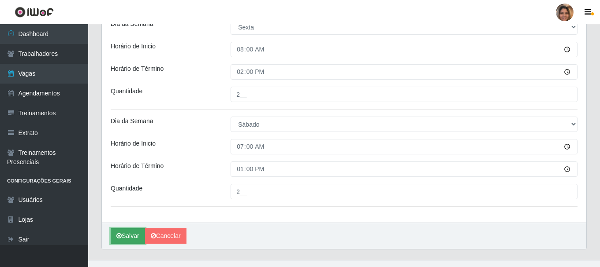
click at [134, 234] on button "Salvar" at bounding box center [128, 236] width 34 height 15
click at [138, 231] on button "Salvar" at bounding box center [128, 236] width 34 height 15
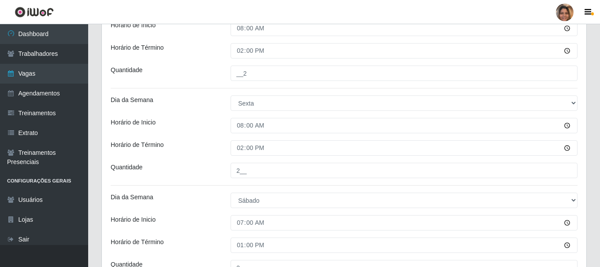
scroll to position [616, 0]
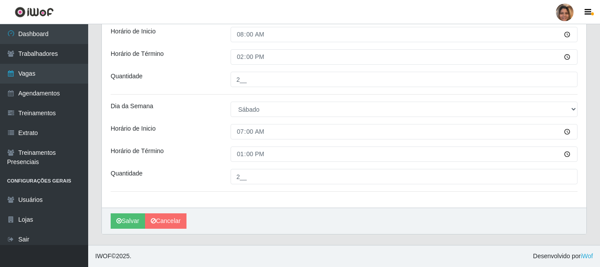
click at [243, 208] on div "Salvar Cancelar" at bounding box center [344, 221] width 484 height 26
click at [130, 221] on button "Salvar" at bounding box center [128, 221] width 34 height 15
click at [138, 219] on button "Salvar" at bounding box center [128, 221] width 34 height 15
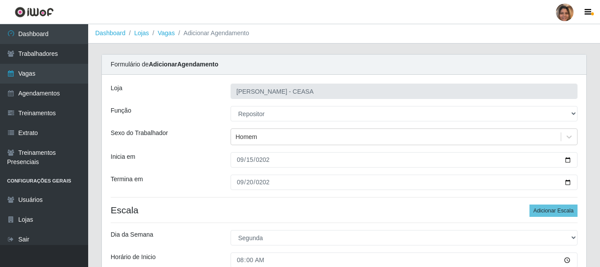
scroll to position [0, 0]
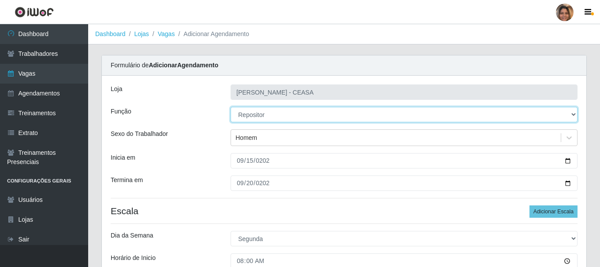
click at [277, 118] on select "[Selecione...] Repositor Repositor + Repositor ++" at bounding box center [403, 114] width 347 height 15
click at [230, 107] on select "[Selecione...] Repositor Repositor + Repositor ++" at bounding box center [403, 114] width 347 height 15
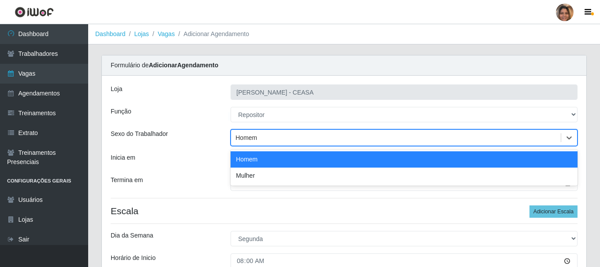
click at [269, 138] on div "Homem" at bounding box center [396, 138] width 330 height 15
click at [263, 161] on div "Homem" at bounding box center [403, 160] width 347 height 16
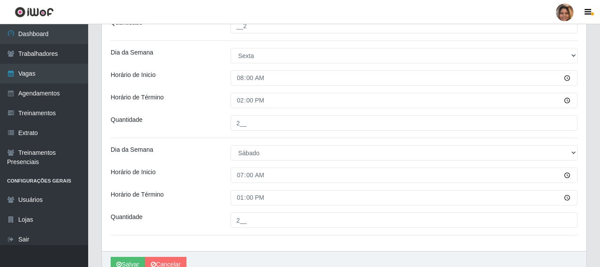
scroll to position [616, 0]
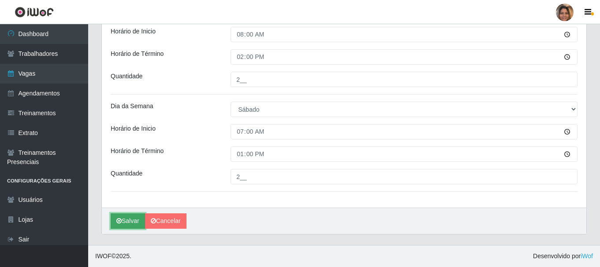
click at [122, 221] on button "Salvar" at bounding box center [128, 221] width 34 height 15
click at [130, 218] on button "Salvar" at bounding box center [128, 221] width 34 height 15
click at [172, 221] on link "Cancelar" at bounding box center [165, 221] width 41 height 15
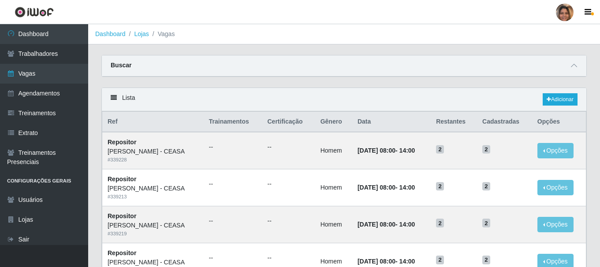
click at [231, 38] on ol "Dashboard Lojas Vagas" at bounding box center [344, 34] width 512 height 20
click at [550, 97] on link "Adicionar" at bounding box center [559, 99] width 35 height 12
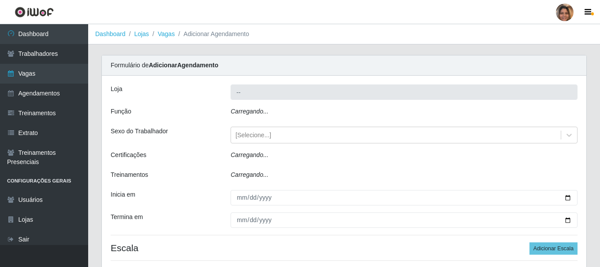
type input "[PERSON_NAME] - CEASA"
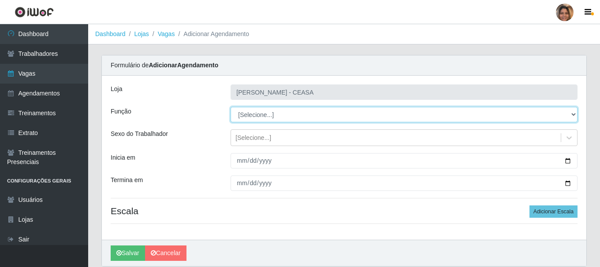
click at [304, 111] on select "[Selecione...] Repositor Repositor + Repositor ++" at bounding box center [403, 114] width 347 height 15
select select "24"
click at [230, 107] on select "[Selecione...] Repositor Repositor + Repositor ++" at bounding box center [403, 114] width 347 height 15
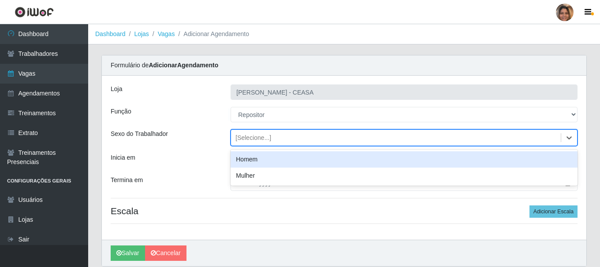
click at [266, 141] on div "[Selecione...]" at bounding box center [253, 138] width 36 height 9
click at [264, 156] on div "Homem" at bounding box center [403, 160] width 347 height 16
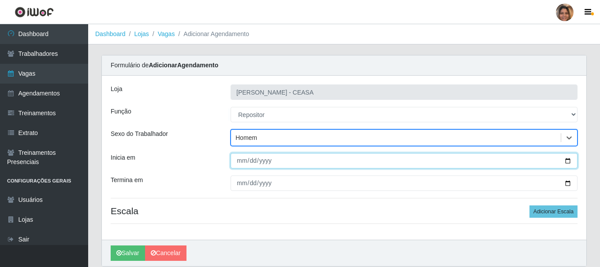
click at [243, 160] on input "Inicia em" at bounding box center [403, 160] width 347 height 15
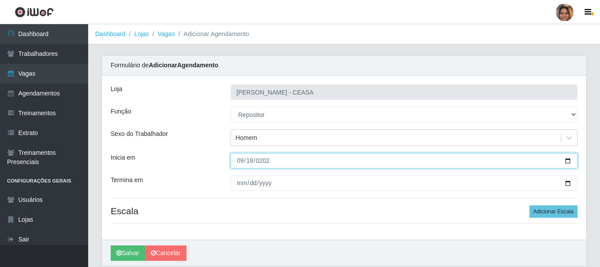
type input "2025-09-18"
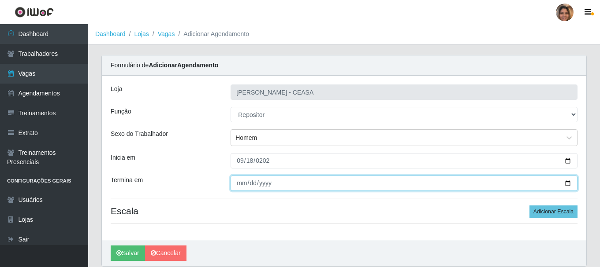
click at [241, 182] on input "Termina em" at bounding box center [403, 183] width 347 height 15
click at [240, 182] on input "Termina em" at bounding box center [403, 183] width 347 height 15
type input "2025-09-20"
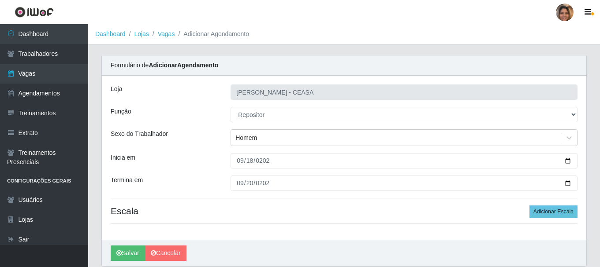
click at [318, 216] on h4 "Escala Adicionar Escala" at bounding box center [344, 211] width 467 height 11
click at [556, 208] on button "Adicionar Escala" at bounding box center [553, 212] width 48 height 12
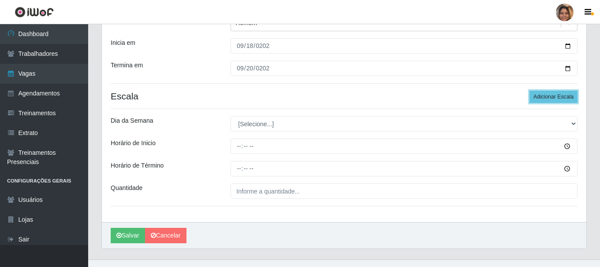
scroll to position [130, 0]
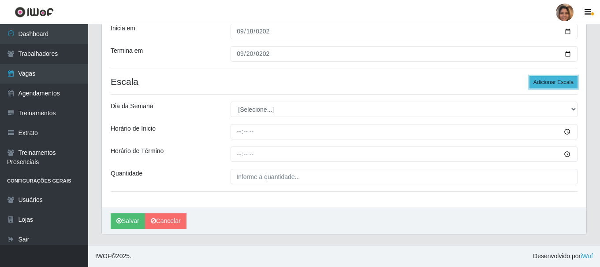
click at [543, 86] on button "Adicionar Escala" at bounding box center [553, 82] width 48 height 12
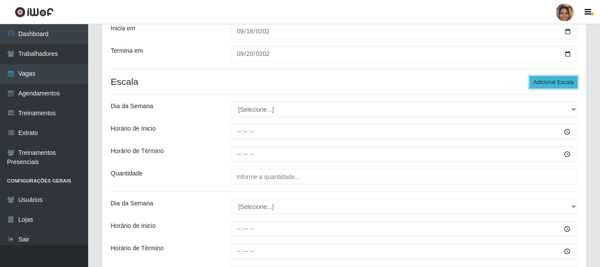
click at [543, 86] on button "Adicionar Escala" at bounding box center [553, 82] width 48 height 12
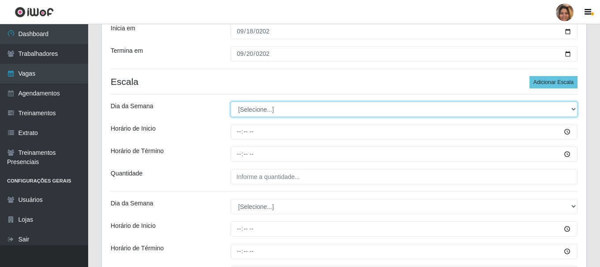
click at [352, 107] on select "[Selecione...] Segunda Terça Quarta Quinta Sexta Sábado Domingo" at bounding box center [403, 109] width 347 height 15
select select "4"
click at [230, 102] on select "[Selecione...] Segunda Terça Quarta Quinta Sexta Sábado Domingo" at bounding box center [403, 109] width 347 height 15
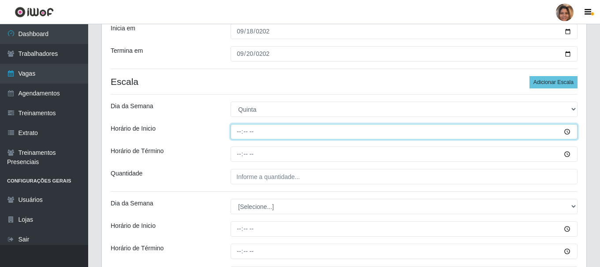
click at [239, 133] on input "Horário de Inicio" at bounding box center [403, 131] width 347 height 15
type input "08:00"
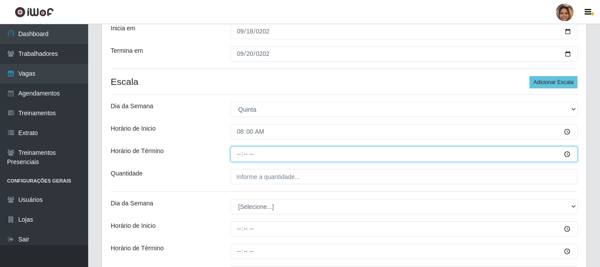
click at [239, 156] on input "Horário de Término" at bounding box center [403, 154] width 347 height 15
type input "14:00"
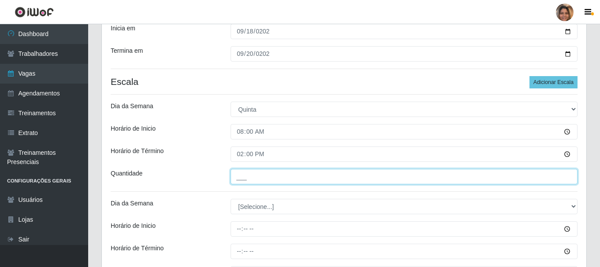
click at [239, 172] on input "___" at bounding box center [403, 176] width 347 height 15
type input "2__"
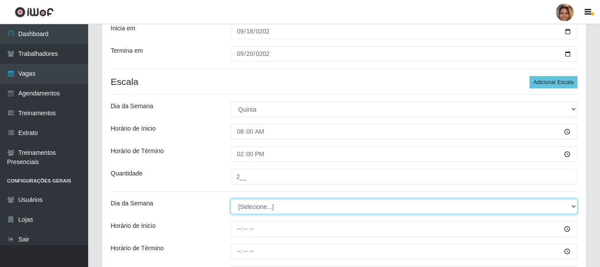
click at [250, 212] on select "[Selecione...] Segunda Terça Quarta Quinta Sexta Sábado Domingo" at bounding box center [403, 206] width 347 height 15
select select "5"
click at [230, 199] on select "[Selecione...] Segunda Terça Quarta Quinta Sexta Sábado Domingo" at bounding box center [403, 206] width 347 height 15
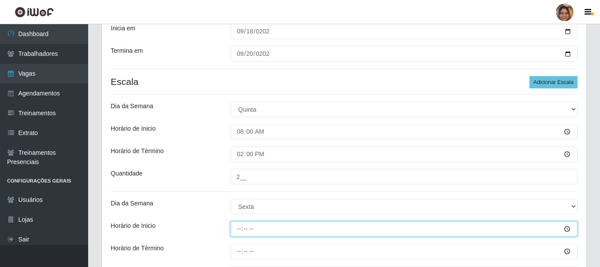
click at [238, 230] on input "Horário de Inicio" at bounding box center [403, 229] width 347 height 15
type input "08:00"
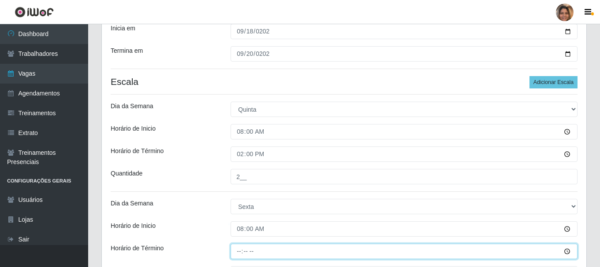
click at [236, 251] on input "Horário de Término" at bounding box center [403, 251] width 347 height 15
type input "14:00"
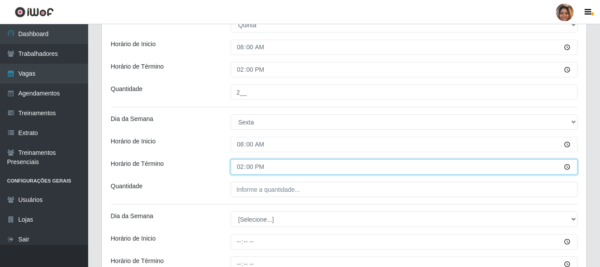
scroll to position [218, 0]
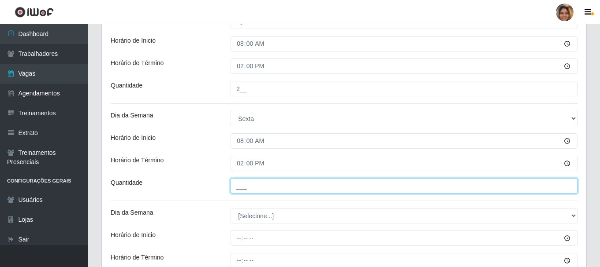
click at [259, 188] on input "___" at bounding box center [403, 185] width 347 height 15
type input "2__"
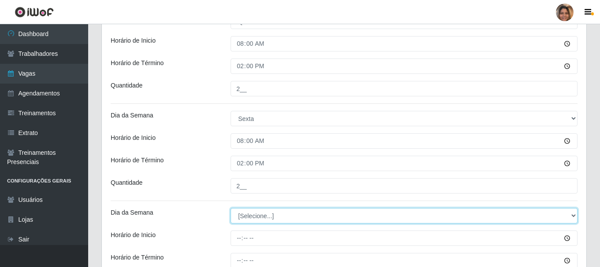
click at [242, 215] on select "[Selecione...] Segunda Terça Quarta Quinta Sexta Sábado Domingo" at bounding box center [403, 215] width 347 height 15
select select "6"
click at [230, 208] on select "[Selecione...] Segunda Terça Quarta Quinta Sexta Sábado Domingo" at bounding box center [403, 215] width 347 height 15
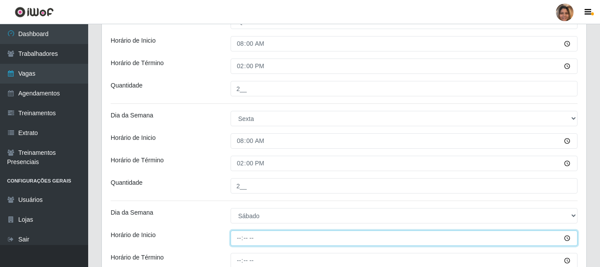
click at [239, 239] on input "Horário de Inicio" at bounding box center [403, 238] width 347 height 15
type input "08:00"
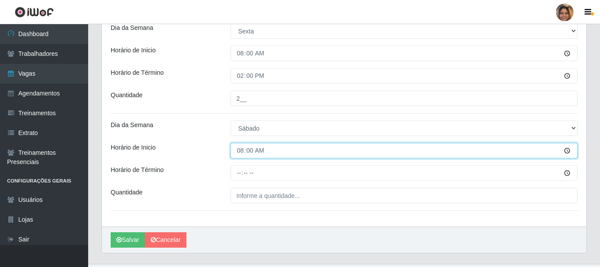
scroll to position [306, 0]
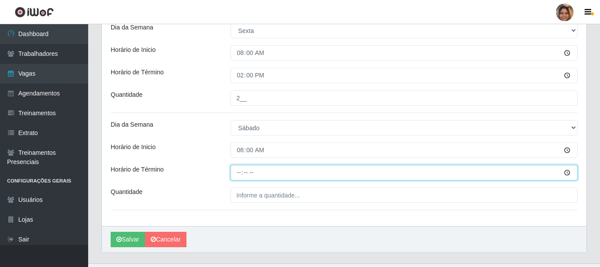
click at [237, 173] on input "Horário de Término" at bounding box center [403, 172] width 347 height 15
type input "14:00"
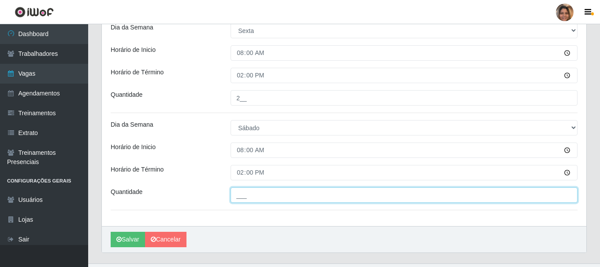
click at [241, 197] on input "___" at bounding box center [403, 195] width 347 height 15
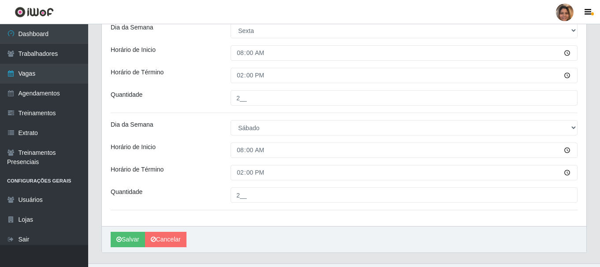
click at [238, 228] on div "Salvar Cancelar" at bounding box center [344, 239] width 484 height 26
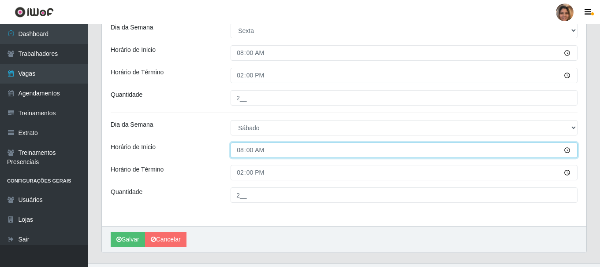
click at [241, 155] on input "08:00" at bounding box center [403, 150] width 347 height 15
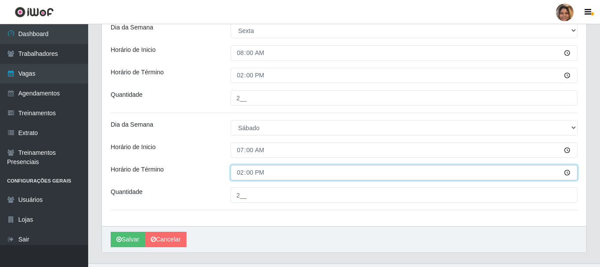
click at [242, 176] on input "14:00" at bounding box center [403, 172] width 347 height 15
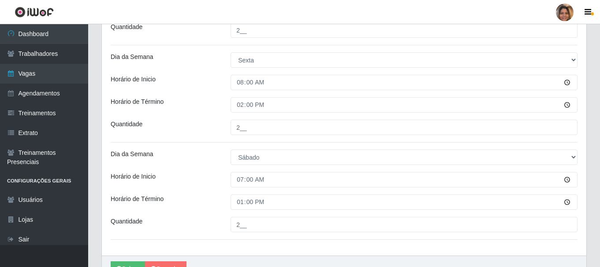
scroll to position [324, 0]
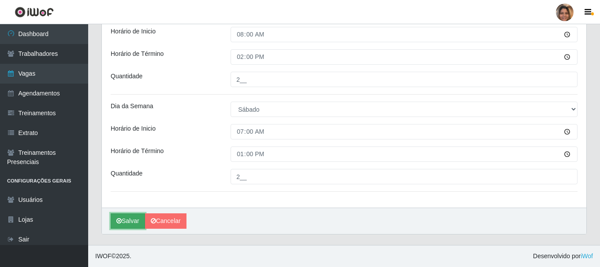
click at [138, 219] on button "Salvar" at bounding box center [128, 221] width 34 height 15
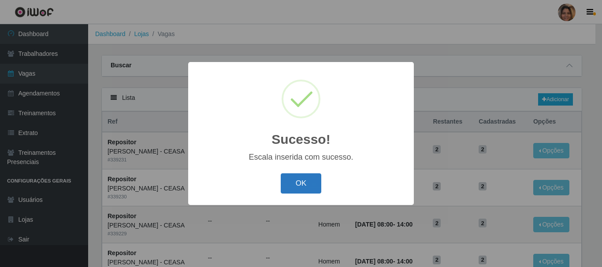
click at [309, 182] on button "OK" at bounding box center [301, 184] width 41 height 21
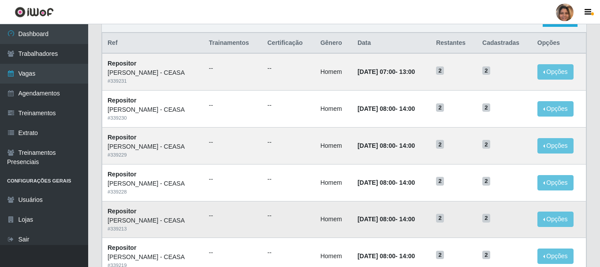
scroll to position [100, 0]
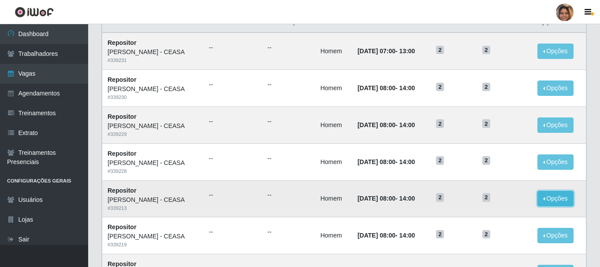
click at [552, 204] on button "Opções" at bounding box center [555, 198] width 36 height 15
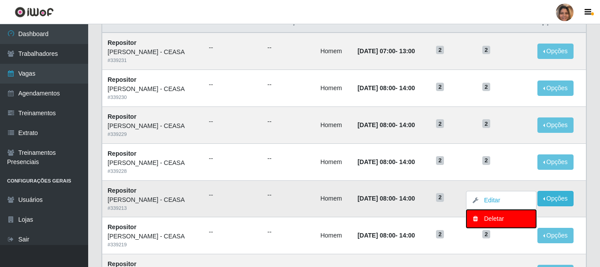
click at [525, 219] on div "Deletar" at bounding box center [501, 219] width 52 height 9
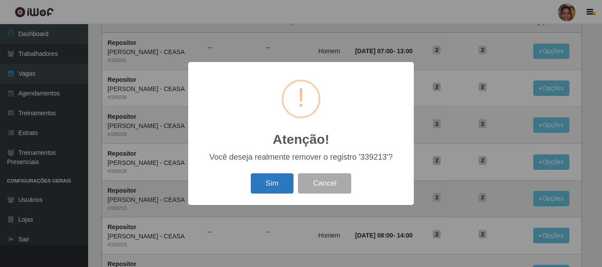
click at [267, 186] on button "Sim" at bounding box center [272, 184] width 43 height 21
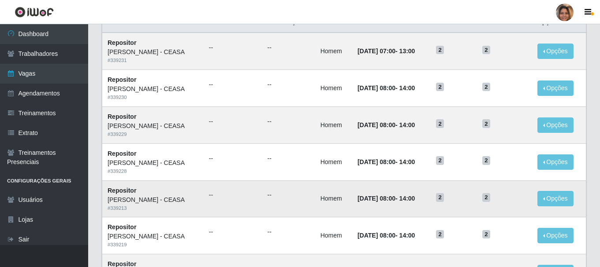
scroll to position [0, 0]
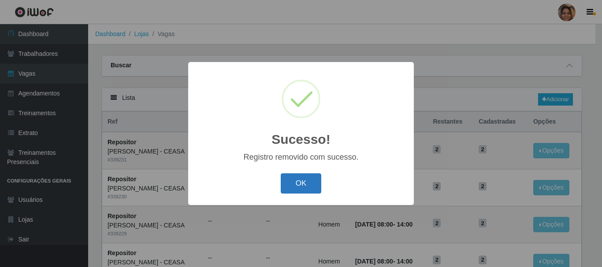
click at [301, 182] on button "OK" at bounding box center [301, 184] width 41 height 21
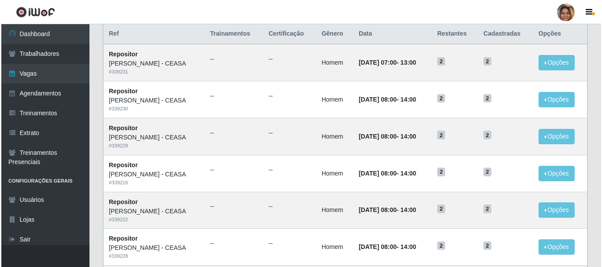
scroll to position [132, 0]
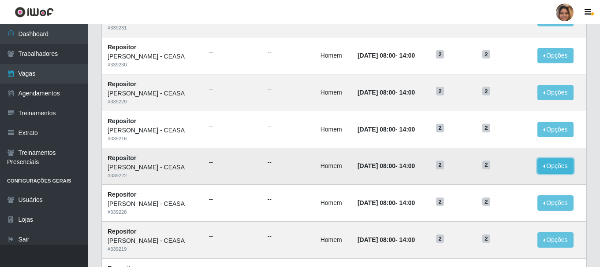
click at [552, 167] on button "Opções" at bounding box center [555, 166] width 36 height 15
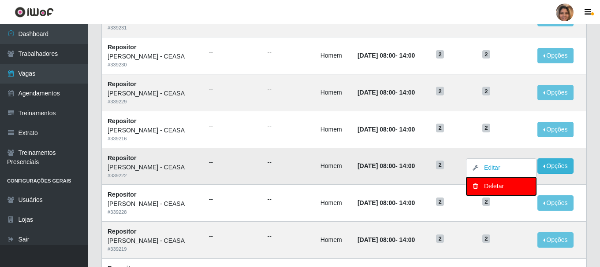
click at [516, 186] on div "Deletar" at bounding box center [501, 186] width 52 height 9
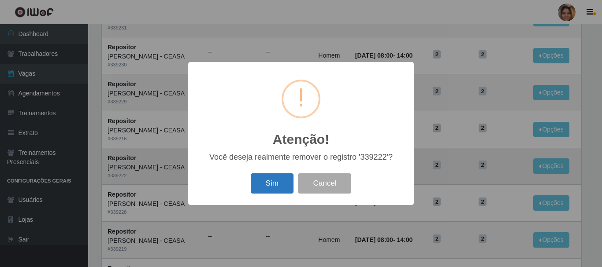
click at [280, 181] on button "Sim" at bounding box center [272, 184] width 43 height 21
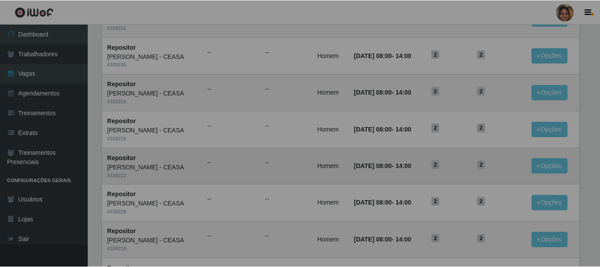
scroll to position [0, 0]
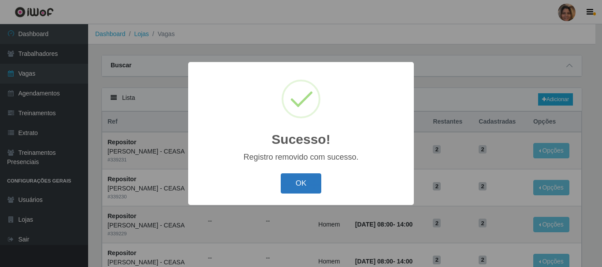
click at [286, 183] on button "OK" at bounding box center [301, 184] width 41 height 21
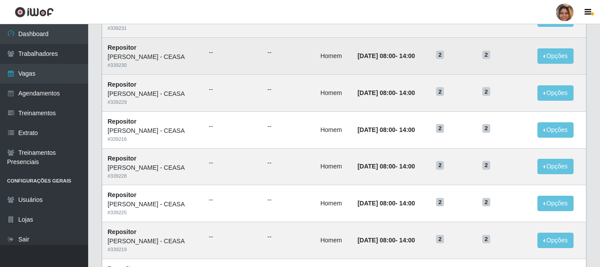
scroll to position [132, 0]
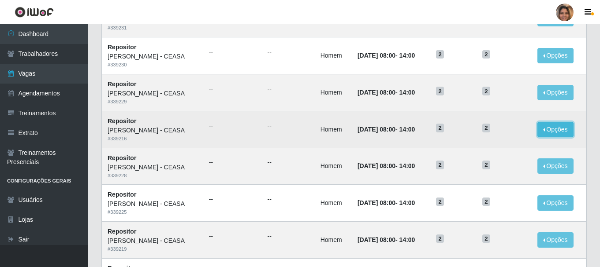
click at [553, 130] on button "Opções" at bounding box center [555, 129] width 36 height 15
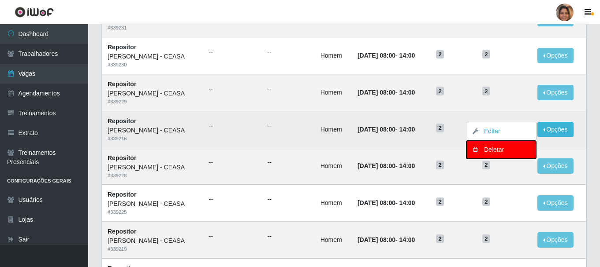
click at [489, 148] on div "Deletar" at bounding box center [501, 149] width 52 height 9
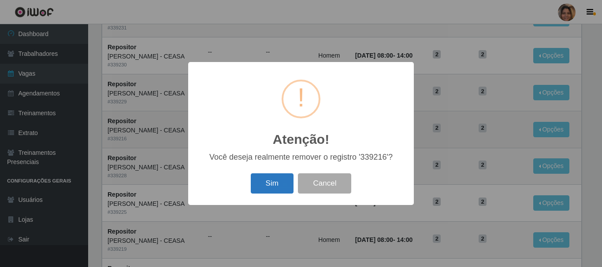
click at [264, 184] on button "Sim" at bounding box center [272, 184] width 43 height 21
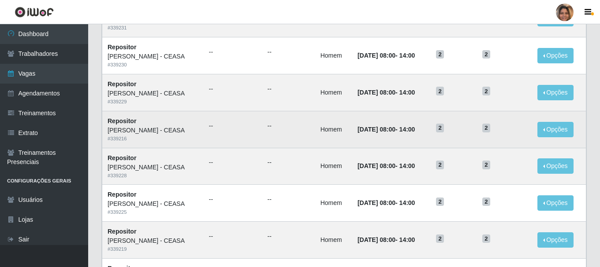
scroll to position [0, 0]
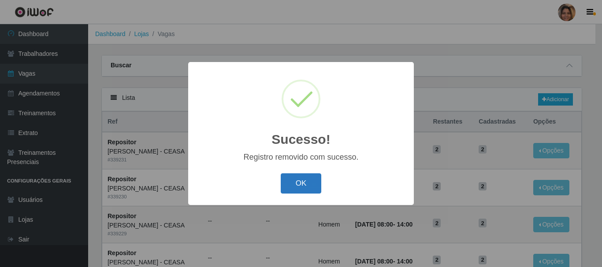
click at [292, 186] on button "OK" at bounding box center [301, 184] width 41 height 21
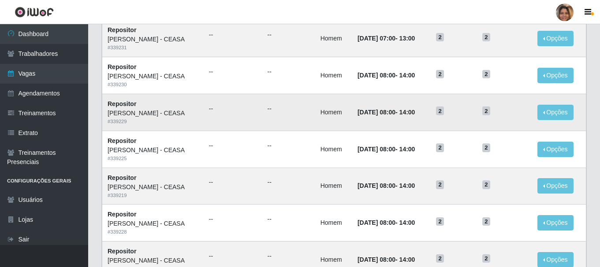
scroll to position [132, 0]
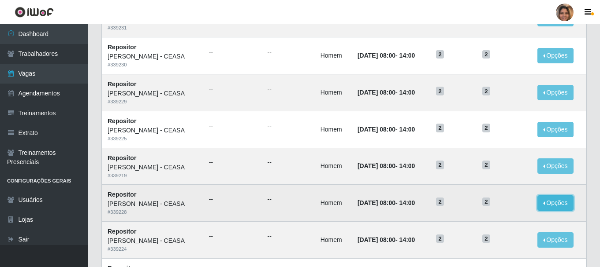
click at [564, 205] on button "Opções" at bounding box center [555, 203] width 36 height 15
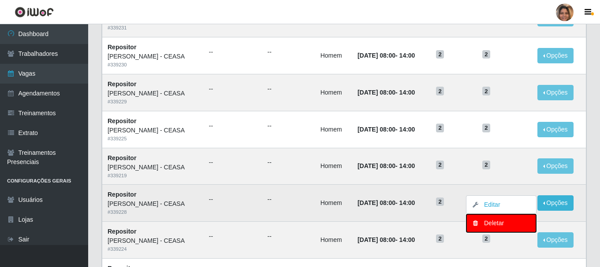
click at [496, 225] on div "Deletar" at bounding box center [501, 223] width 52 height 9
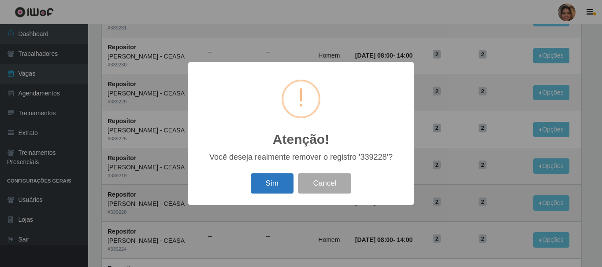
click at [264, 178] on button "Sim" at bounding box center [272, 184] width 43 height 21
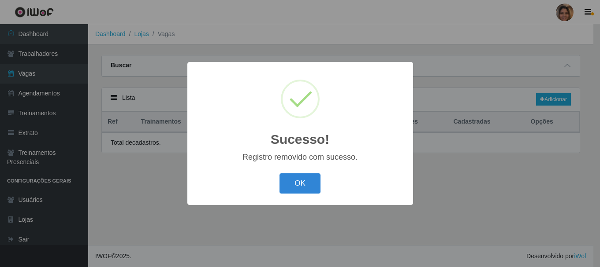
scroll to position [0, 0]
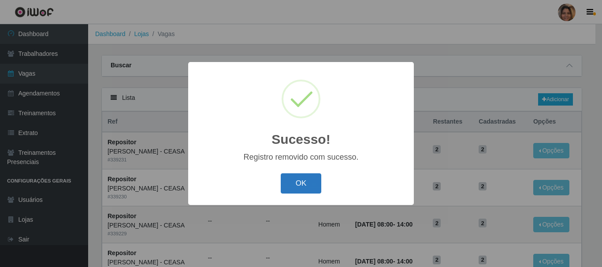
click at [301, 186] on button "OK" at bounding box center [301, 184] width 41 height 21
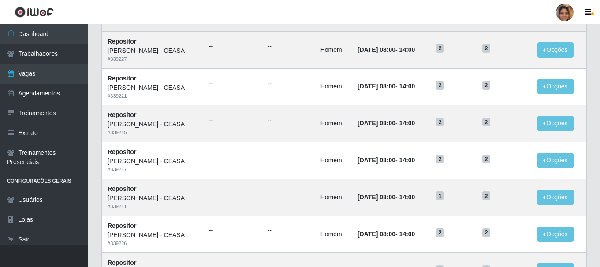
scroll to position [479, 0]
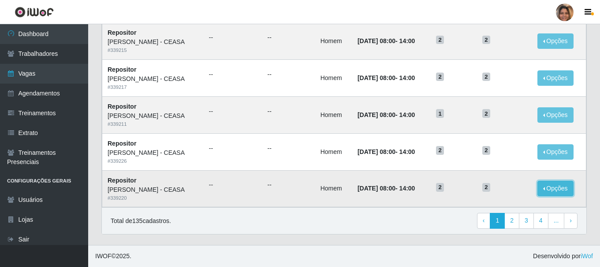
click at [564, 186] on button "Opções" at bounding box center [555, 188] width 36 height 15
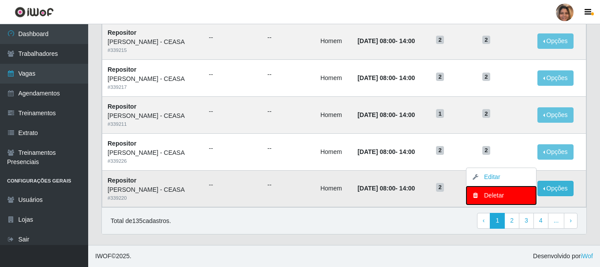
click at [530, 198] on button "Deletar" at bounding box center [501, 196] width 70 height 18
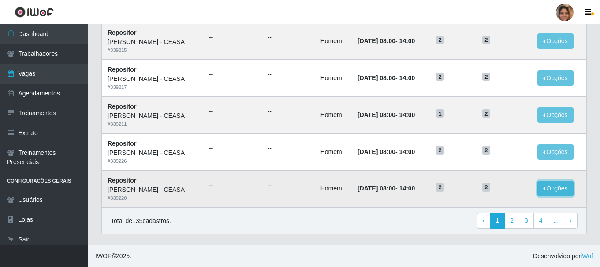
click at [566, 184] on button "Opções" at bounding box center [555, 188] width 36 height 15
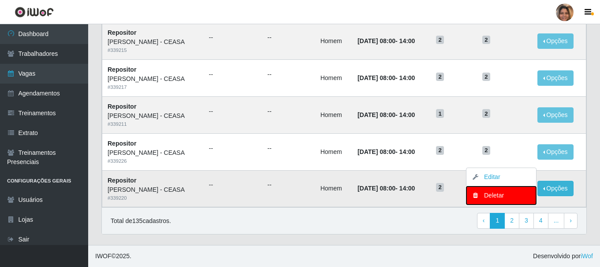
click at [519, 190] on button "Deletar" at bounding box center [501, 196] width 70 height 18
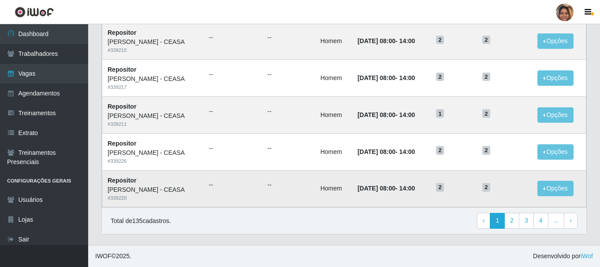
click at [373, 197] on td "15/09/2025, 08:00 - 14:00" at bounding box center [391, 189] width 78 height 37
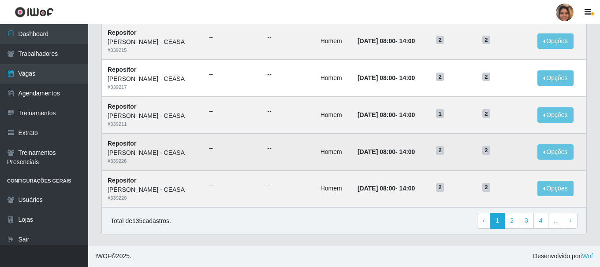
click at [394, 149] on strong "15/09/2025, 08:00 - 14:00" at bounding box center [385, 151] width 57 height 7
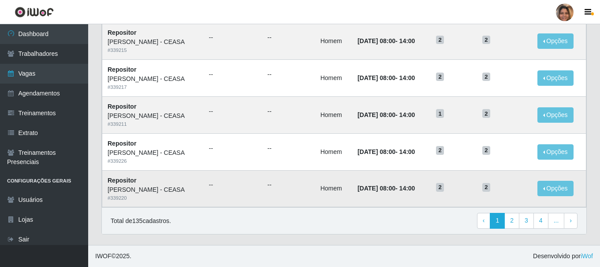
click at [369, 191] on time "[DATE] 08:00" at bounding box center [376, 188] width 38 height 7
click at [566, 192] on button "Opções" at bounding box center [555, 188] width 36 height 15
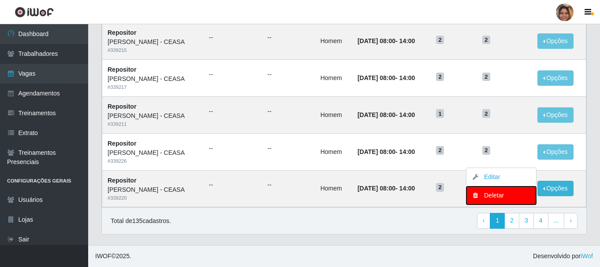
click at [518, 192] on div "Deletar" at bounding box center [501, 195] width 52 height 9
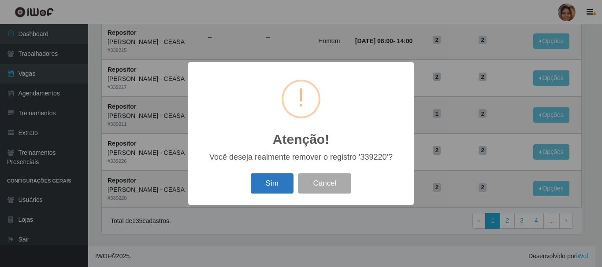
click at [293, 183] on button "Sim" at bounding box center [272, 184] width 43 height 21
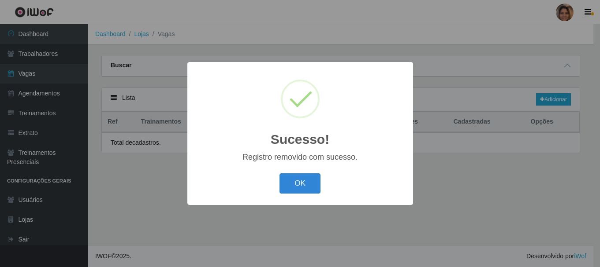
scroll to position [0, 0]
click at [293, 183] on button "OK" at bounding box center [301, 184] width 41 height 21
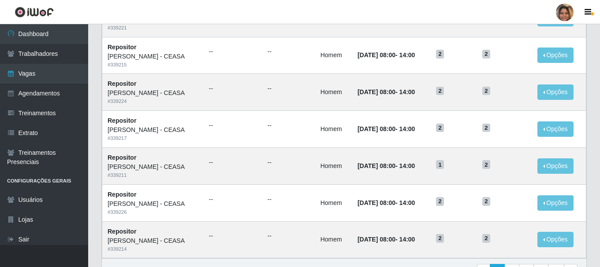
scroll to position [479, 0]
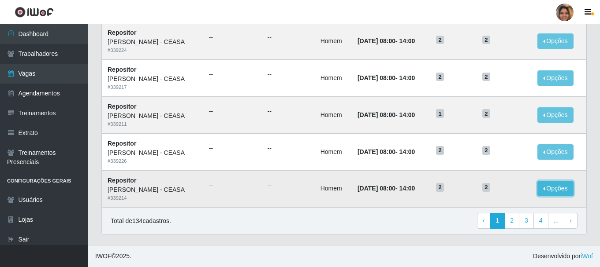
click at [549, 187] on button "Opções" at bounding box center [555, 188] width 36 height 15
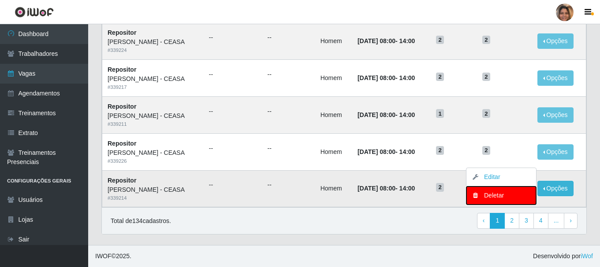
click at [507, 195] on div "Deletar" at bounding box center [501, 195] width 52 height 9
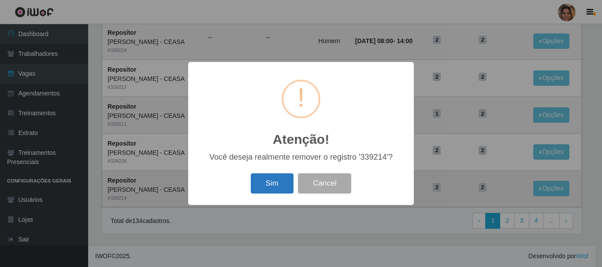
click at [283, 187] on button "Sim" at bounding box center [272, 184] width 43 height 21
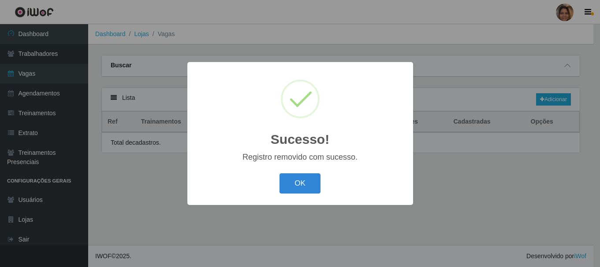
scroll to position [0, 0]
click at [283, 187] on button "OK" at bounding box center [301, 184] width 41 height 21
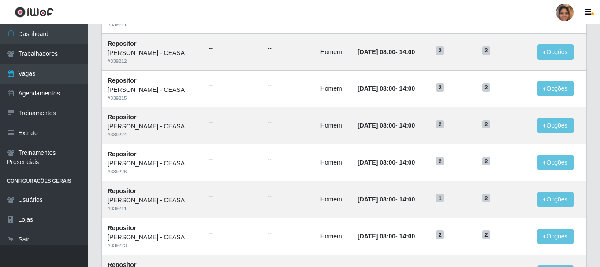
scroll to position [479, 0]
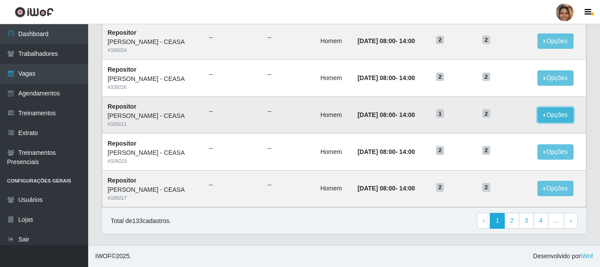
click at [545, 115] on button "Opções" at bounding box center [555, 115] width 36 height 15
click at [512, 119] on button "Editar" at bounding box center [501, 117] width 70 height 18
click at [546, 115] on button "Opções" at bounding box center [555, 115] width 36 height 15
click at [498, 120] on link "Editar" at bounding box center [487, 116] width 25 height 7
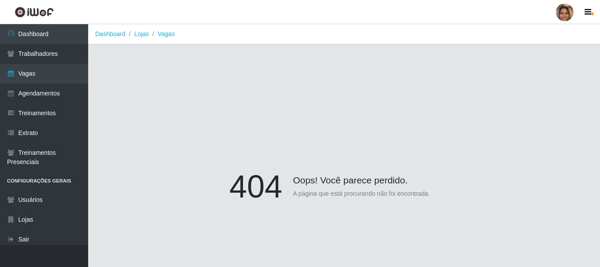
click at [469, 122] on div "404 Oops! Você parece perdido. A página que está procurando não foi encontrada." at bounding box center [343, 188] width 485 height 267
click at [171, 133] on div "404 Oops! Você parece perdido. A página que está procurando não foi encontrada." at bounding box center [343, 188] width 485 height 267
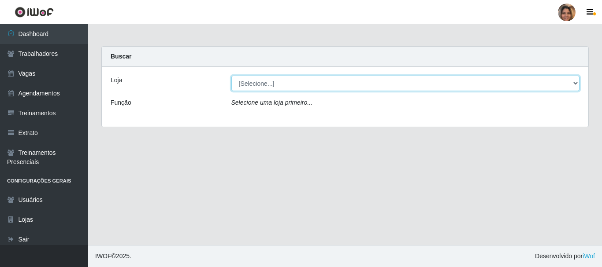
click at [577, 84] on select "[Selecione...] Mar Vermelho - CEASA Mar Vermelho - Centro de Distribuição" at bounding box center [405, 83] width 349 height 15
select select "474"
click at [231, 76] on select "[Selecione...] Mar Vermelho - CEASA Mar Vermelho - Centro de Distribuição" at bounding box center [405, 83] width 349 height 15
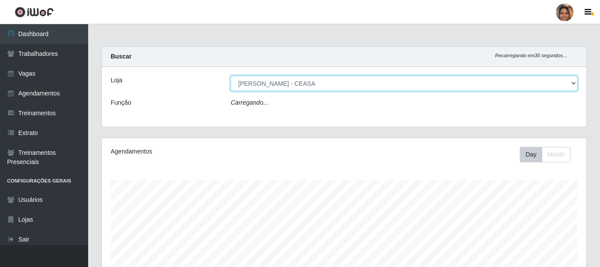
scroll to position [183, 484]
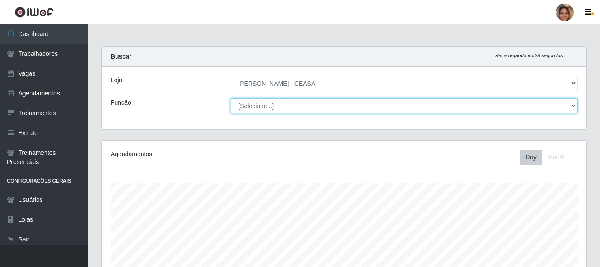
click at [323, 108] on select "[Selecione...] Repositor Repositor + Repositor ++" at bounding box center [403, 105] width 347 height 15
select select "24"
click at [230, 98] on select "[Selecione...] Repositor Repositor + Repositor ++" at bounding box center [403, 105] width 347 height 15
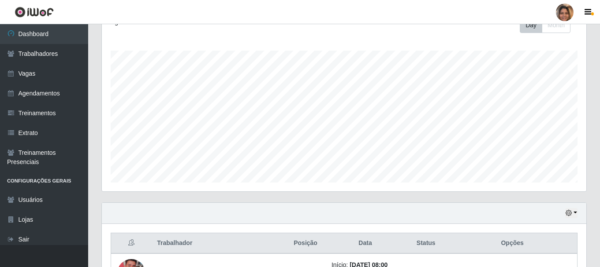
scroll to position [239, 0]
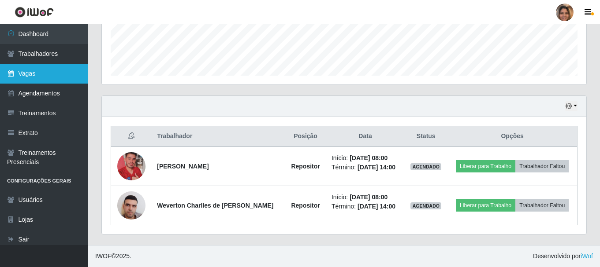
click at [45, 76] on link "Vagas" at bounding box center [44, 74] width 88 height 20
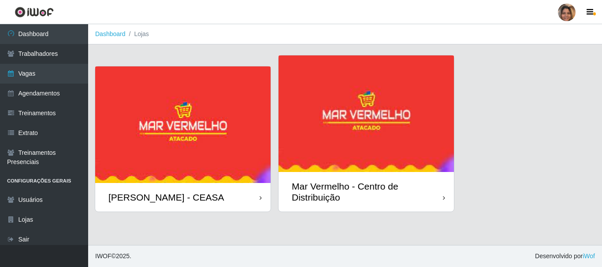
click at [152, 135] on img at bounding box center [182, 125] width 175 height 117
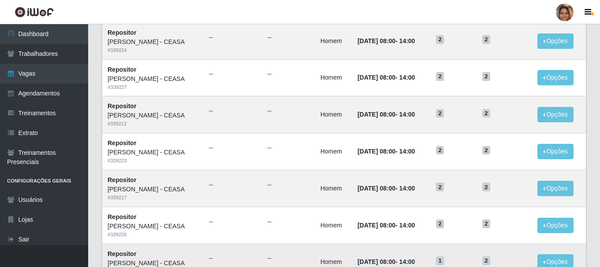
scroll to position [479, 0]
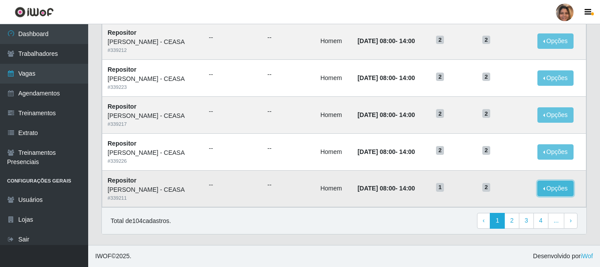
click at [557, 189] on button "Opções" at bounding box center [555, 188] width 36 height 15
click at [523, 188] on button "Editar" at bounding box center [501, 191] width 70 height 18
click at [546, 188] on button "Opções" at bounding box center [555, 188] width 36 height 15
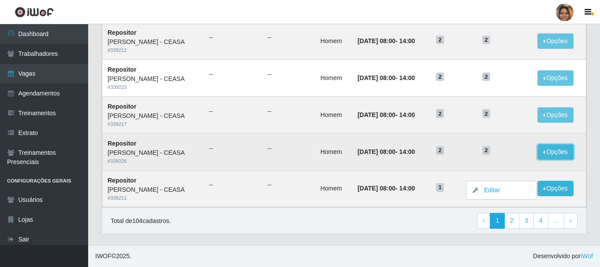
click at [556, 152] on button "Opções" at bounding box center [555, 152] width 36 height 15
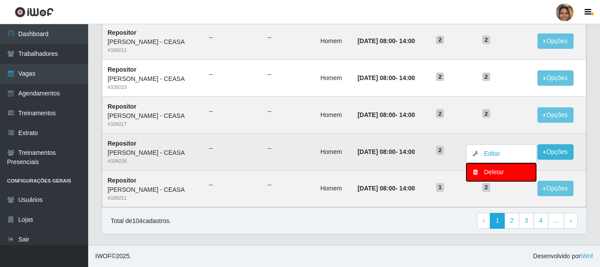
click at [516, 173] on div "Deletar" at bounding box center [501, 172] width 52 height 9
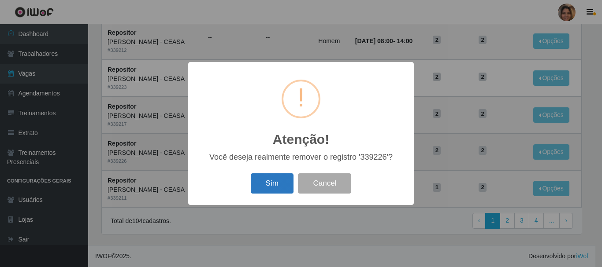
click at [281, 187] on button "Sim" at bounding box center [272, 184] width 43 height 21
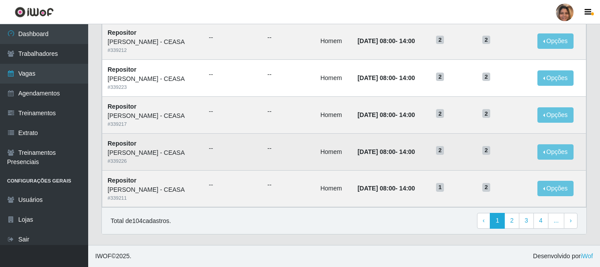
scroll to position [0, 0]
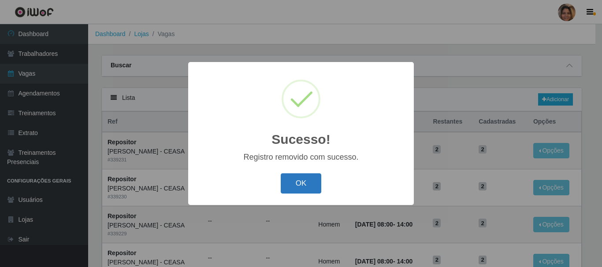
click at [294, 182] on button "OK" at bounding box center [301, 184] width 41 height 21
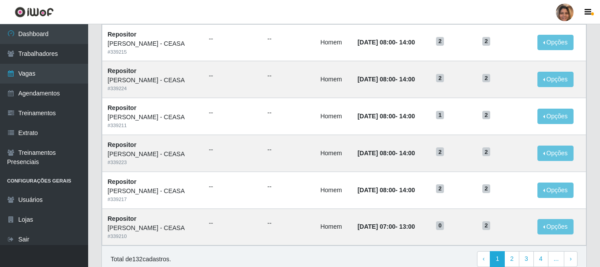
scroll to position [479, 0]
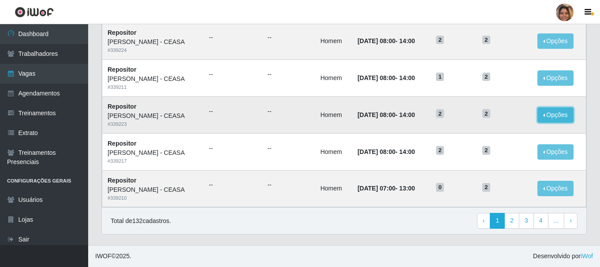
click at [557, 115] on button "Opções" at bounding box center [555, 115] width 36 height 15
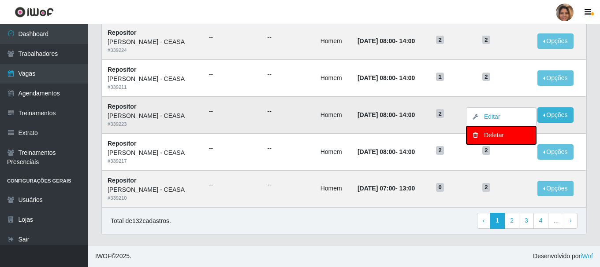
click at [516, 135] on div "Deletar" at bounding box center [501, 135] width 52 height 9
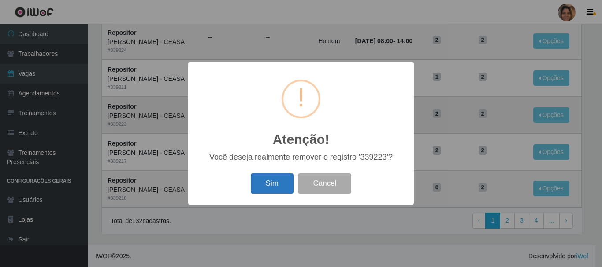
click at [275, 188] on button "Sim" at bounding box center [272, 184] width 43 height 21
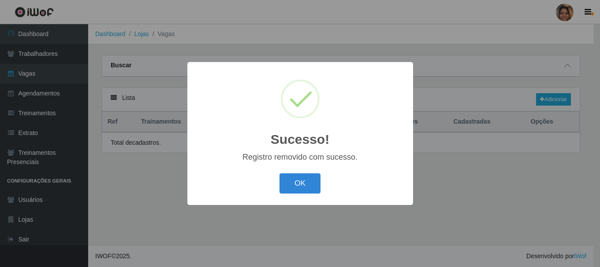
scroll to position [0, 0]
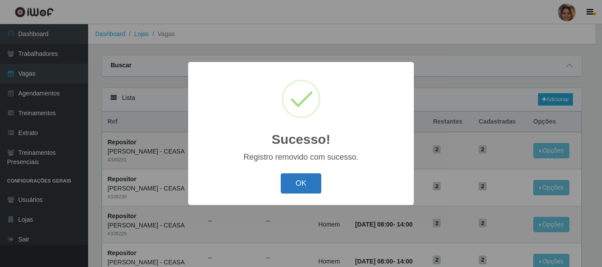
click at [305, 180] on button "OK" at bounding box center [301, 184] width 41 height 21
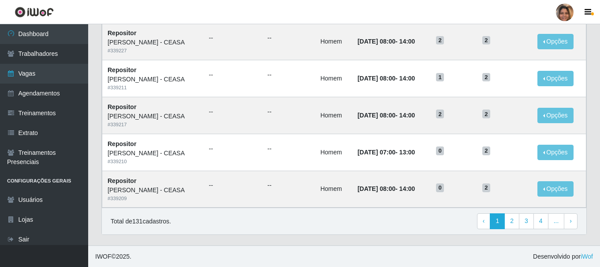
scroll to position [479, 0]
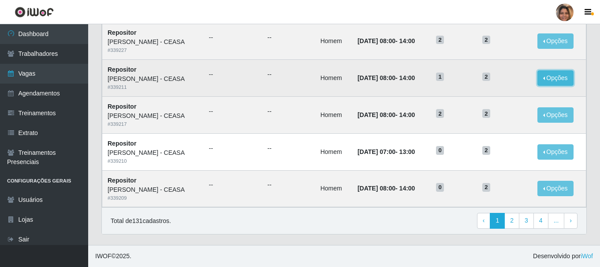
click at [564, 76] on button "Opções" at bounding box center [555, 78] width 36 height 15
click at [503, 81] on button "Editar" at bounding box center [501, 80] width 70 height 18
click at [549, 73] on button "Opções" at bounding box center [555, 78] width 36 height 15
click at [511, 85] on button "Editar" at bounding box center [501, 80] width 70 height 18
click at [542, 115] on button "Opções" at bounding box center [555, 115] width 36 height 15
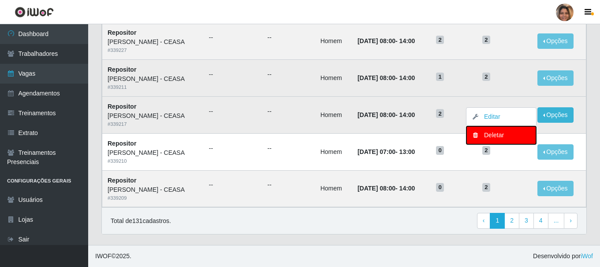
click at [517, 137] on div "Deletar" at bounding box center [501, 135] width 52 height 9
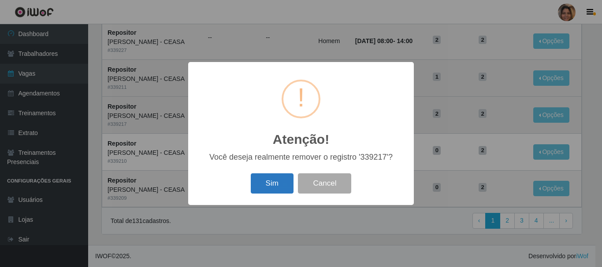
click at [270, 181] on button "Sim" at bounding box center [272, 184] width 43 height 21
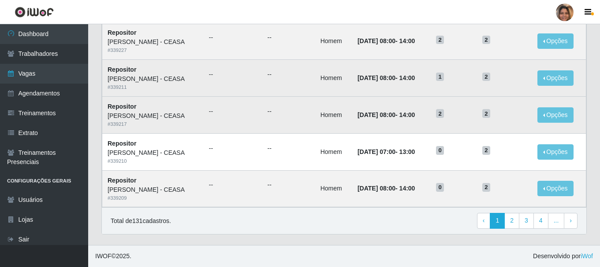
scroll to position [0, 0]
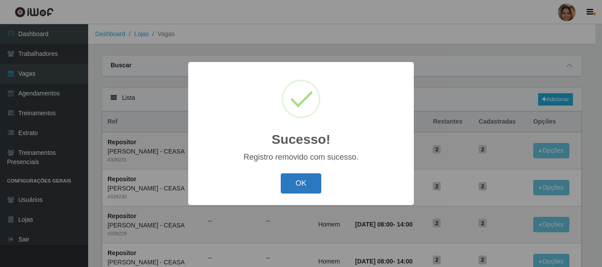
click at [294, 179] on button "OK" at bounding box center [301, 184] width 41 height 21
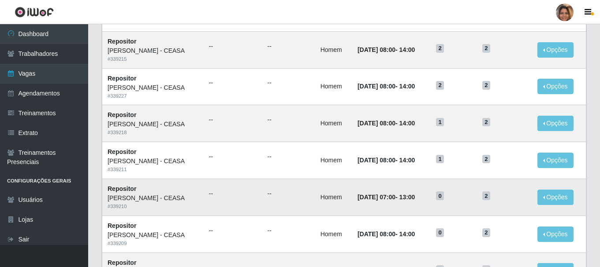
scroll to position [353, 0]
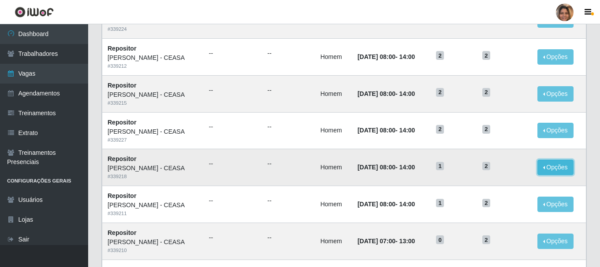
click at [555, 169] on button "Opções" at bounding box center [555, 167] width 36 height 15
click at [512, 168] on button "Editar" at bounding box center [501, 169] width 70 height 18
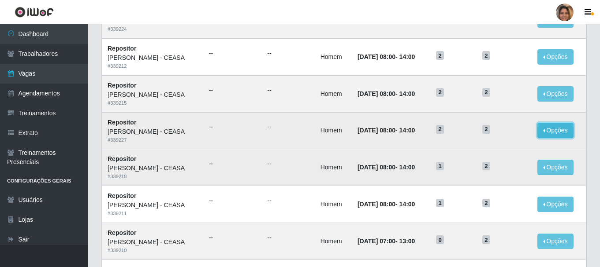
click at [549, 130] on button "Opções" at bounding box center [555, 130] width 36 height 15
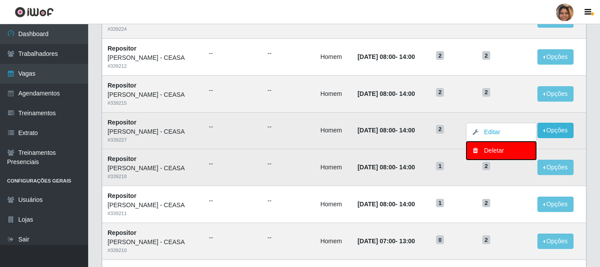
click at [518, 152] on div "Deletar" at bounding box center [501, 150] width 52 height 9
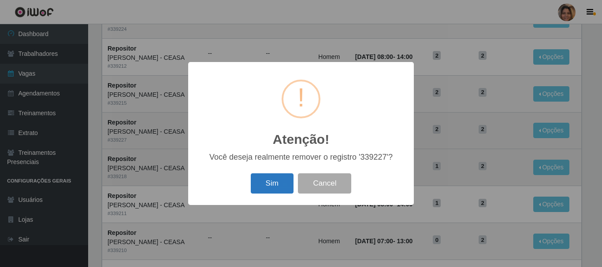
click at [272, 184] on button "Sim" at bounding box center [272, 184] width 43 height 21
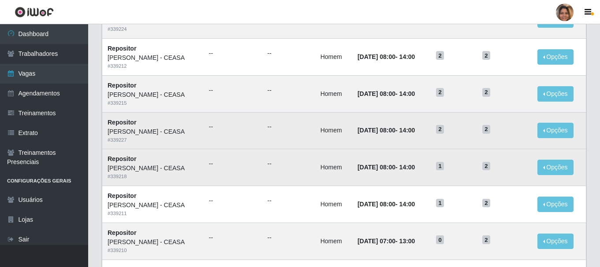
scroll to position [0, 0]
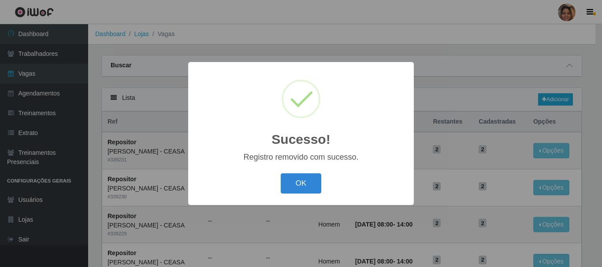
click at [331, 182] on div "OK Cancel" at bounding box center [301, 183] width 208 height 25
click at [315, 183] on button "OK" at bounding box center [301, 184] width 41 height 21
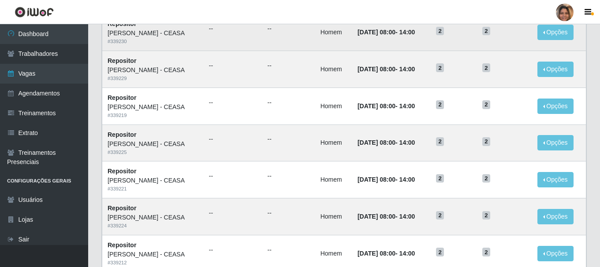
scroll to position [176, 0]
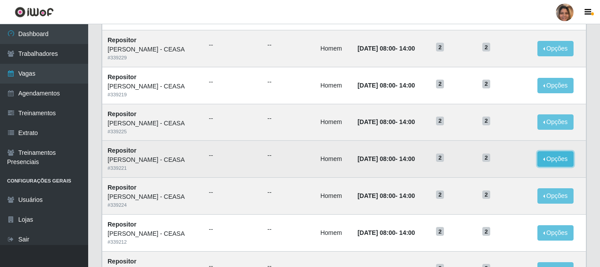
click at [545, 161] on button "Opções" at bounding box center [555, 159] width 36 height 15
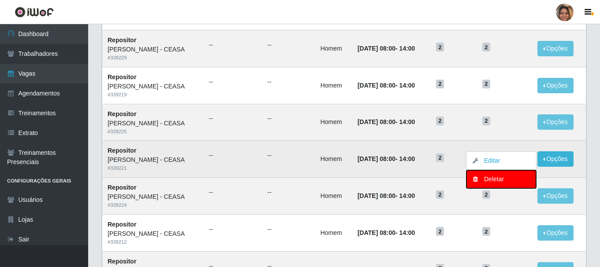
click at [511, 178] on div "Deletar" at bounding box center [501, 179] width 52 height 9
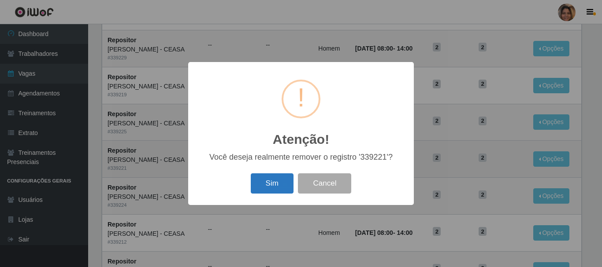
click at [286, 183] on button "Sim" at bounding box center [272, 184] width 43 height 21
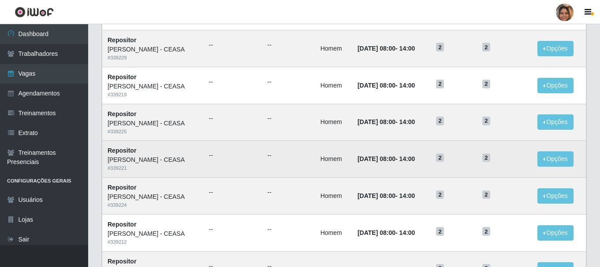
scroll to position [0, 0]
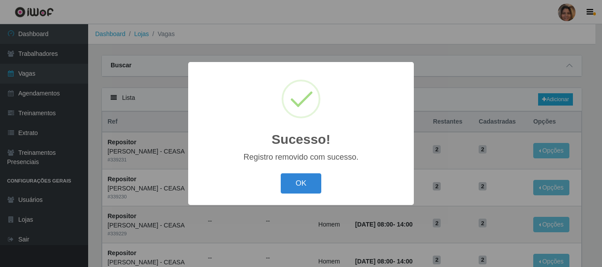
click at [286, 183] on button "OK" at bounding box center [301, 184] width 41 height 21
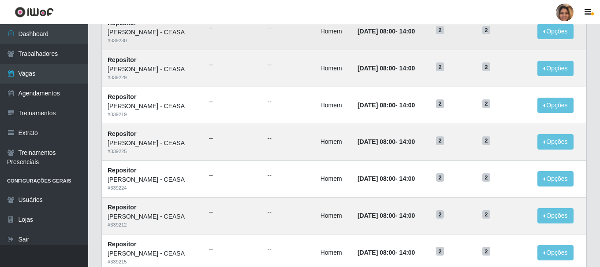
scroll to position [176, 0]
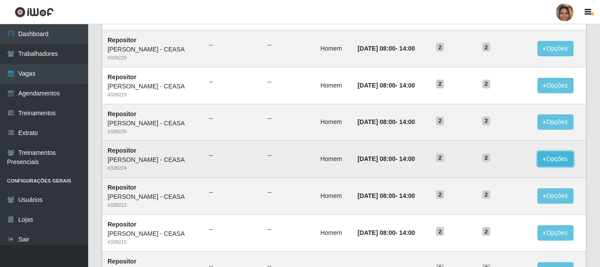
click at [552, 159] on button "Opções" at bounding box center [555, 159] width 36 height 15
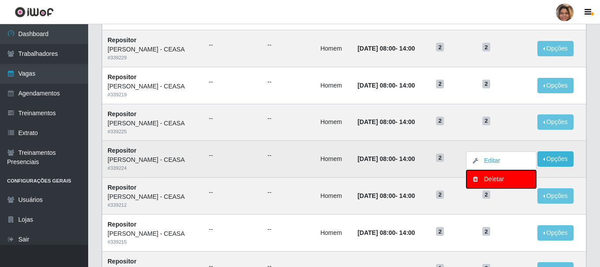
click at [505, 178] on div "Deletar" at bounding box center [501, 179] width 52 height 9
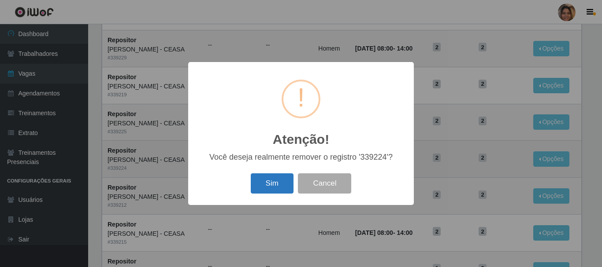
click at [286, 177] on button "Sim" at bounding box center [272, 184] width 43 height 21
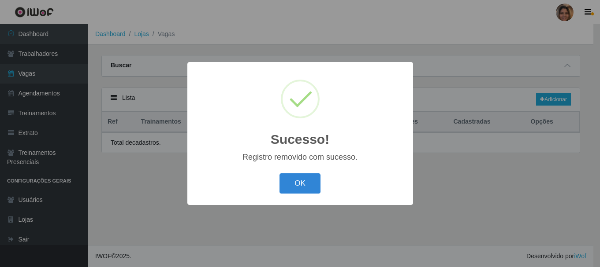
scroll to position [0, 0]
click at [286, 177] on button "OK" at bounding box center [301, 184] width 41 height 21
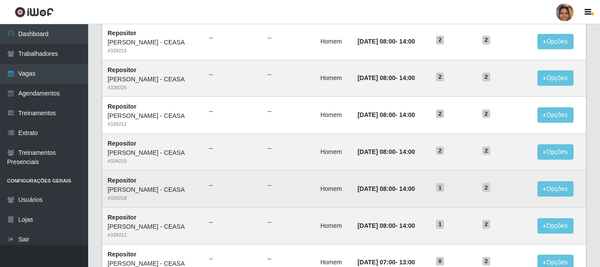
scroll to position [264, 0]
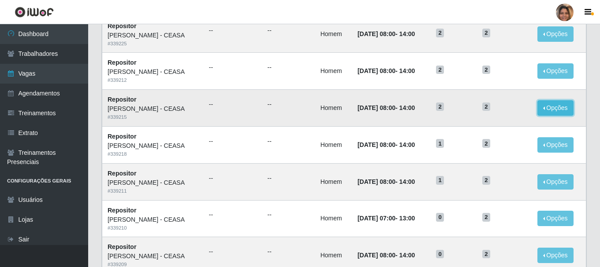
click at [567, 112] on button "Opções" at bounding box center [555, 107] width 36 height 15
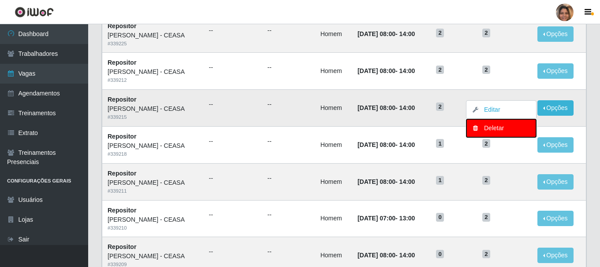
click at [484, 135] on button "Deletar" at bounding box center [501, 128] width 70 height 18
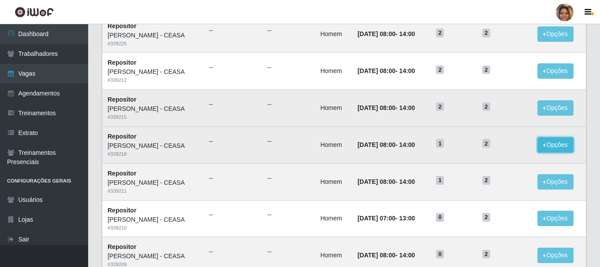
click at [542, 146] on button "Opções" at bounding box center [555, 144] width 36 height 15
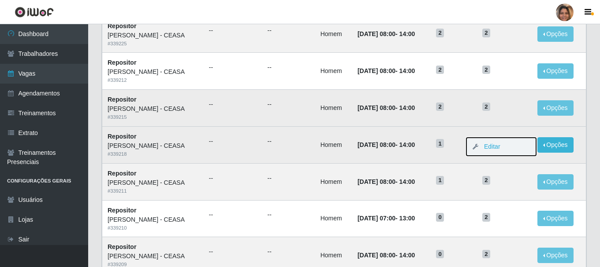
click at [519, 146] on button "Editar" at bounding box center [501, 147] width 70 height 18
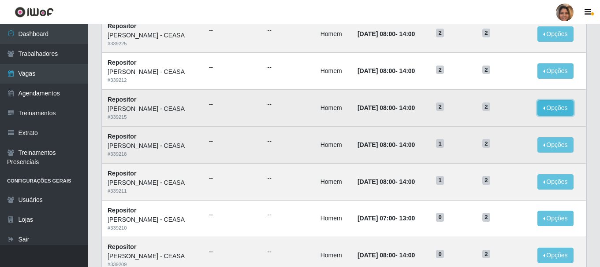
click at [557, 108] on button "Opções" at bounding box center [555, 107] width 36 height 15
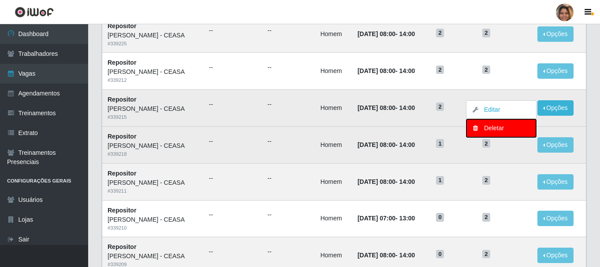
click at [528, 129] on button "Deletar" at bounding box center [501, 128] width 70 height 18
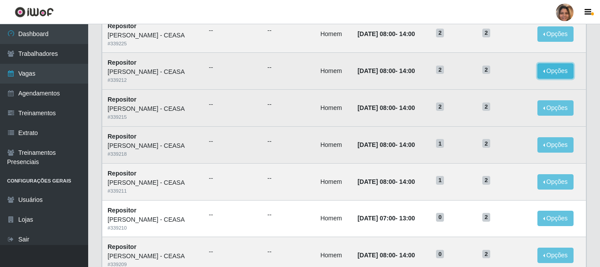
click at [563, 71] on button "Opções" at bounding box center [555, 70] width 36 height 15
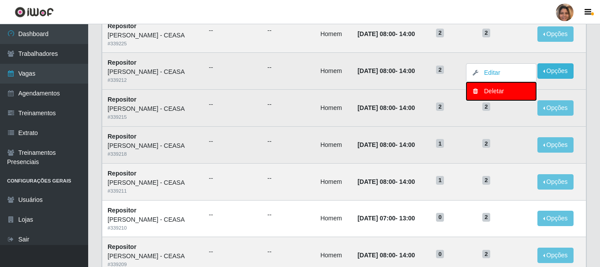
click at [527, 89] on div "Deletar" at bounding box center [501, 91] width 52 height 9
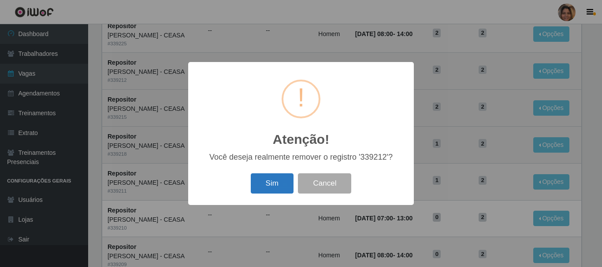
click at [265, 188] on button "Sim" at bounding box center [272, 184] width 43 height 21
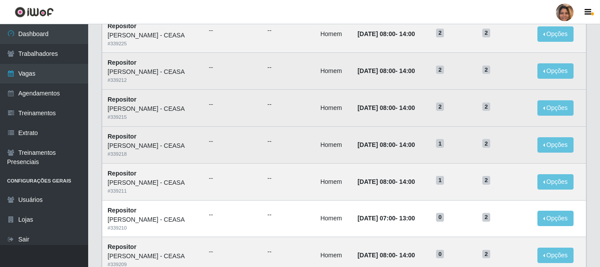
scroll to position [0, 0]
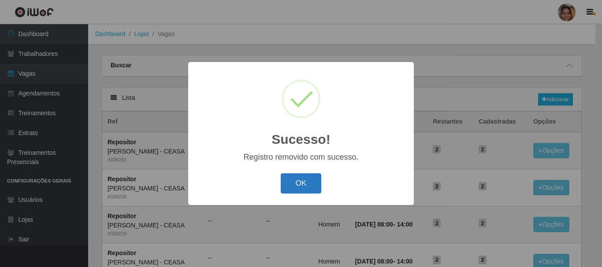
click at [308, 180] on button "OK" at bounding box center [301, 184] width 41 height 21
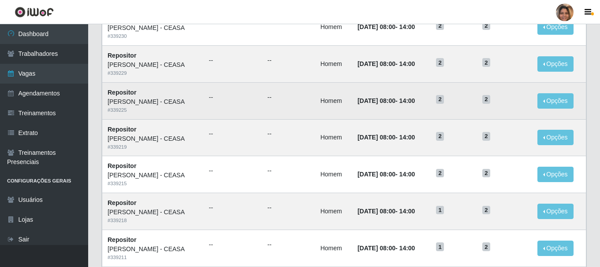
scroll to position [176, 0]
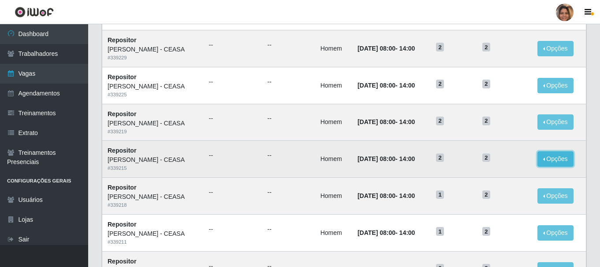
click at [568, 157] on button "Opções" at bounding box center [555, 159] width 36 height 15
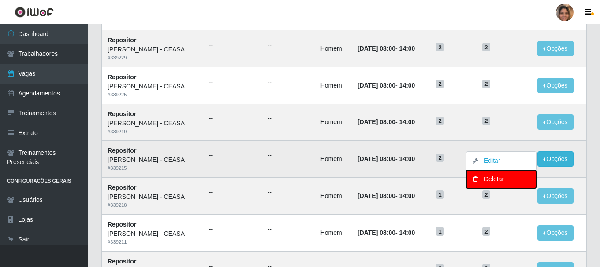
click at [496, 177] on div "Deletar" at bounding box center [501, 179] width 52 height 9
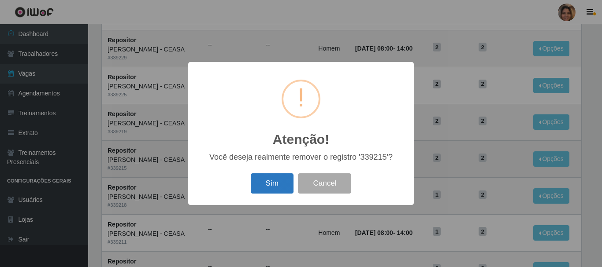
click at [282, 191] on button "Sim" at bounding box center [272, 184] width 43 height 21
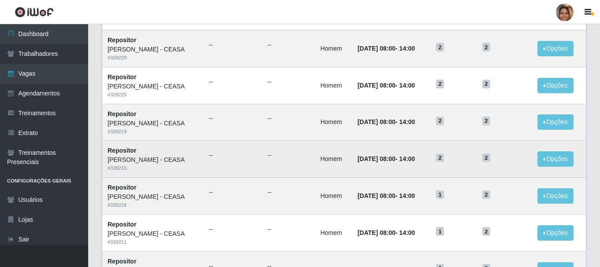
scroll to position [0, 0]
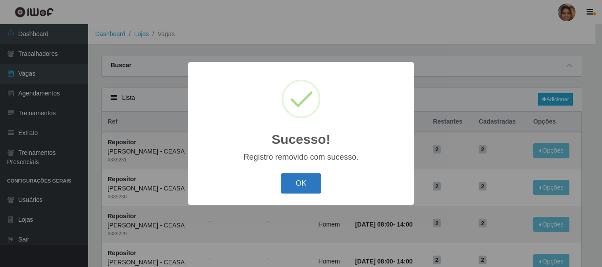
click at [290, 188] on button "OK" at bounding box center [301, 184] width 41 height 21
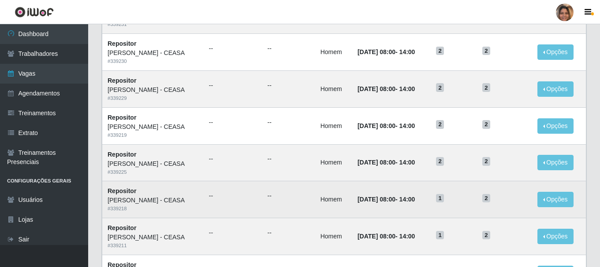
scroll to position [132, 0]
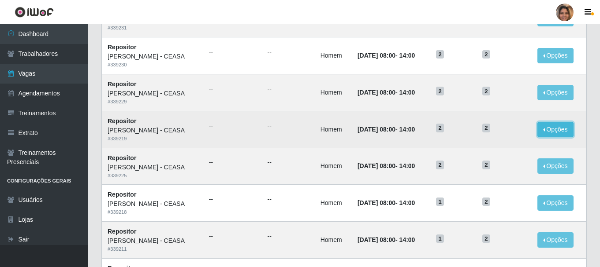
click at [559, 130] on button "Opções" at bounding box center [555, 129] width 36 height 15
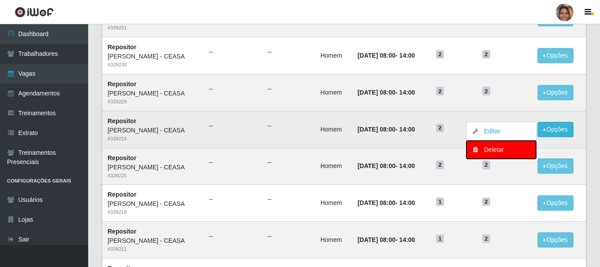
click at [496, 152] on div "Deletar" at bounding box center [501, 149] width 52 height 9
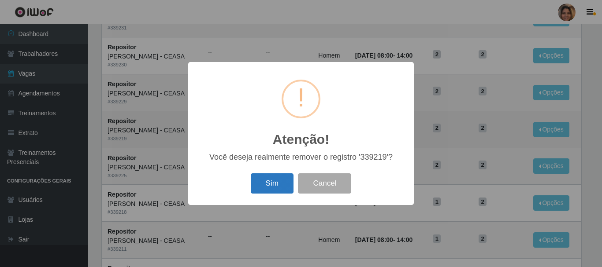
click at [286, 179] on button "Sim" at bounding box center [272, 184] width 43 height 21
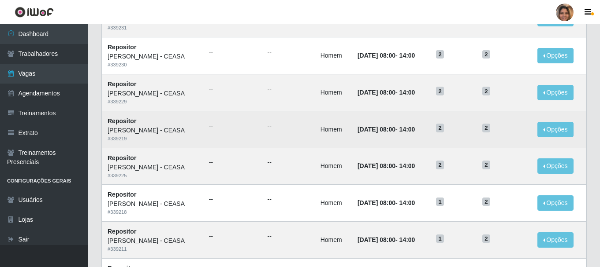
scroll to position [0, 0]
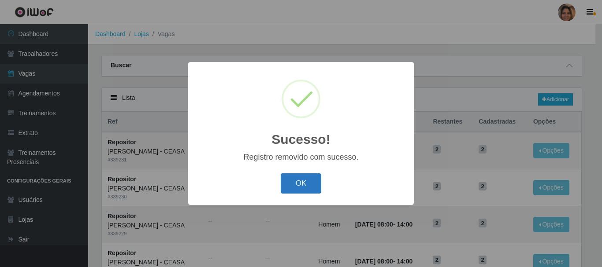
click at [291, 181] on button "OK" at bounding box center [301, 184] width 41 height 21
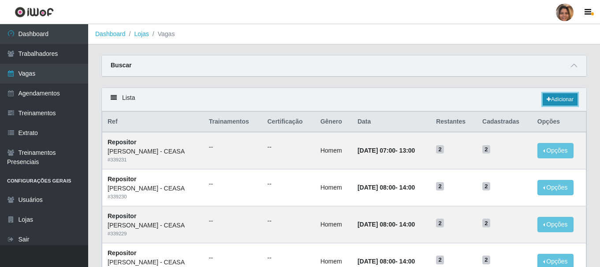
click at [566, 98] on link "Adicionar" at bounding box center [559, 99] width 35 height 12
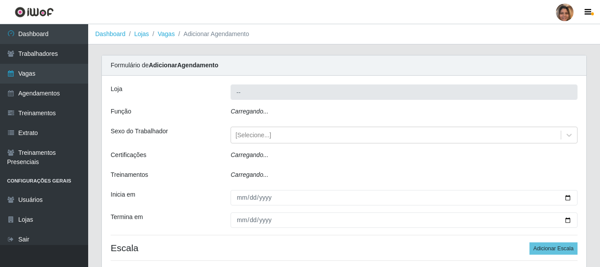
type input "[PERSON_NAME] - CEASA"
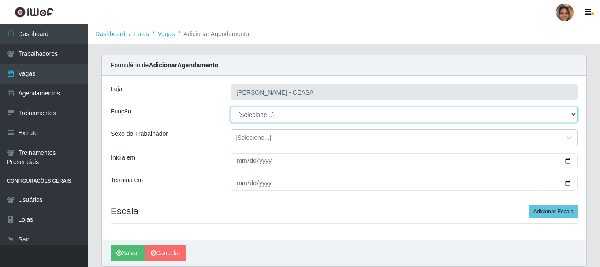
click at [277, 115] on select "[Selecione...] Repositor Repositor + Repositor ++" at bounding box center [403, 114] width 347 height 15
select select "24"
click at [230, 107] on select "[Selecione...] Repositor Repositor + Repositor ++" at bounding box center [403, 114] width 347 height 15
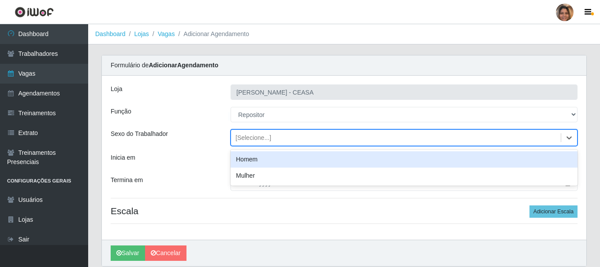
click at [266, 143] on div "[Selecione...]" at bounding box center [396, 138] width 330 height 15
click at [264, 158] on div "Homem" at bounding box center [403, 160] width 347 height 16
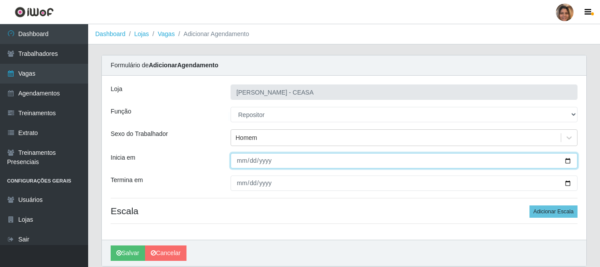
click at [239, 160] on input "Inicia em" at bounding box center [403, 160] width 347 height 15
type input "2025-09-22"
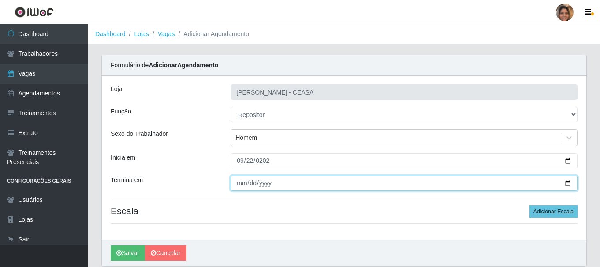
click at [241, 184] on input "Termina em" at bounding box center [403, 183] width 347 height 15
type input "2025-09-27"
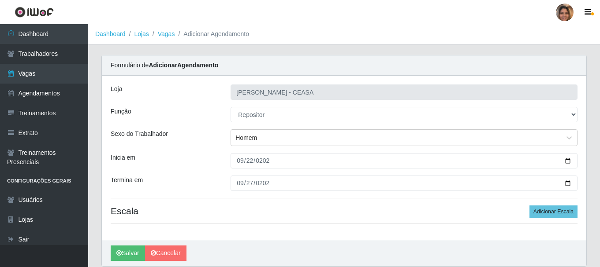
click at [411, 211] on h4 "Escala Adicionar Escala" at bounding box center [344, 211] width 467 height 11
click at [397, 218] on div "Loja Mar Vermelho - CEASA Função [Selecione...] Repositor Repositor + Repositor…" at bounding box center [344, 158] width 484 height 164
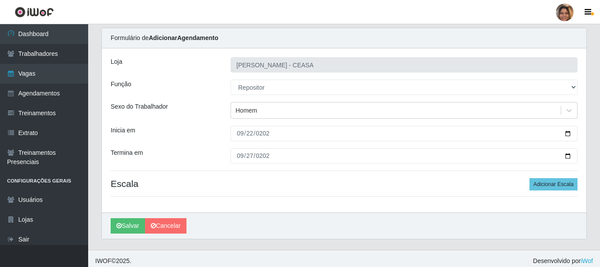
scroll to position [32, 0]
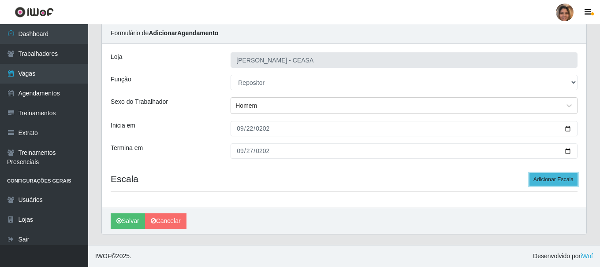
click at [559, 180] on button "Adicionar Escala" at bounding box center [553, 180] width 48 height 12
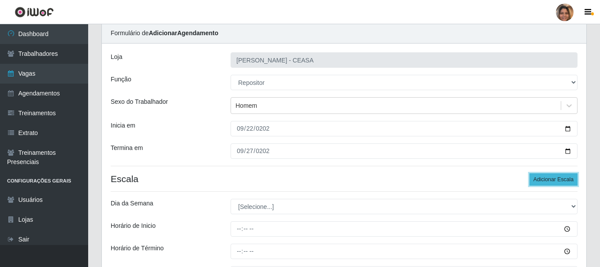
click at [559, 180] on button "Adicionar Escala" at bounding box center [553, 180] width 48 height 12
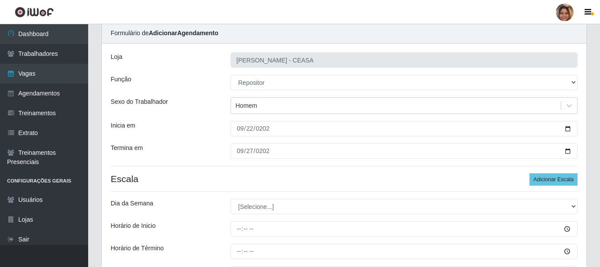
drag, startPoint x: 599, startPoint y: 78, endPoint x: 600, endPoint y: 107, distance: 28.2
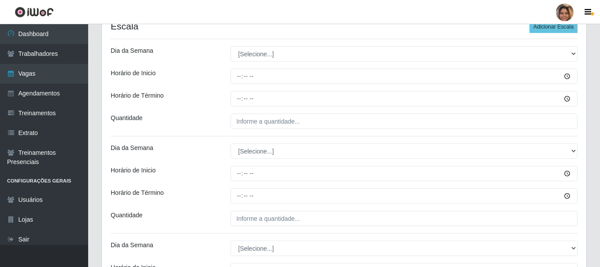
scroll to position [172, 0]
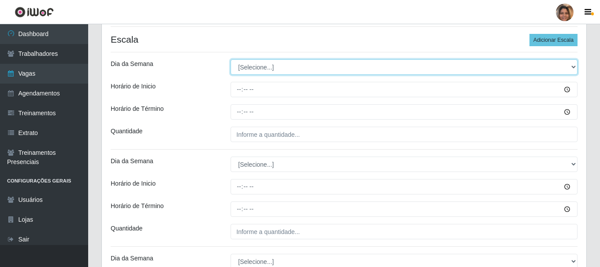
click at [550, 63] on select "[Selecione...] Segunda Terça Quarta Quinta Sexta Sábado Domingo" at bounding box center [403, 66] width 347 height 15
select select "1"
click at [230, 59] on select "[Selecione...] Segunda Terça Quarta Quinta Sexta Sábado Domingo" at bounding box center [403, 66] width 347 height 15
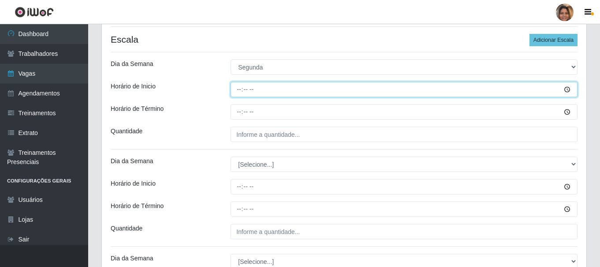
click at [240, 90] on input "Horário de Inicio" at bounding box center [403, 89] width 347 height 15
type input "08:00"
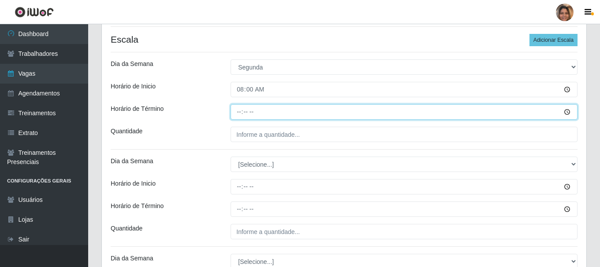
click at [239, 112] on input "Horário de Término" at bounding box center [403, 111] width 347 height 15
type input "14:00"
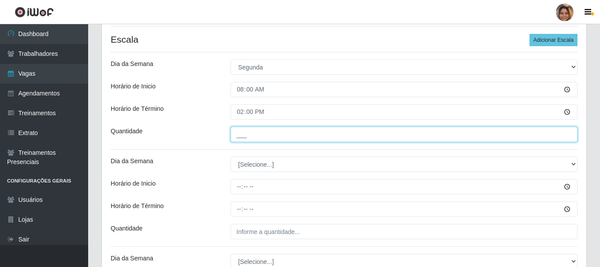
click at [259, 134] on input "___" at bounding box center [403, 134] width 347 height 15
type input "2__"
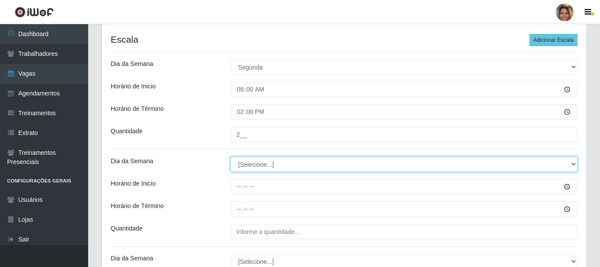
click at [252, 160] on select "[Selecione...] Segunda Terça Quarta Quinta Sexta Sábado Domingo" at bounding box center [403, 164] width 347 height 15
select select "2"
click at [230, 157] on select "[Selecione...] Segunda Terça Quarta Quinta Sexta Sábado Domingo" at bounding box center [403, 164] width 347 height 15
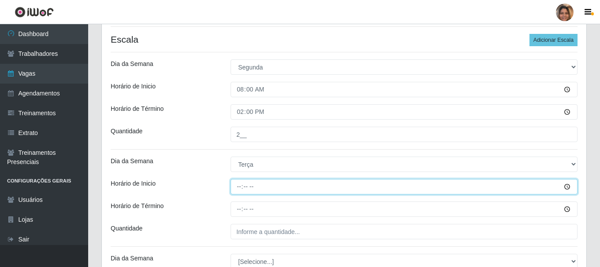
click at [238, 184] on input "Horário de Inicio" at bounding box center [403, 186] width 347 height 15
type input "08:00"
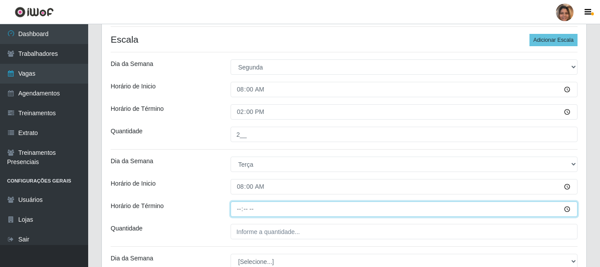
click at [238, 206] on input "Horário de Término" at bounding box center [403, 209] width 347 height 15
type input "14:00"
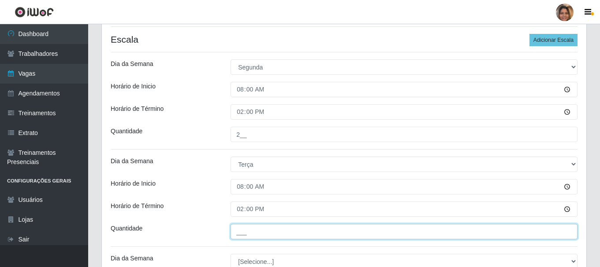
click at [247, 231] on input "___" at bounding box center [403, 231] width 347 height 15
type input "2__"
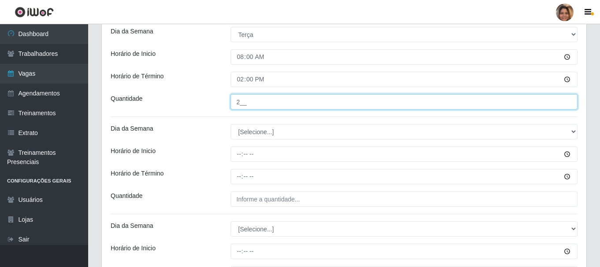
scroll to position [348, 0]
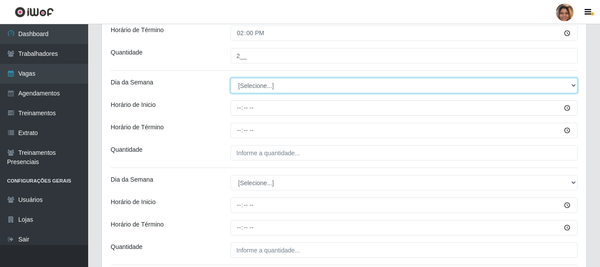
click at [268, 87] on select "[Selecione...] Segunda Terça Quarta Quinta Sexta Sábado Domingo" at bounding box center [403, 85] width 347 height 15
select select "3"
click at [230, 78] on select "[Selecione...] Segunda Terça Quarta Quinta Sexta Sábado Domingo" at bounding box center [403, 85] width 347 height 15
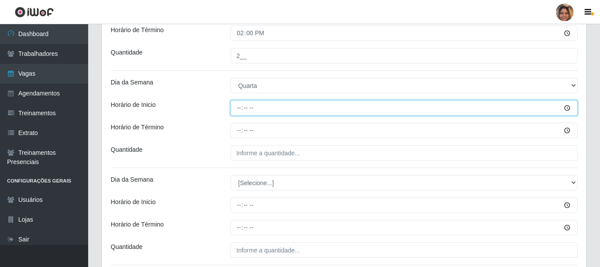
click at [238, 110] on input "Horário de Inicio" at bounding box center [403, 107] width 347 height 15
type input "08:00"
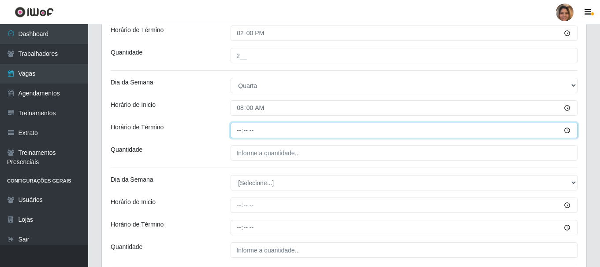
click at [239, 133] on input "Horário de Término" at bounding box center [403, 130] width 347 height 15
type input "14:00"
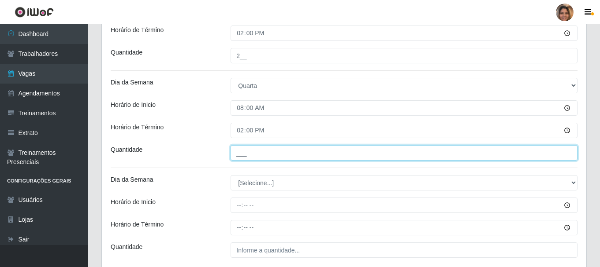
click at [246, 153] on input "___" at bounding box center [403, 152] width 347 height 15
type input "2__"
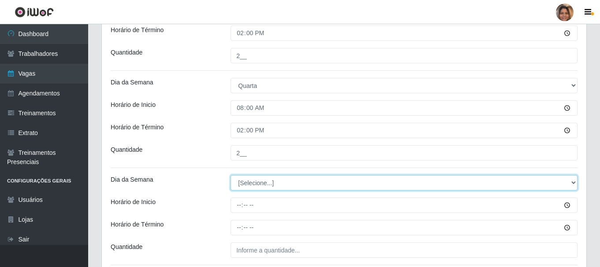
click at [265, 184] on select "[Selecione...] Segunda Terça Quarta Quinta Sexta Sábado Domingo" at bounding box center [403, 182] width 347 height 15
select select "4"
click at [230, 175] on select "[Selecione...] Segunda Terça Quarta Quinta Sexta Sábado Domingo" at bounding box center [403, 182] width 347 height 15
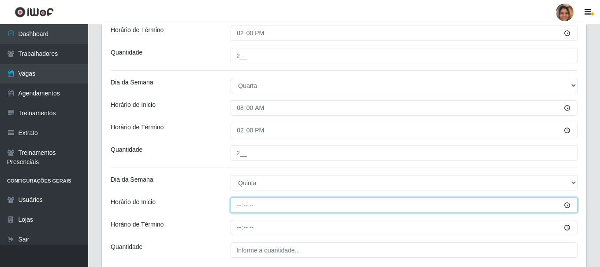
click at [247, 208] on input "Horário de Inicio" at bounding box center [403, 205] width 347 height 15
click at [241, 207] on input "Horário de Inicio" at bounding box center [403, 205] width 347 height 15
type input "08:00"
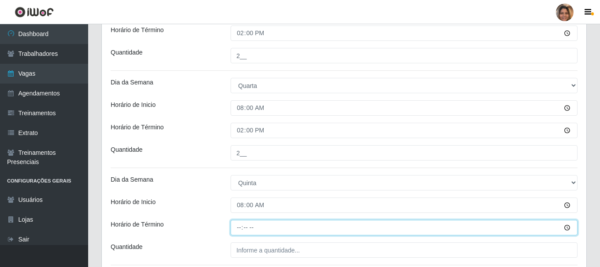
click at [242, 223] on input "Horário de Término" at bounding box center [403, 227] width 347 height 15
type input "14:00"
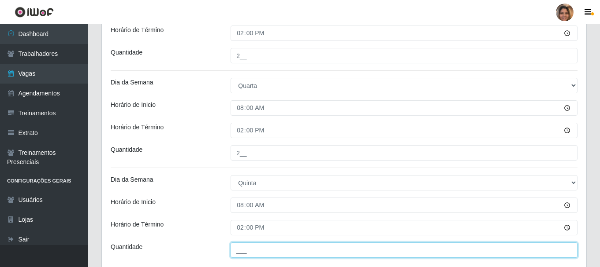
click at [249, 252] on input "___" at bounding box center [403, 250] width 347 height 15
type input "__2"
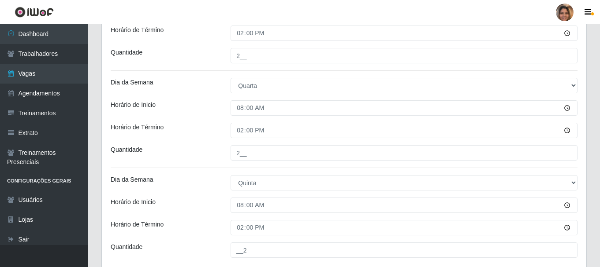
drag, startPoint x: 599, startPoint y: 174, endPoint x: 601, endPoint y: 214, distance: 40.1
click at [600, 214] on html "Perfil Alterar Senha Sair Dashboard Trabalhadores Vagas Agendamentos Treinament…" at bounding box center [300, 94] width 600 height 884
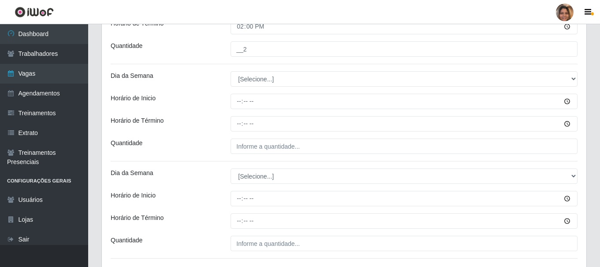
scroll to position [532, 0]
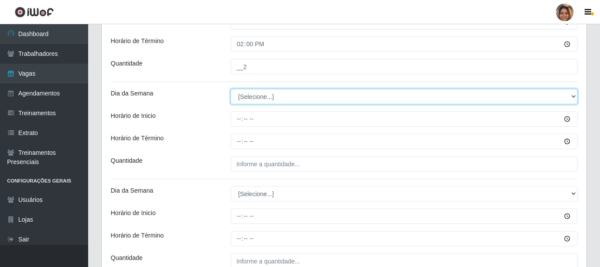
click at [253, 103] on select "[Selecione...] Segunda Terça Quarta Quinta Sexta Sábado Domingo" at bounding box center [403, 96] width 347 height 15
select select "5"
click at [230, 89] on select "[Selecione...] Segunda Terça Quarta Quinta Sexta Sábado Domingo" at bounding box center [403, 96] width 347 height 15
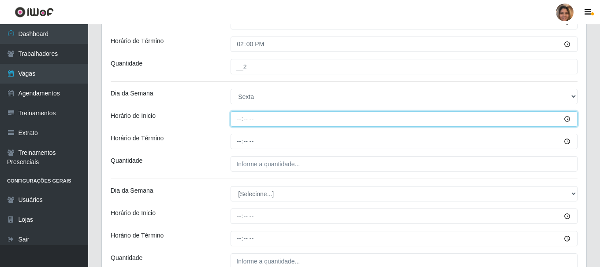
click at [238, 122] on input "Horário de Inicio" at bounding box center [403, 118] width 347 height 15
type input "08:00"
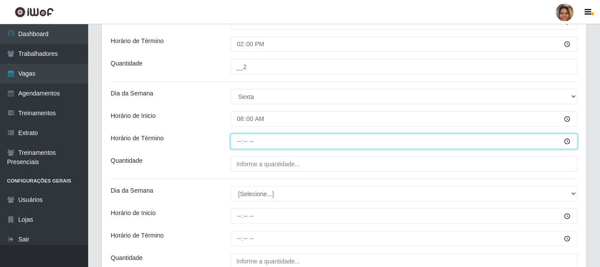
click at [239, 141] on input "Horário de Término" at bounding box center [403, 141] width 347 height 15
type input "14:00"
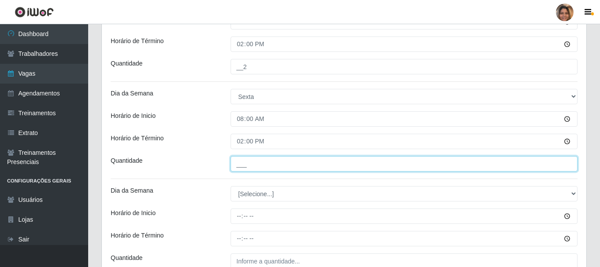
click at [243, 163] on input "___" at bounding box center [403, 163] width 347 height 15
type input "2__"
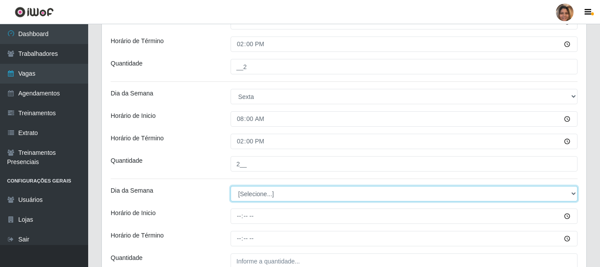
click at [245, 196] on select "[Selecione...] Segunda Terça Quarta Quinta Sexta Sábado Domingo" at bounding box center [403, 193] width 347 height 15
select select "6"
click at [230, 186] on select "[Selecione...] Segunda Terça Quarta Quinta Sexta Sábado Domingo" at bounding box center [403, 193] width 347 height 15
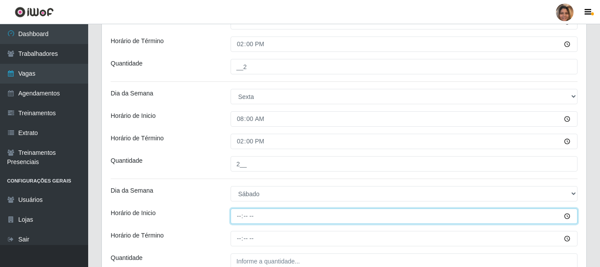
click at [235, 219] on input "Horário de Inicio" at bounding box center [403, 216] width 347 height 15
type input "07:00"
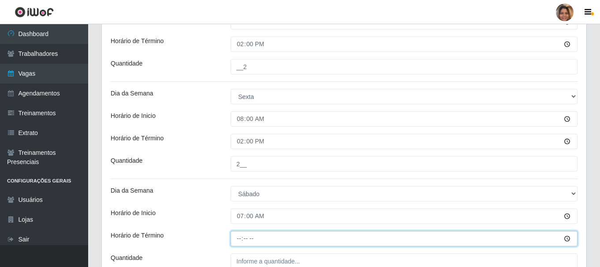
click at [240, 242] on input "Horário de Término" at bounding box center [403, 238] width 347 height 15
type input "13:00"
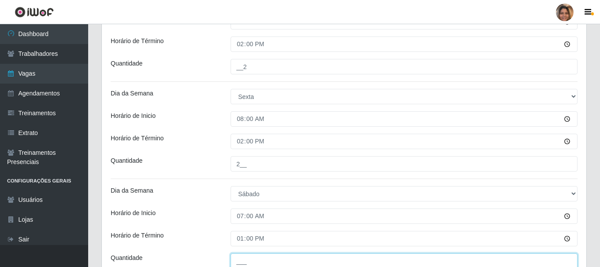
click at [295, 264] on input "___" at bounding box center [403, 261] width 347 height 15
type input "2__"
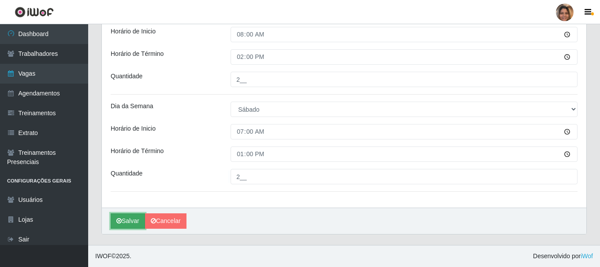
click at [119, 219] on icon "submit" at bounding box center [118, 221] width 5 height 6
click at [242, 227] on div "Salvar Cancelar" at bounding box center [344, 221] width 484 height 26
click at [181, 216] on link "Cancelar" at bounding box center [165, 221] width 41 height 15
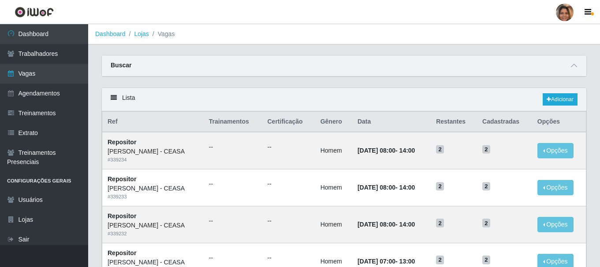
click at [571, 99] on link "Adicionar" at bounding box center [559, 99] width 35 height 12
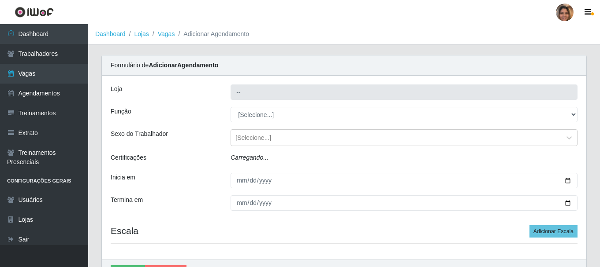
type input "[PERSON_NAME] - CEASA"
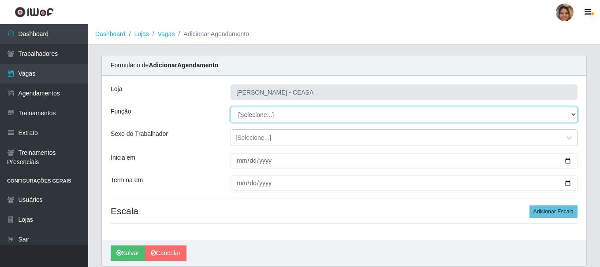
click at [290, 118] on select "[Selecione...] Repositor Repositor + Repositor ++" at bounding box center [403, 114] width 347 height 15
select select "24"
click at [230, 107] on select "[Selecione...] Repositor Repositor + Repositor ++" at bounding box center [403, 114] width 347 height 15
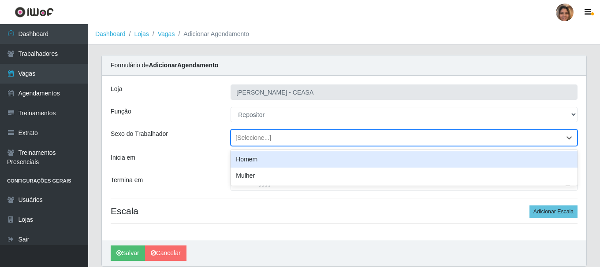
click at [262, 143] on div "[Selecione...]" at bounding box center [396, 138] width 330 height 15
click at [257, 158] on div "Homem" at bounding box center [403, 160] width 347 height 16
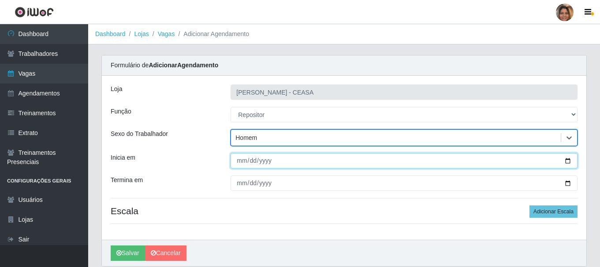
click at [242, 161] on input "Inicia em" at bounding box center [403, 160] width 347 height 15
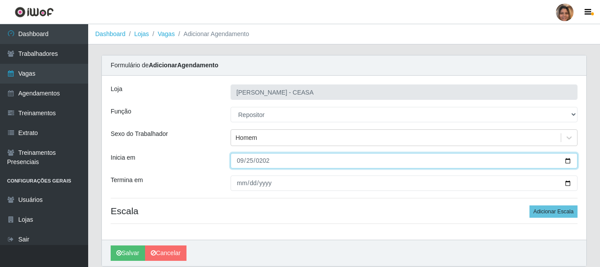
type input "2025-09-25"
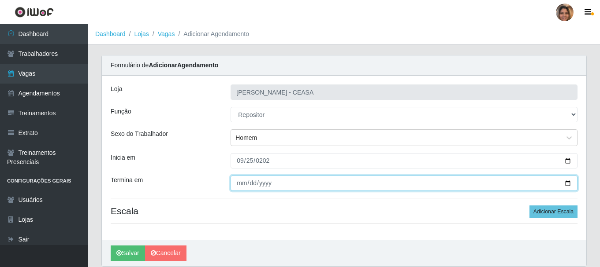
click at [241, 181] on input "Termina em" at bounding box center [403, 183] width 347 height 15
click at [239, 185] on input "Termina em" at bounding box center [403, 183] width 347 height 15
type input "2025-09-27"
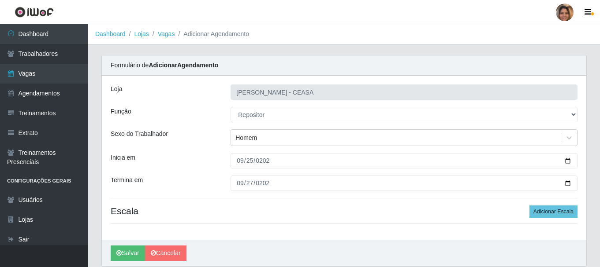
click at [248, 192] on div "Loja Mar Vermelho - CEASA Função [Selecione...] Repositor Repositor + Repositor…" at bounding box center [344, 158] width 484 height 164
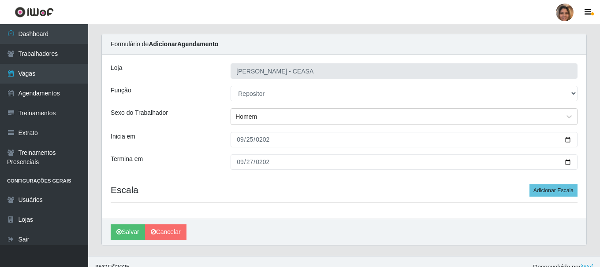
scroll to position [32, 0]
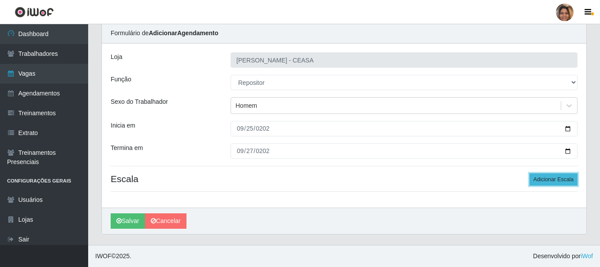
click at [572, 184] on button "Adicionar Escala" at bounding box center [553, 180] width 48 height 12
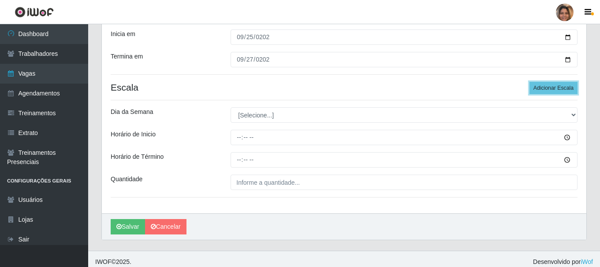
scroll to position [130, 0]
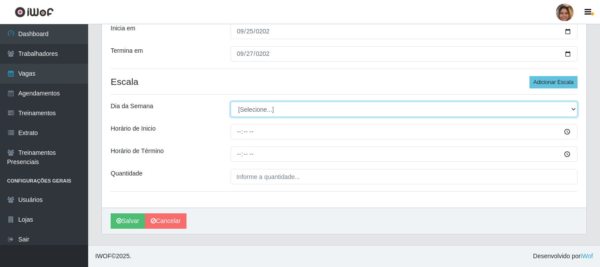
click at [310, 112] on select "[Selecione...] Segunda Terça Quarta Quinta Sexta Sábado Domingo" at bounding box center [403, 109] width 347 height 15
click at [275, 110] on select "[Selecione...] Segunda Terça Quarta Quinta Sexta Sábado Domingo" at bounding box center [403, 109] width 347 height 15
select select "4"
click at [230, 102] on select "[Selecione...] Segunda Terça Quarta Quinta Sexta Sábado Domingo" at bounding box center [403, 109] width 347 height 15
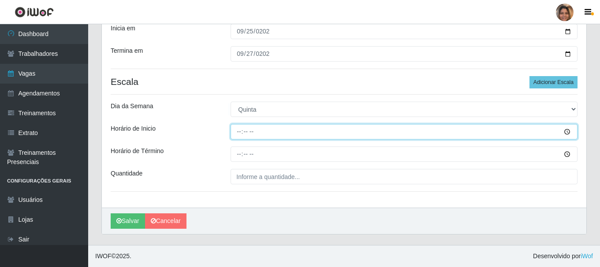
click at [239, 133] on input "Horário de Inicio" at bounding box center [403, 131] width 347 height 15
type input "08:00"
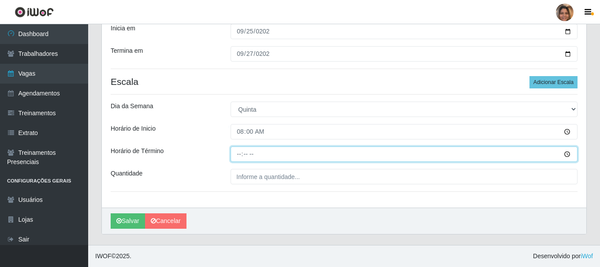
click at [239, 157] on input "Horário de Término" at bounding box center [403, 154] width 347 height 15
type input "14:00"
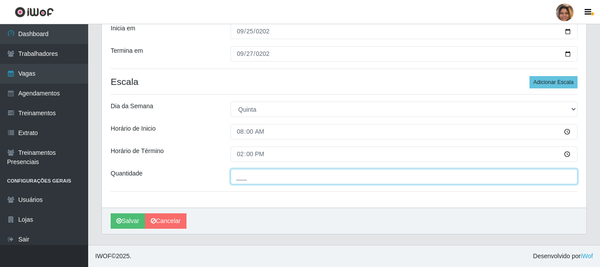
click at [246, 181] on input "___" at bounding box center [403, 176] width 347 height 15
type input "2__"
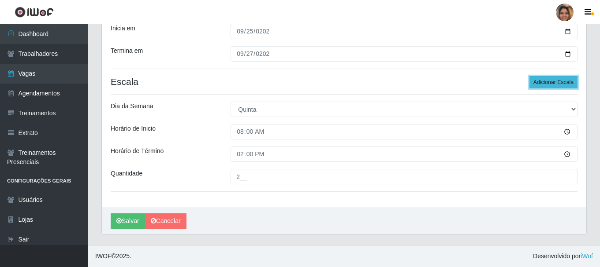
click at [544, 83] on button "Adicionar Escala" at bounding box center [553, 82] width 48 height 12
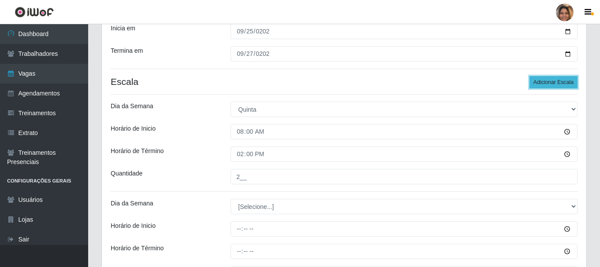
click at [544, 83] on button "Adicionar Escala" at bounding box center [553, 82] width 48 height 12
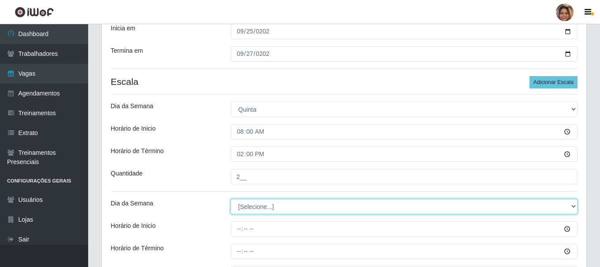
click at [307, 202] on select "[Selecione...] Segunda Terça Quarta Quinta Sexta Sábado Domingo" at bounding box center [403, 206] width 347 height 15
select select "5"
click at [230, 199] on select "[Selecione...] Segunda Terça Quarta Quinta Sexta Sábado Domingo" at bounding box center [403, 206] width 347 height 15
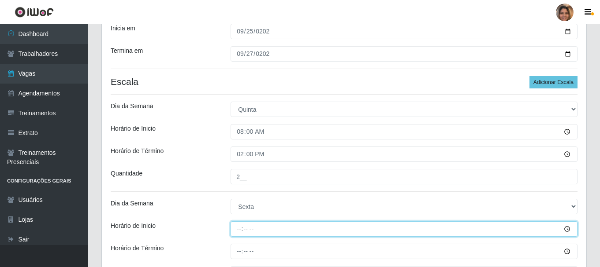
click at [239, 230] on input "Horário de Inicio" at bounding box center [403, 229] width 347 height 15
type input "08:00"
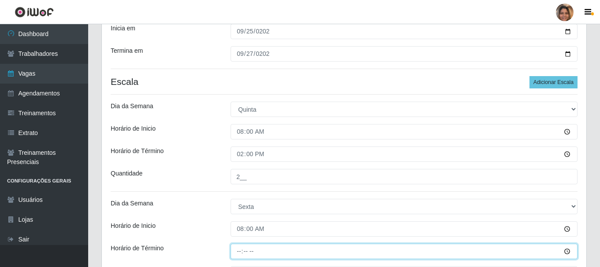
click at [238, 253] on input "Horário de Término" at bounding box center [403, 251] width 347 height 15
type input "14:00"
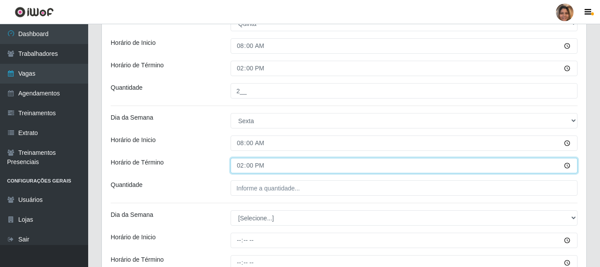
scroll to position [218, 0]
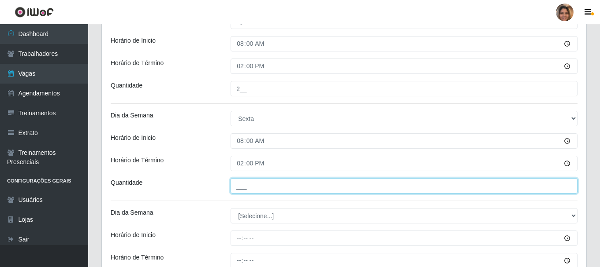
click at [291, 181] on input "___" at bounding box center [403, 185] width 347 height 15
type input "2__"
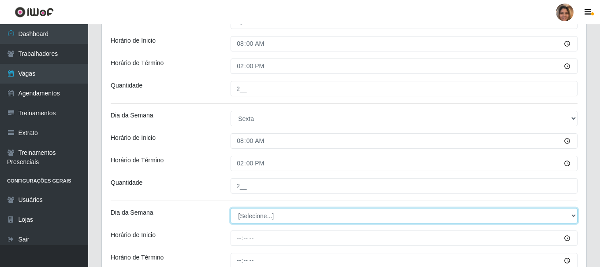
click at [268, 217] on select "[Selecione...] Segunda Terça Quarta Quinta Sexta Sábado Domingo" at bounding box center [403, 215] width 347 height 15
select select "6"
click at [230, 208] on select "[Selecione...] Segunda Terça Quarta Quinta Sexta Sábado Domingo" at bounding box center [403, 215] width 347 height 15
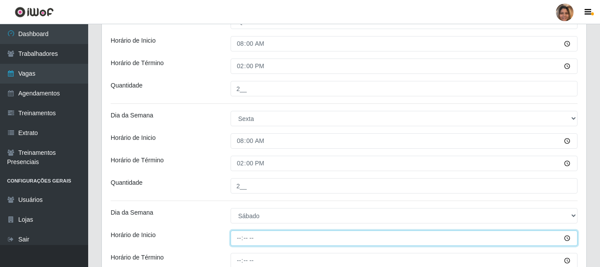
click at [241, 238] on input "Horário de Inicio" at bounding box center [403, 238] width 347 height 15
type input "07:00"
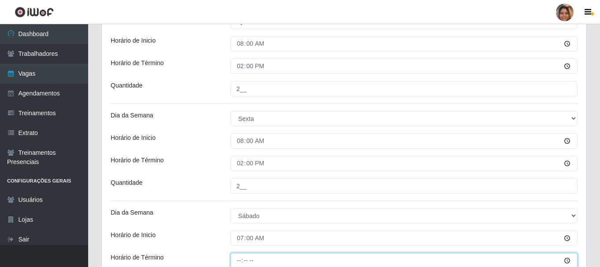
click at [239, 262] on input "Horário de Término" at bounding box center [403, 260] width 347 height 15
type input "13:00"
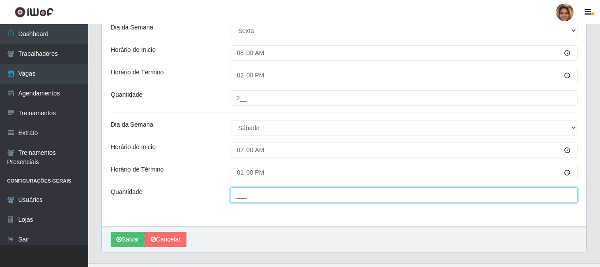
click at [251, 192] on input "___" at bounding box center [403, 195] width 347 height 15
type input "2__"
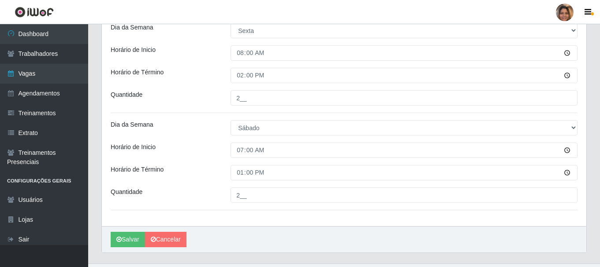
click at [135, 238] on button "Salvar" at bounding box center [128, 239] width 34 height 15
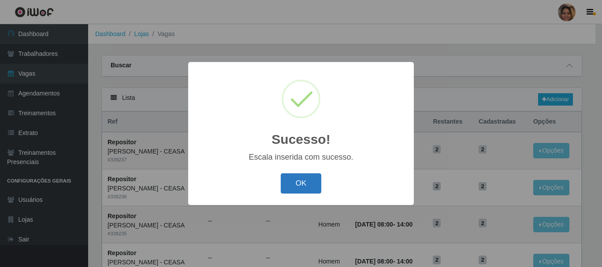
click at [311, 179] on button "OK" at bounding box center [301, 184] width 41 height 21
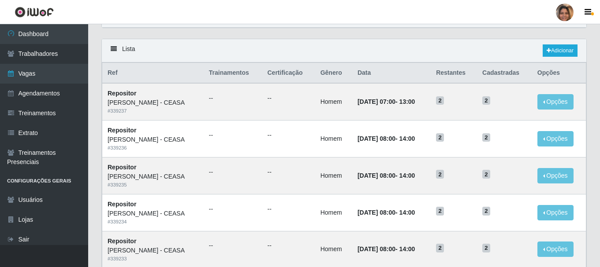
scroll to position [25, 0]
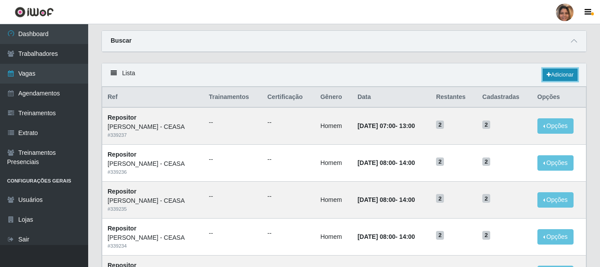
click at [562, 78] on link "Adicionar" at bounding box center [559, 75] width 35 height 12
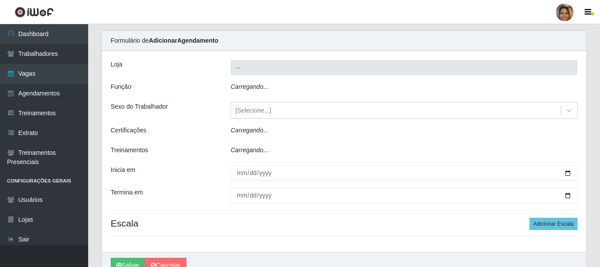
type input "[PERSON_NAME] - CEASA"
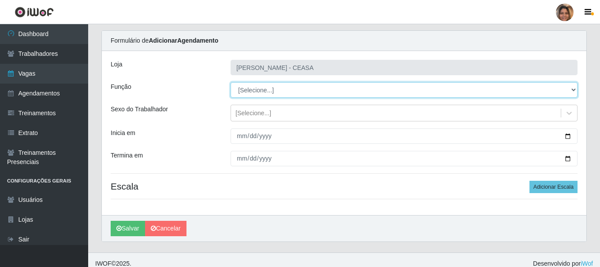
click at [261, 93] on select "[Selecione...] Repositor Repositor + Repositor ++" at bounding box center [403, 89] width 347 height 15
select select "24"
click at [230, 82] on select "[Selecione...] Repositor Repositor + Repositor ++" at bounding box center [403, 89] width 347 height 15
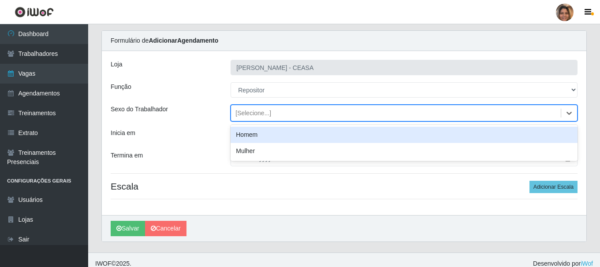
click at [250, 112] on div "[Selecione...]" at bounding box center [253, 113] width 36 height 9
click at [248, 139] on div "Homem" at bounding box center [403, 135] width 347 height 16
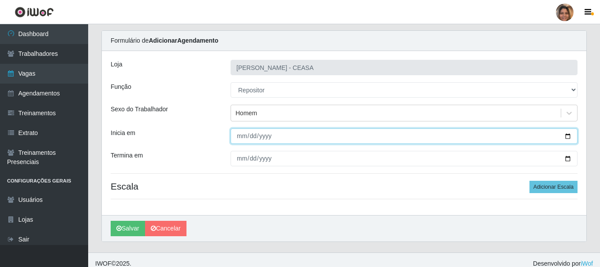
click at [242, 138] on input "Inicia em" at bounding box center [403, 136] width 347 height 15
click at [238, 137] on input "Inicia em" at bounding box center [403, 136] width 347 height 15
type input "2025-09-29"
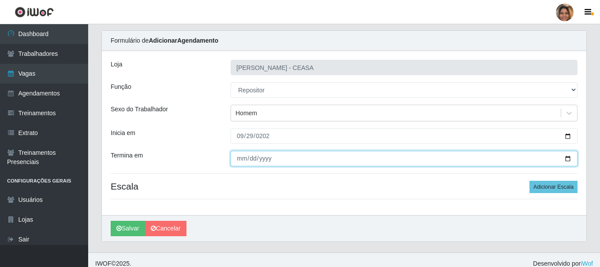
click at [241, 159] on input "Termina em" at bounding box center [403, 158] width 347 height 15
type input "2025-09-30"
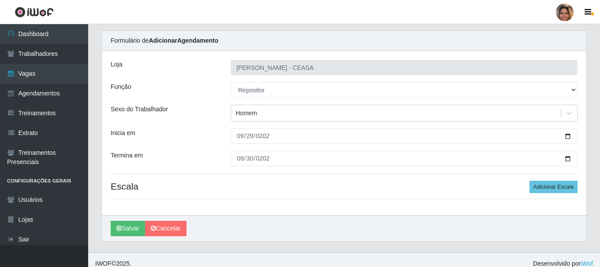
click at [254, 177] on div "Loja Mar Vermelho - CEASA Função [Selecione...] Repositor Repositor + Repositor…" at bounding box center [344, 133] width 484 height 164
click at [572, 189] on button "Adicionar Escala" at bounding box center [553, 187] width 48 height 12
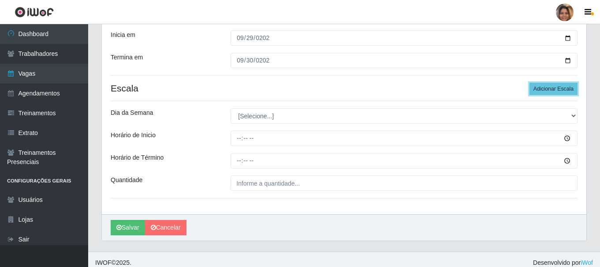
scroll to position [130, 0]
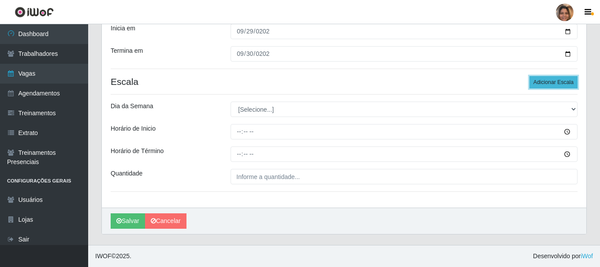
click at [565, 84] on button "Adicionar Escala" at bounding box center [553, 82] width 48 height 12
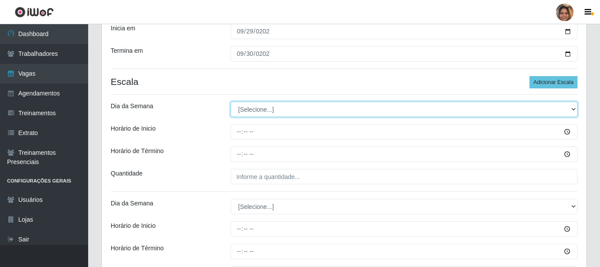
click at [255, 114] on select "[Selecione...] Segunda Terça Quarta Quinta Sexta Sábado Domingo" at bounding box center [403, 109] width 347 height 15
click at [240, 112] on select "[Selecione...] Segunda Terça Quarta Quinta Sexta Sábado Domingo" at bounding box center [403, 109] width 347 height 15
select select "1"
click at [230, 102] on select "[Selecione...] Segunda Terça Quarta Quinta Sexta Sábado Domingo" at bounding box center [403, 109] width 347 height 15
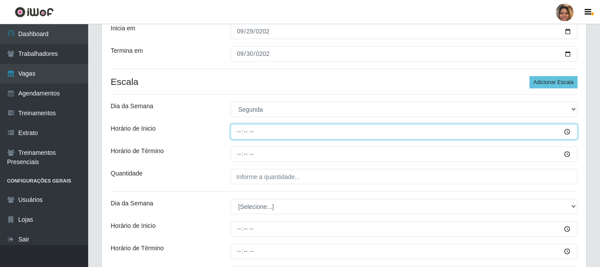
click at [247, 134] on input "Horário de Inicio" at bounding box center [403, 131] width 347 height 15
click at [239, 136] on input "Horário de Inicio" at bounding box center [403, 131] width 347 height 15
type input "08:00"
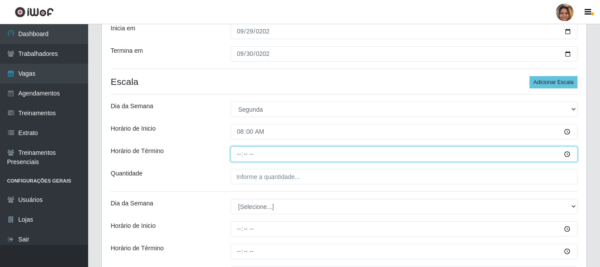
click at [236, 156] on input "Horário de Término" at bounding box center [403, 154] width 347 height 15
type input "14:00"
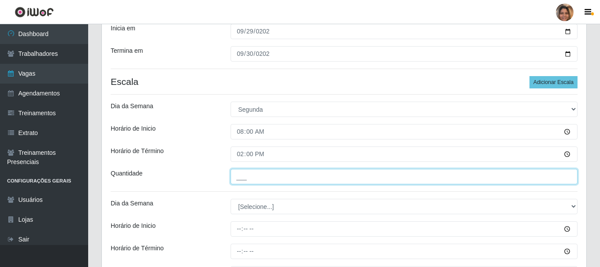
click at [244, 178] on input "___" at bounding box center [403, 176] width 347 height 15
type input "2__"
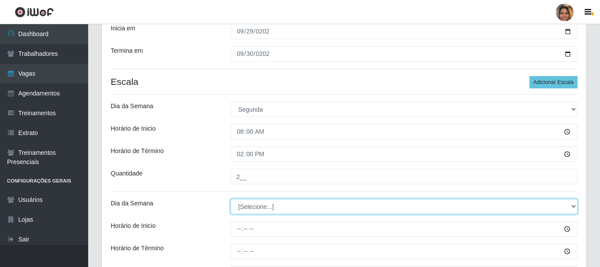
click at [251, 207] on select "[Selecione...] Segunda Terça Quarta Quinta Sexta Sábado Domingo" at bounding box center [403, 206] width 347 height 15
select select "2"
click at [230, 199] on select "[Selecione...] Segunda Terça Quarta Quinta Sexta Sábado Domingo" at bounding box center [403, 206] width 347 height 15
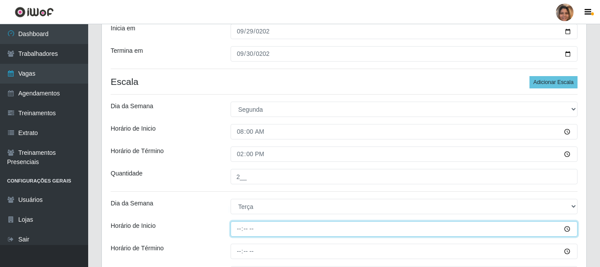
click at [239, 230] on input "Horário de Inicio" at bounding box center [403, 229] width 347 height 15
type input "08:00"
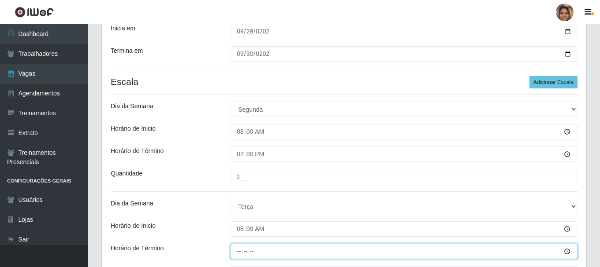
click at [239, 252] on input "Horário de Término" at bounding box center [403, 251] width 347 height 15
type input "14:00"
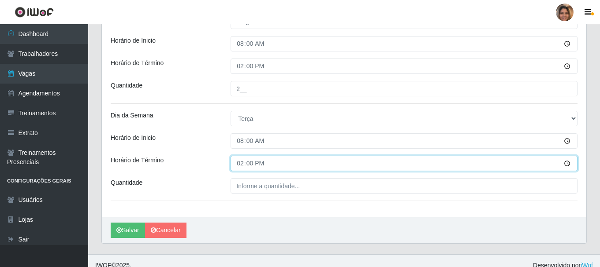
scroll to position [227, 0]
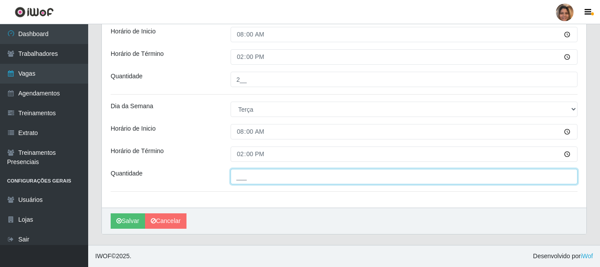
click at [283, 175] on input "___" at bounding box center [403, 176] width 347 height 15
type input "2__"
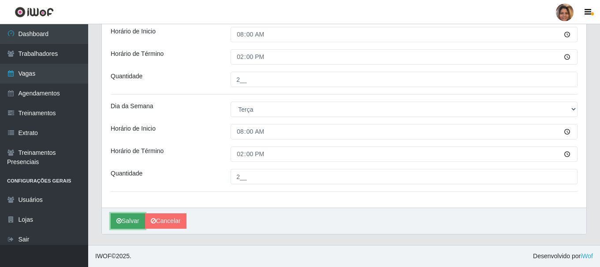
click at [136, 220] on button "Salvar" at bounding box center [128, 221] width 34 height 15
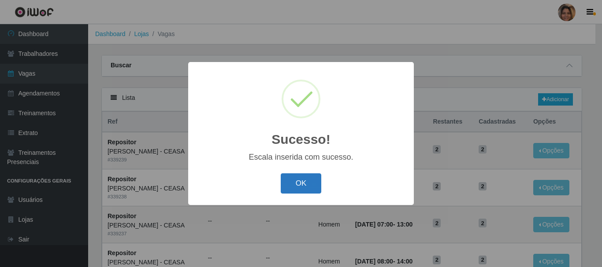
click at [304, 181] on button "OK" at bounding box center [301, 184] width 41 height 21
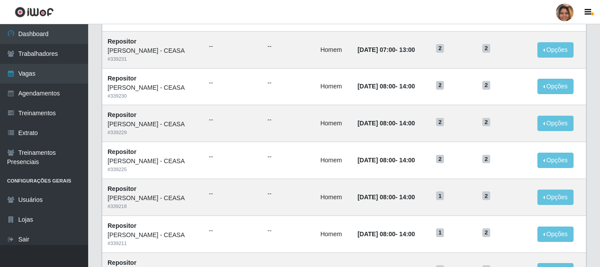
scroll to position [479, 0]
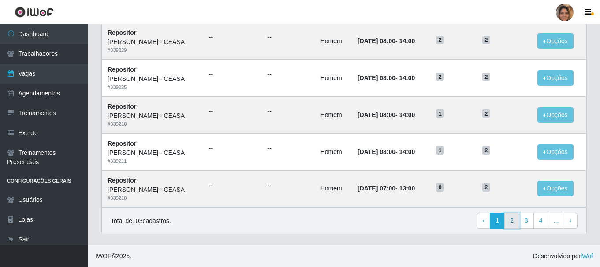
click at [519, 219] on link "2" at bounding box center [511, 221] width 15 height 16
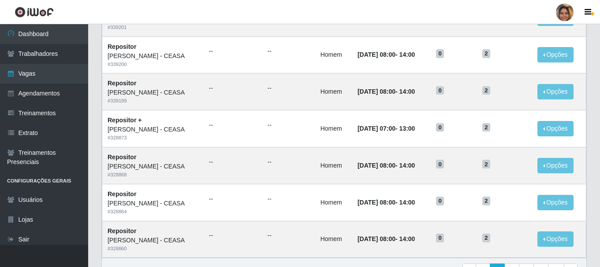
scroll to position [479, 0]
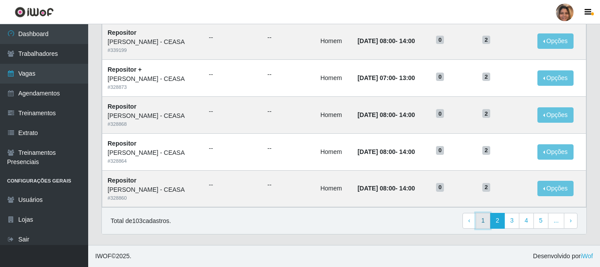
click at [490, 222] on link "1" at bounding box center [482, 221] width 15 height 16
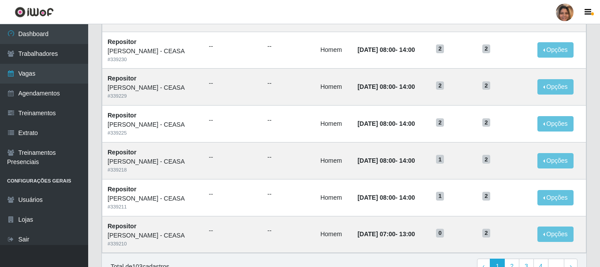
scroll to position [479, 0]
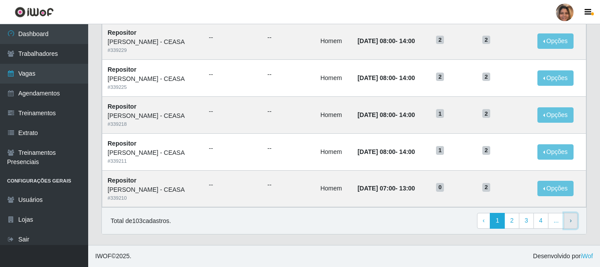
click at [574, 221] on link "› Next" at bounding box center [571, 221] width 14 height 16
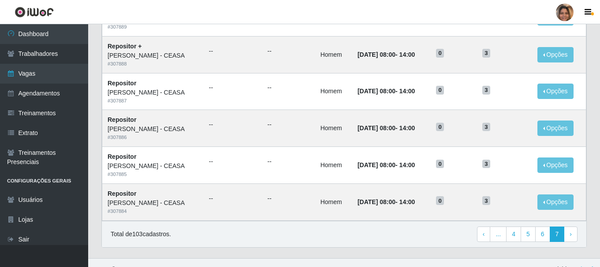
scroll to position [397, 0]
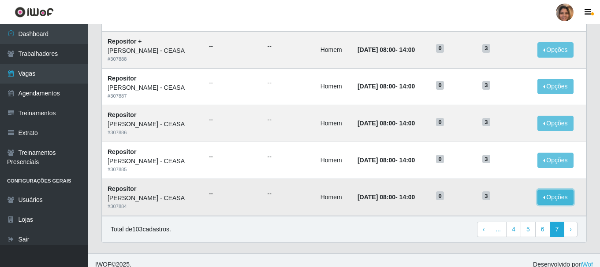
click at [553, 201] on button "Opções" at bounding box center [555, 197] width 36 height 15
click at [520, 200] on button "Editar" at bounding box center [501, 199] width 70 height 18
click at [559, 199] on button "Opções" at bounding box center [555, 197] width 36 height 15
click at [503, 195] on button "Editar" at bounding box center [501, 199] width 70 height 18
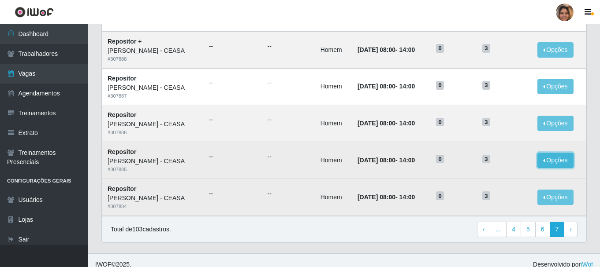
click at [552, 160] on button "Opções" at bounding box center [555, 160] width 36 height 15
click at [491, 163] on link "Editar" at bounding box center [487, 162] width 25 height 7
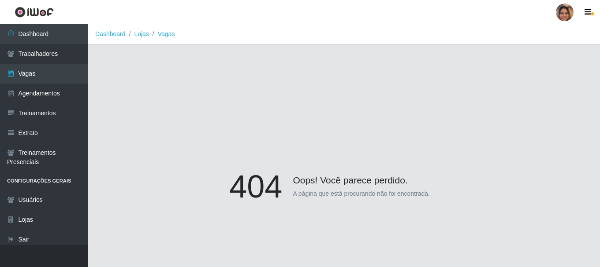
click at [484, 165] on div "404 Oops! Você parece perdido. A página que está procurando não foi encontrada." at bounding box center [343, 188] width 485 height 267
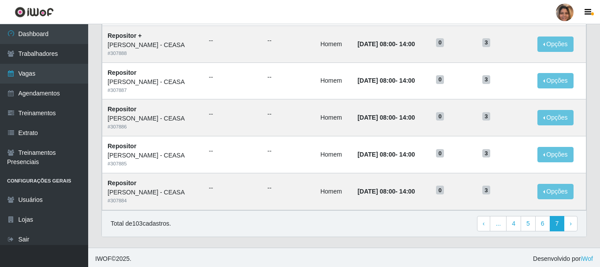
scroll to position [405, 0]
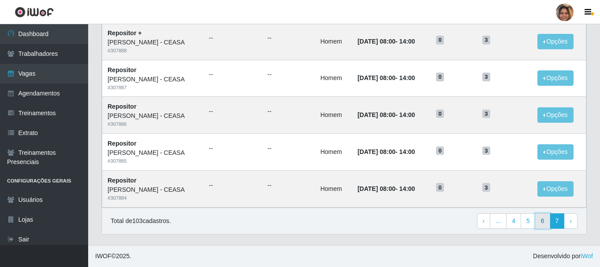
click at [540, 222] on link "6" at bounding box center [542, 222] width 15 height 16
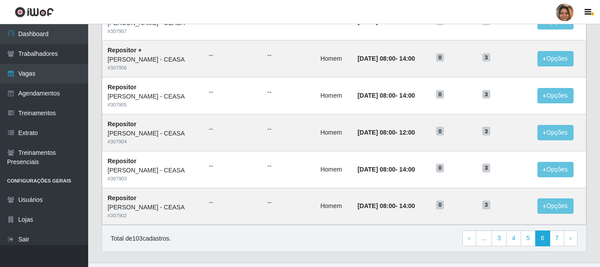
scroll to position [479, 0]
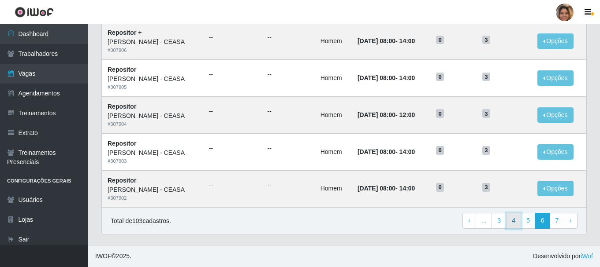
click at [514, 222] on link "4" at bounding box center [513, 221] width 15 height 16
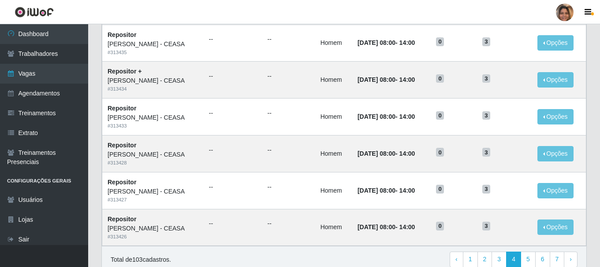
scroll to position [441, 0]
click at [479, 257] on link "2" at bounding box center [484, 260] width 15 height 16
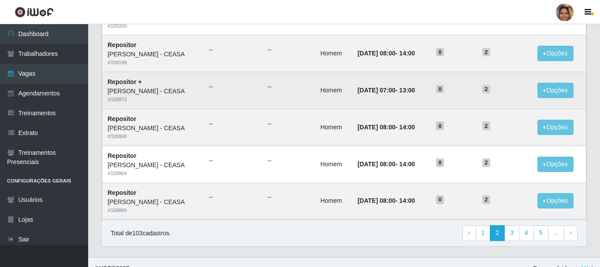
scroll to position [479, 0]
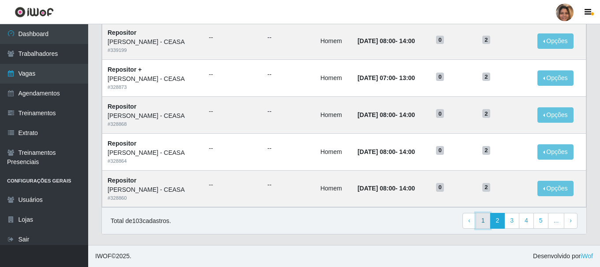
click at [485, 220] on link "1" at bounding box center [482, 221] width 15 height 16
